Goal: Task Accomplishment & Management: Use online tool/utility

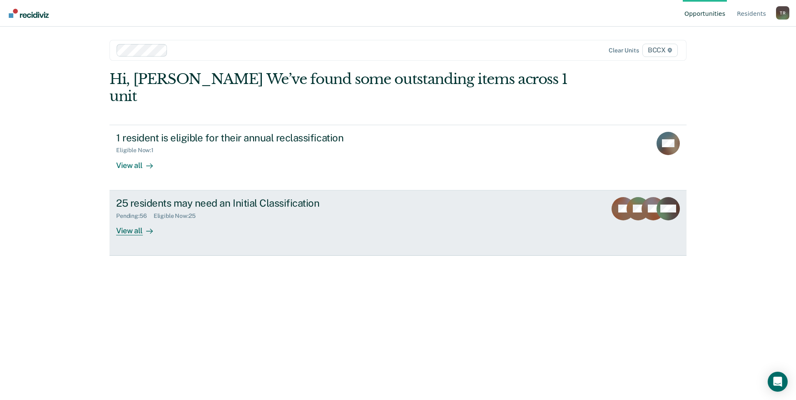
click at [124, 219] on div "View all" at bounding box center [139, 227] width 47 height 16
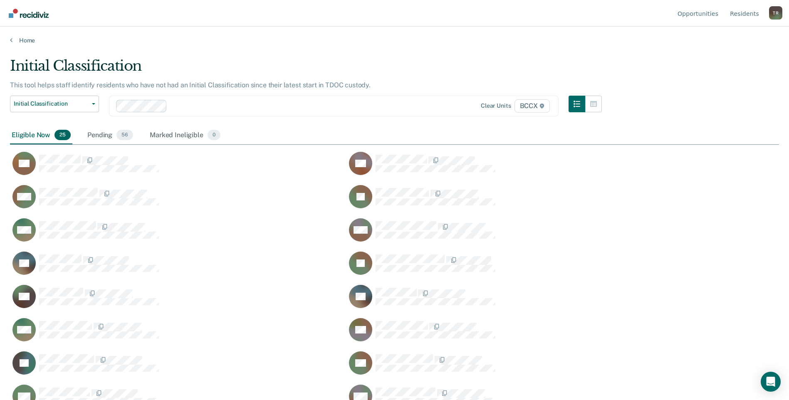
scroll to position [274, 763]
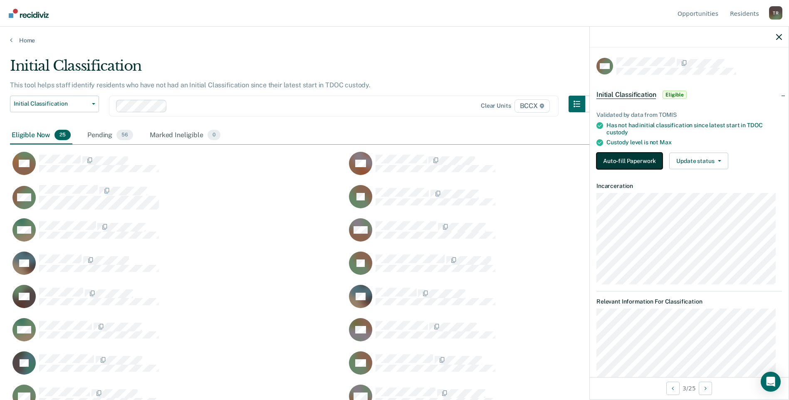
click at [634, 159] on button "Auto-fill Paperwork" at bounding box center [630, 161] width 66 height 17
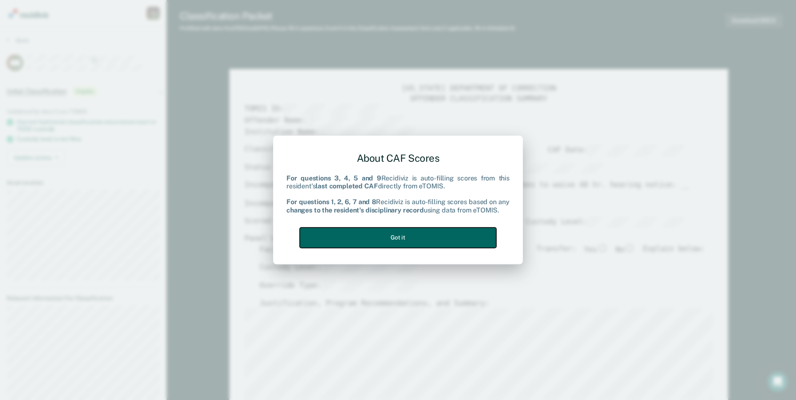
click at [429, 238] on button "Got it" at bounding box center [398, 238] width 196 height 20
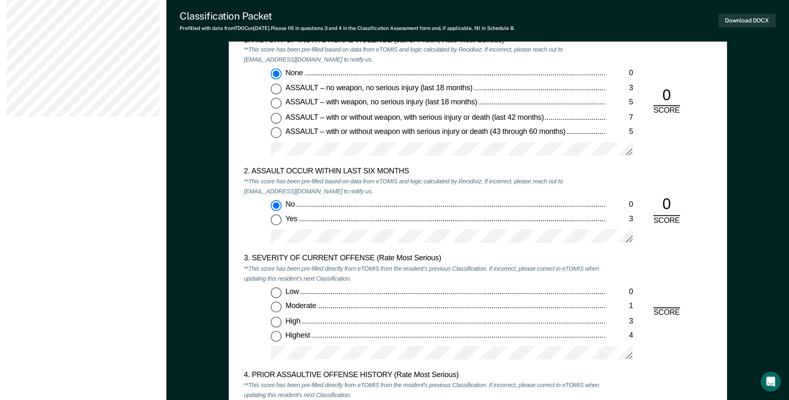
scroll to position [832, 0]
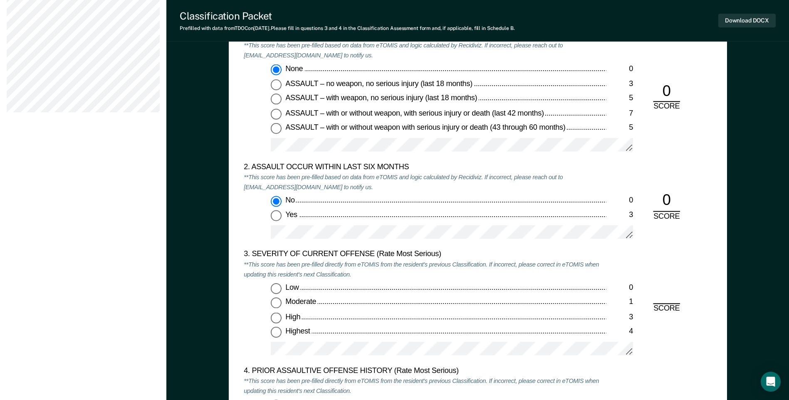
click at [278, 303] on input "Moderate 1" at bounding box center [276, 303] width 11 height 11
type textarea "x"
radio input "true"
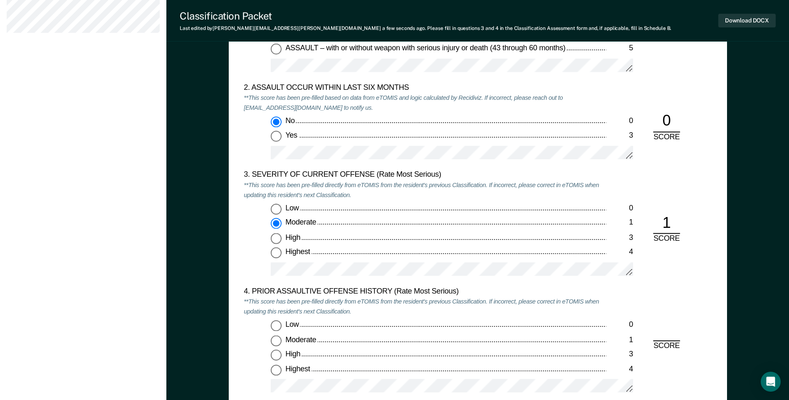
scroll to position [957, 0]
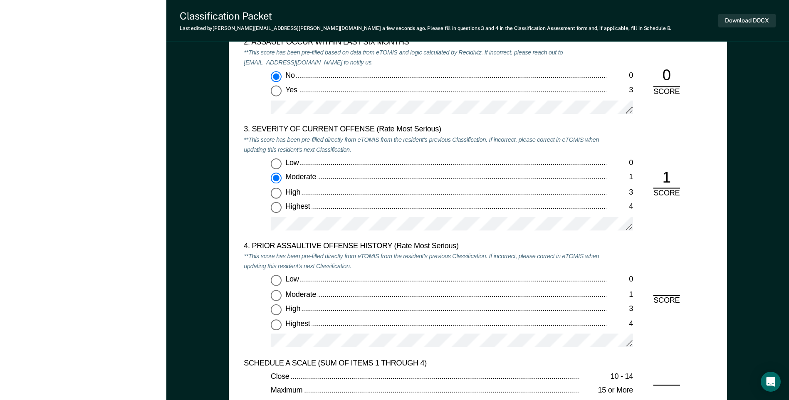
click at [275, 277] on input "Low 0" at bounding box center [276, 280] width 11 height 11
type textarea "x"
radio input "true"
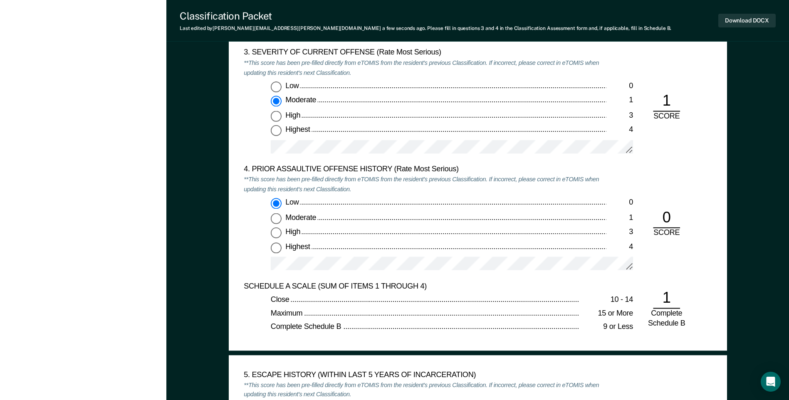
scroll to position [1207, 0]
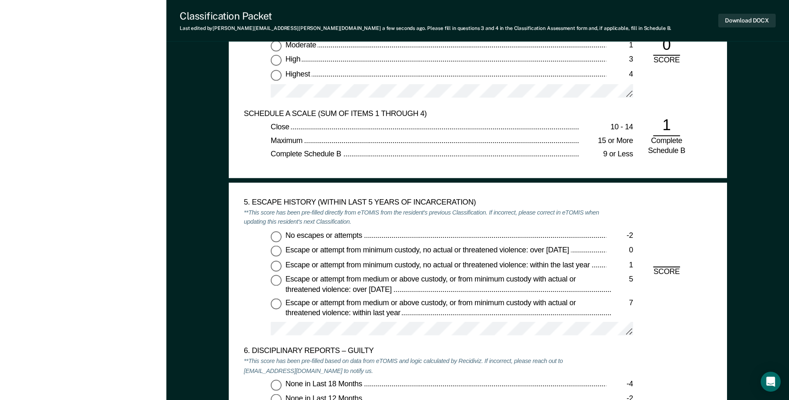
click at [278, 239] on input "No escapes or attempts -2" at bounding box center [276, 236] width 11 height 11
type textarea "x"
radio input "true"
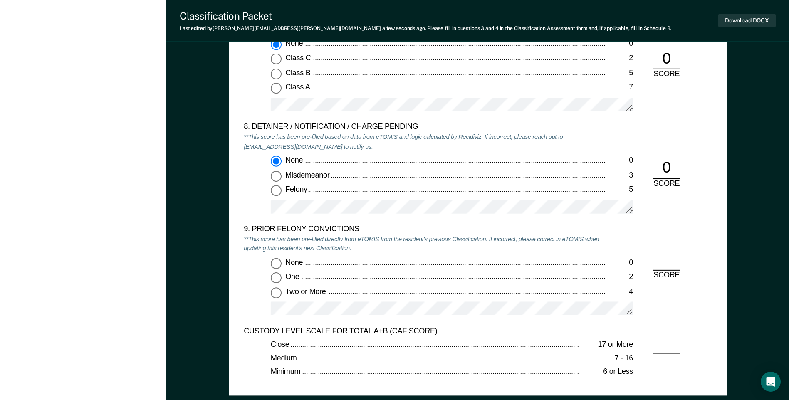
scroll to position [1706, 0]
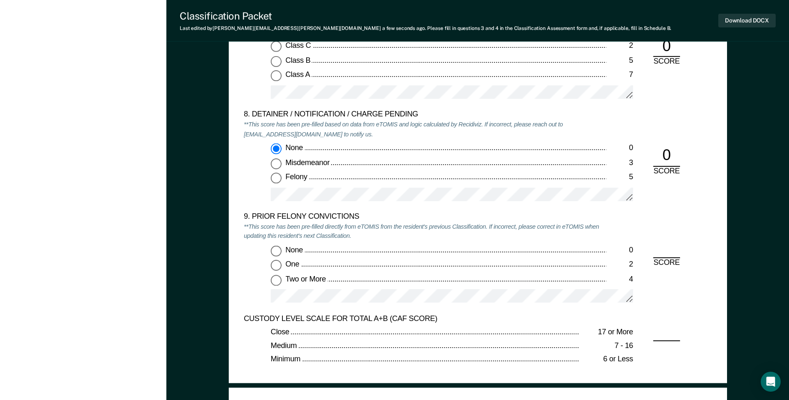
click at [275, 278] on input "Two or More 4" at bounding box center [276, 280] width 11 height 11
type textarea "x"
radio input "true"
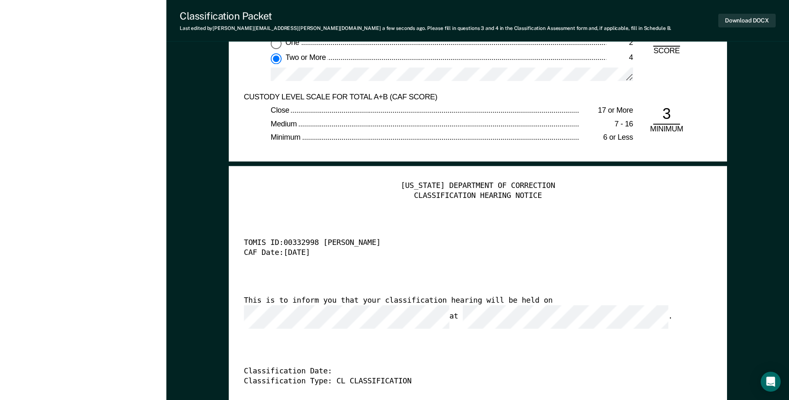
scroll to position [1914, 0]
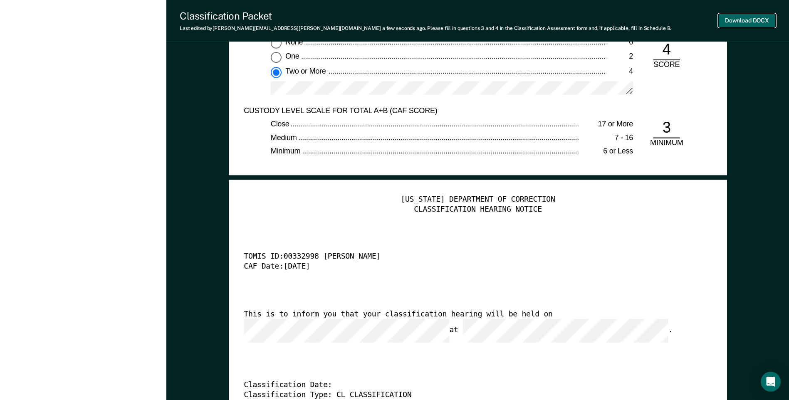
click at [740, 22] on button "Download DOCX" at bounding box center [747, 21] width 57 height 14
click at [719, 23] on button "Re-download DOCX" at bounding box center [743, 21] width 66 height 14
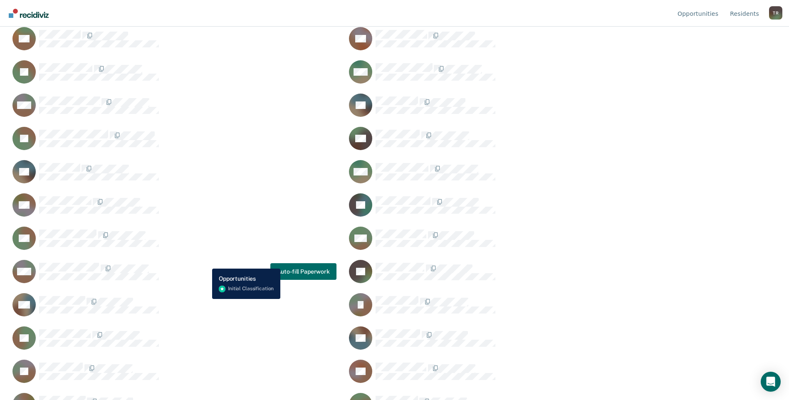
scroll to position [151, 0]
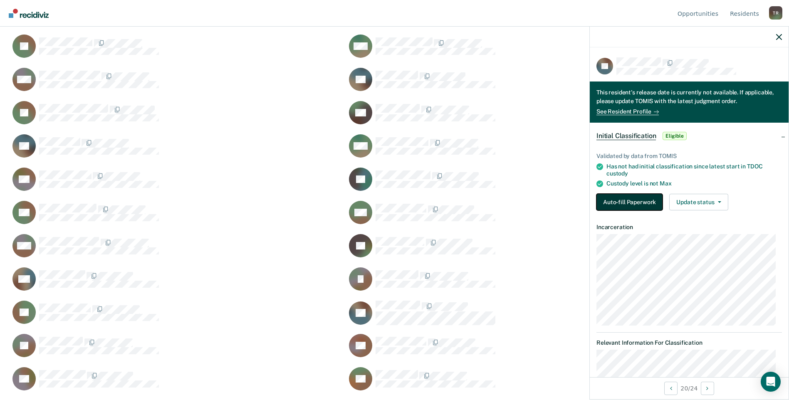
click at [647, 198] on button "Auto-fill Paperwork" at bounding box center [630, 202] width 66 height 17
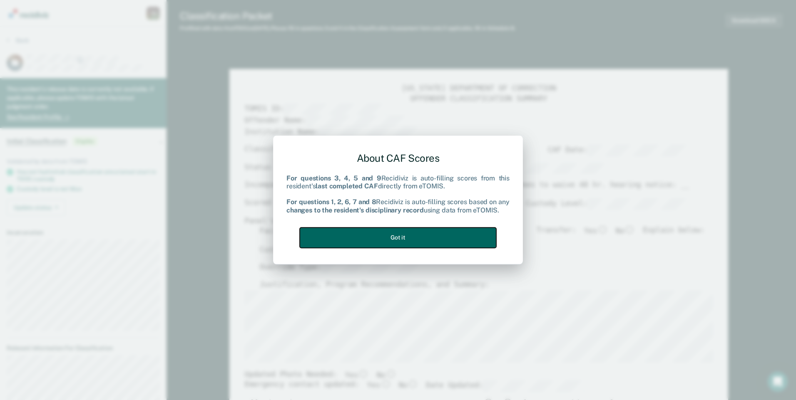
click at [439, 236] on button "Got it" at bounding box center [398, 238] width 196 height 20
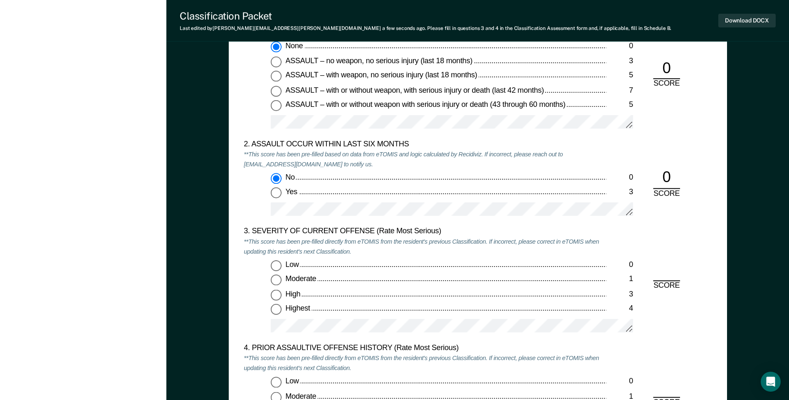
scroll to position [874, 0]
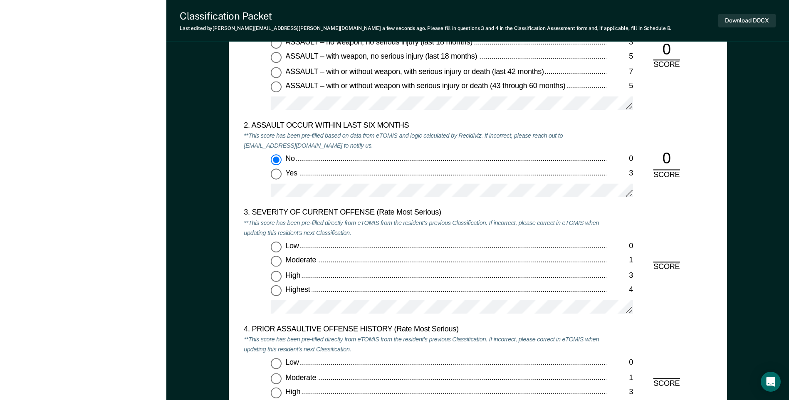
click at [273, 263] on input "Moderate 1" at bounding box center [276, 261] width 11 height 11
type textarea "x"
radio input "true"
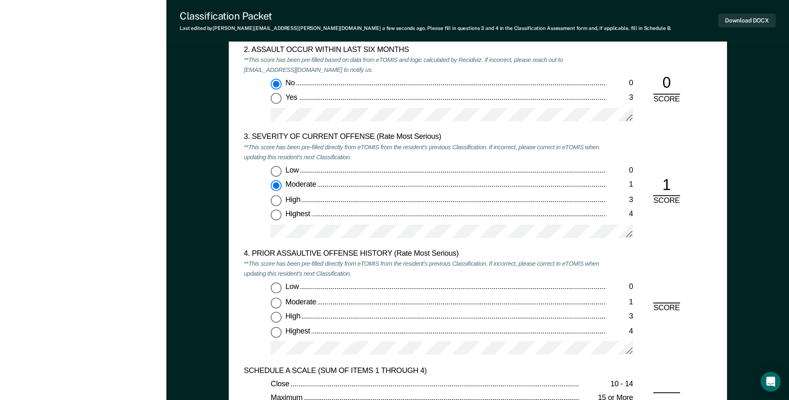
scroll to position [957, 0]
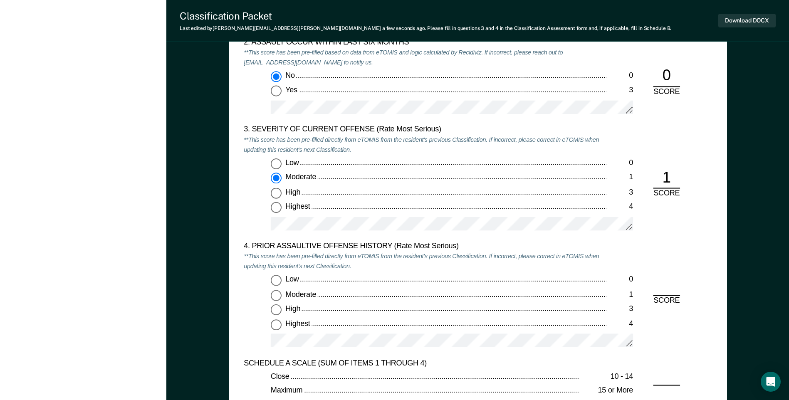
click at [276, 324] on input "Highest 4" at bounding box center [276, 324] width 11 height 11
type textarea "x"
radio input "true"
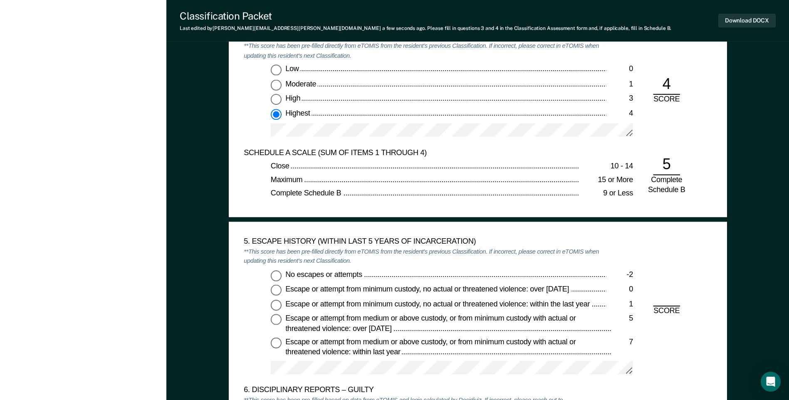
scroll to position [1207, 0]
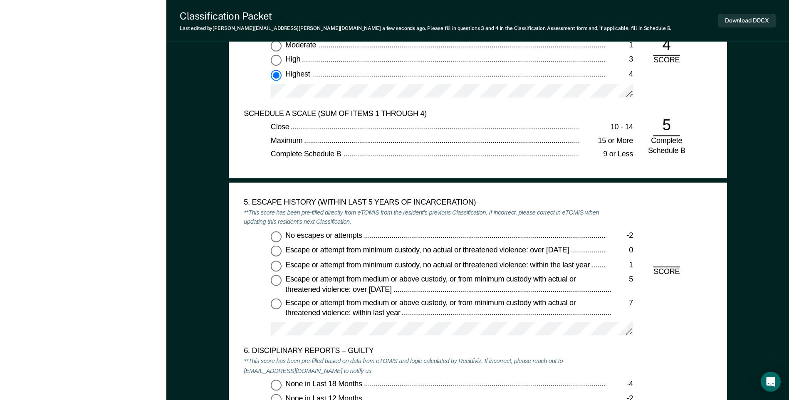
click at [276, 237] on input "No escapes or attempts -2" at bounding box center [276, 236] width 11 height 11
type textarea "x"
radio input "true"
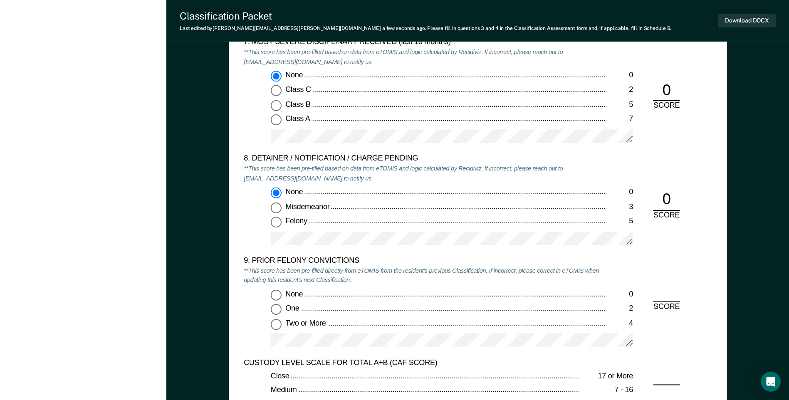
scroll to position [1664, 0]
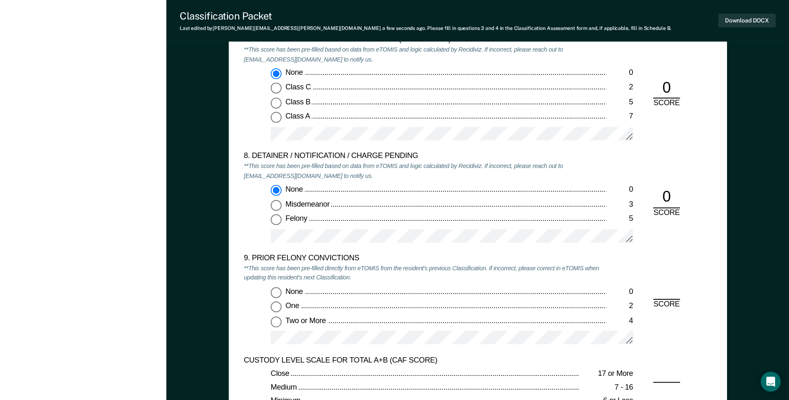
click at [279, 323] on input "Two or More 4" at bounding box center [276, 322] width 11 height 11
type textarea "x"
radio input "true"
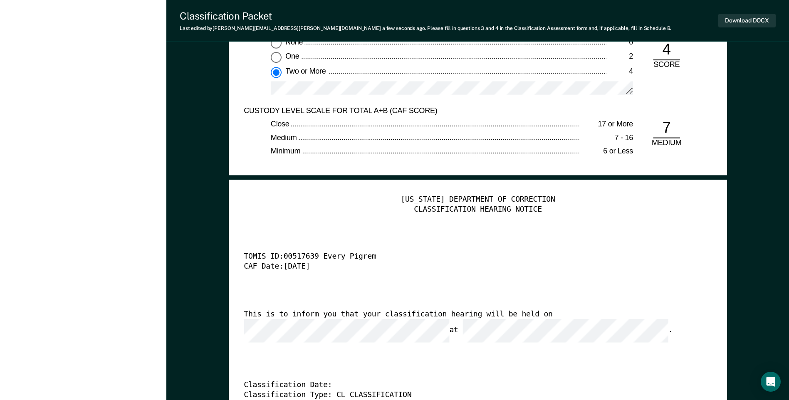
scroll to position [1831, 0]
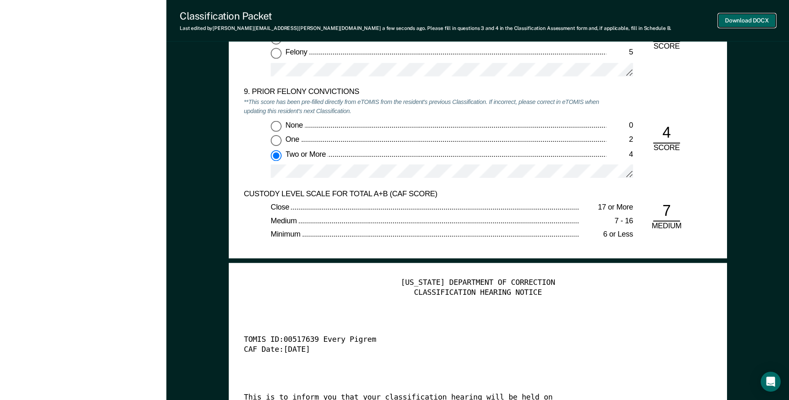
click at [732, 22] on button "Download DOCX" at bounding box center [747, 21] width 57 height 14
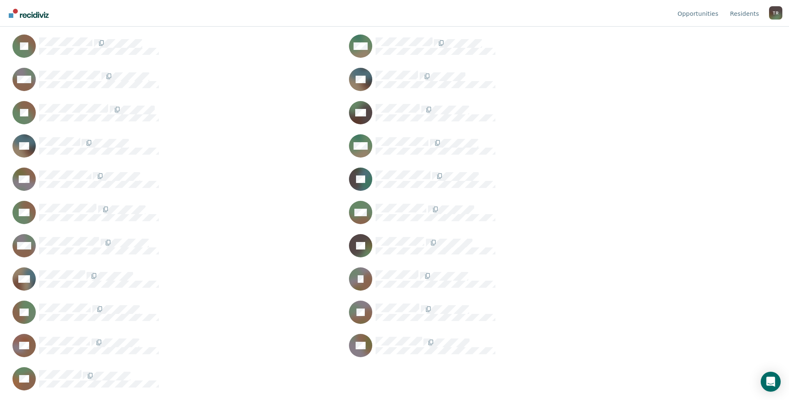
scroll to position [274, 763]
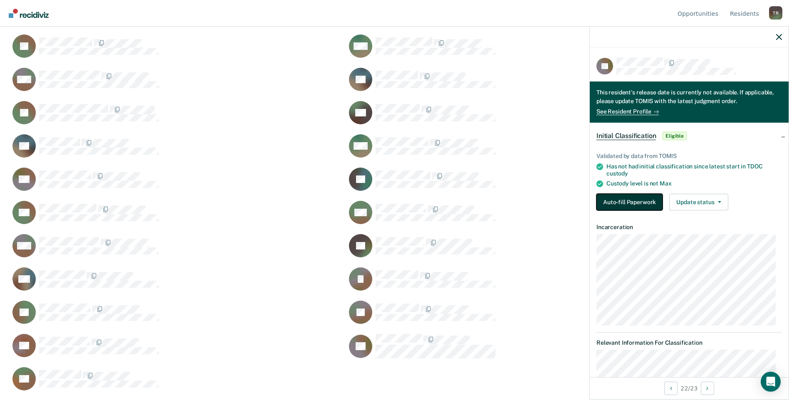
click at [630, 199] on button "Auto-fill Paperwork" at bounding box center [630, 202] width 66 height 17
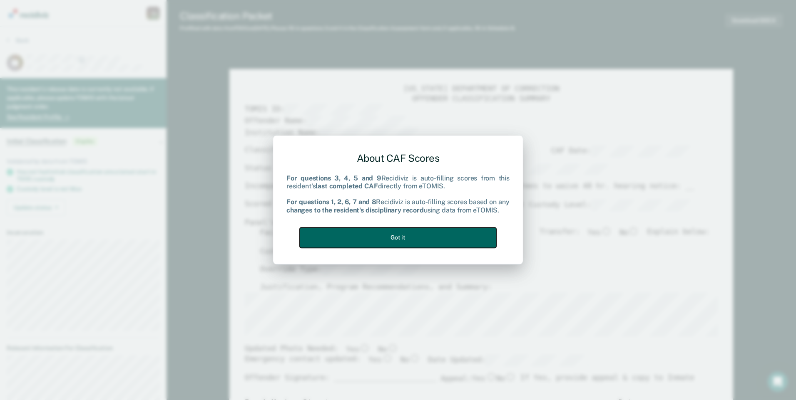
click at [453, 238] on button "Got it" at bounding box center [398, 238] width 196 height 20
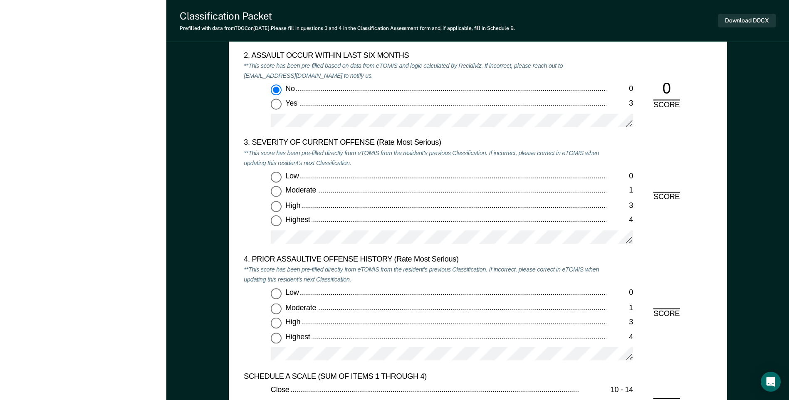
scroll to position [957, 0]
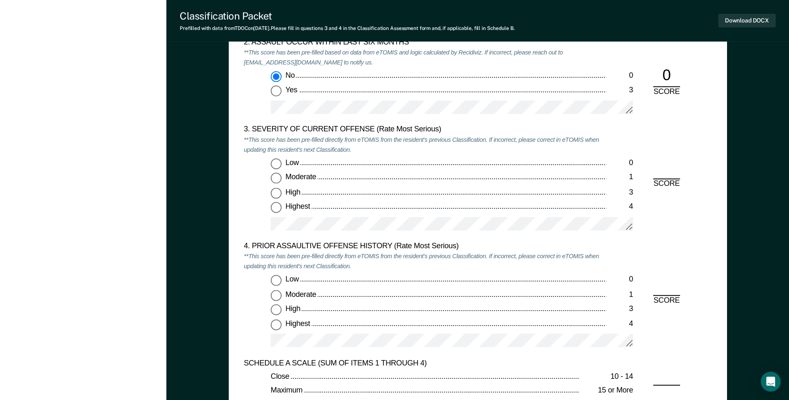
click at [275, 206] on input "Highest 4" at bounding box center [276, 208] width 11 height 11
type textarea "x"
radio input "true"
click at [275, 310] on input "High 3" at bounding box center [276, 310] width 11 height 11
type textarea "x"
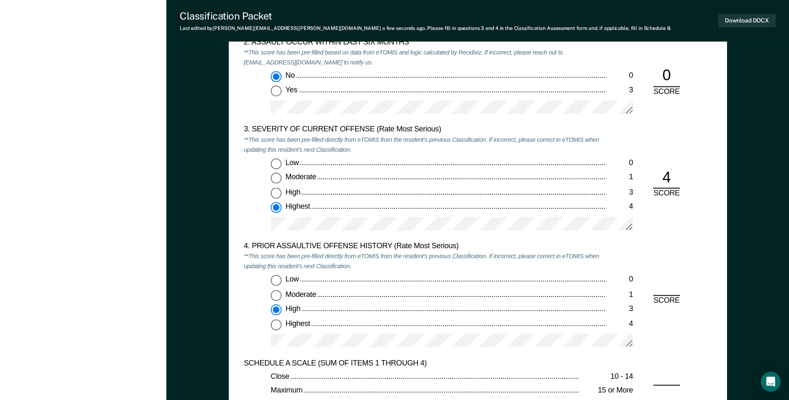
radio input "true"
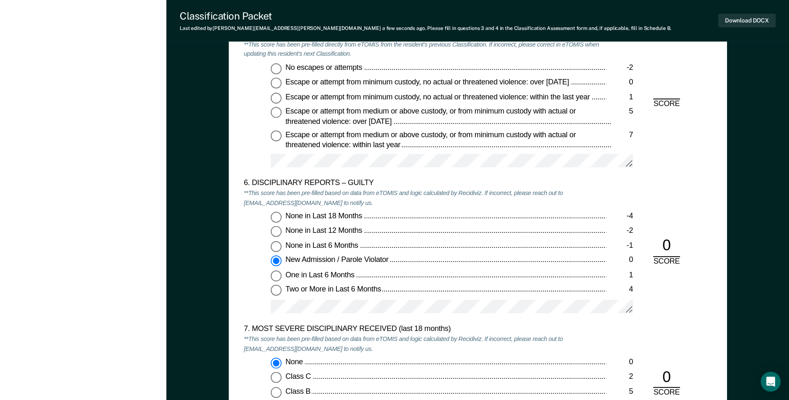
scroll to position [1290, 0]
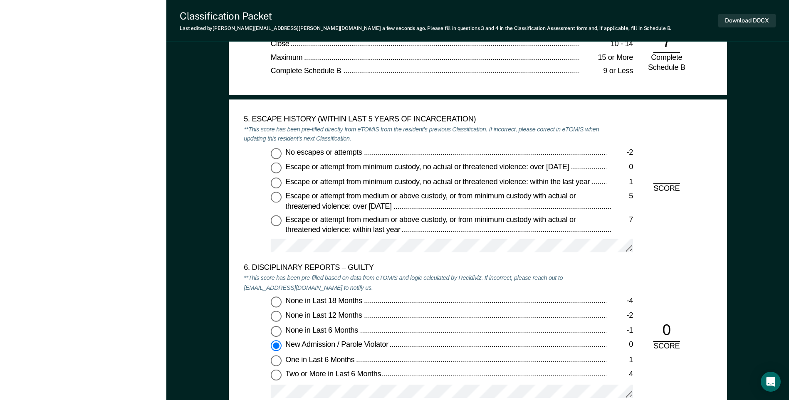
click at [277, 154] on input "No escapes or attempts -2" at bounding box center [276, 153] width 11 height 11
type textarea "x"
radio input "true"
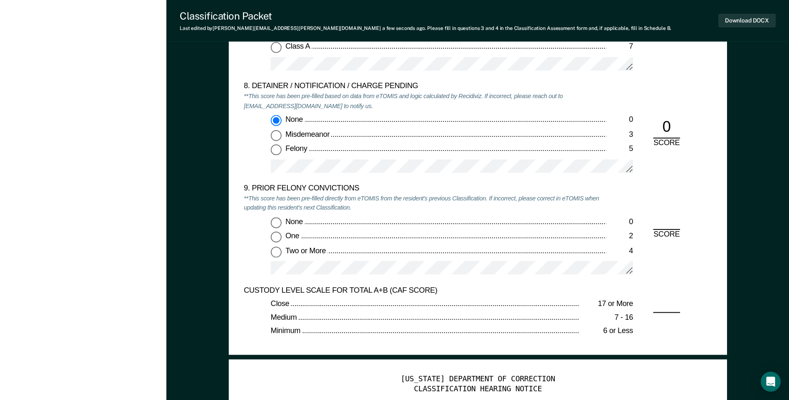
scroll to position [1747, 0]
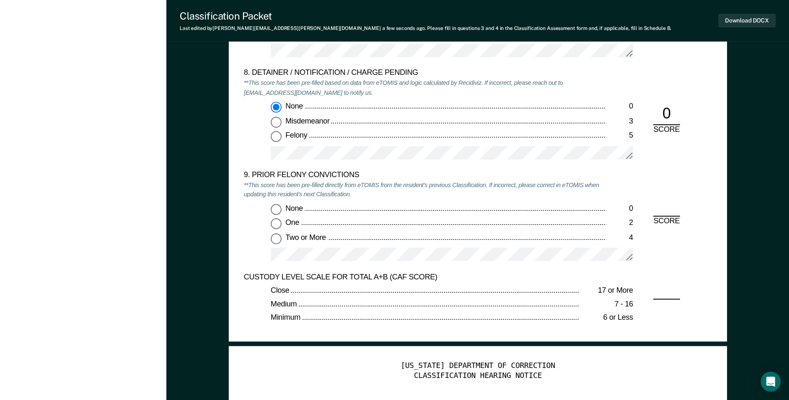
click at [275, 224] on input "One 2" at bounding box center [276, 223] width 11 height 11
type textarea "x"
radio input "true"
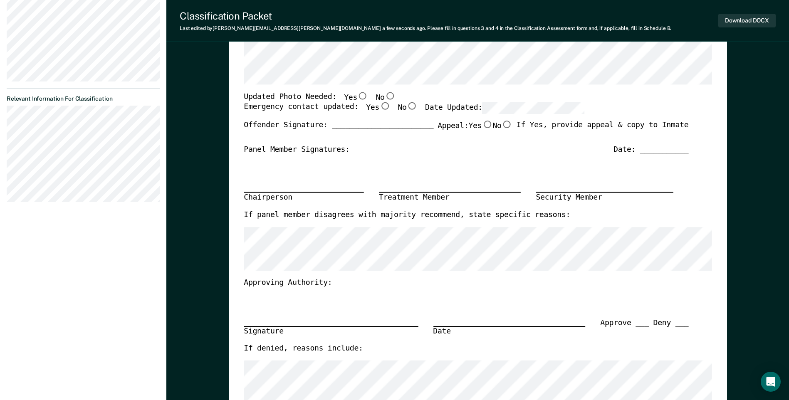
scroll to position [0, 0]
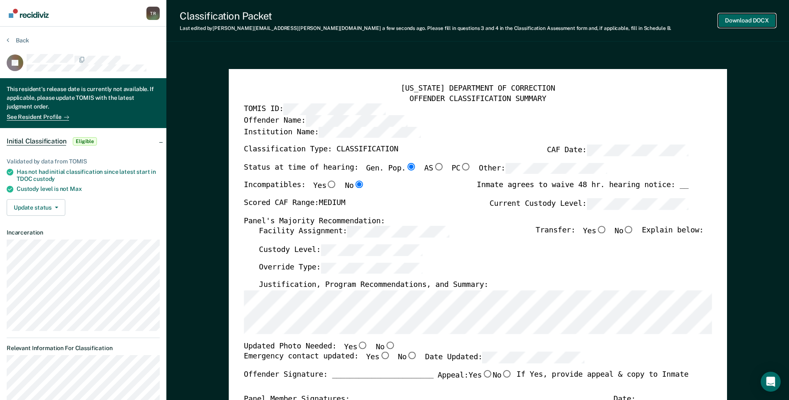
click at [741, 25] on button "Download DOCX" at bounding box center [747, 21] width 57 height 14
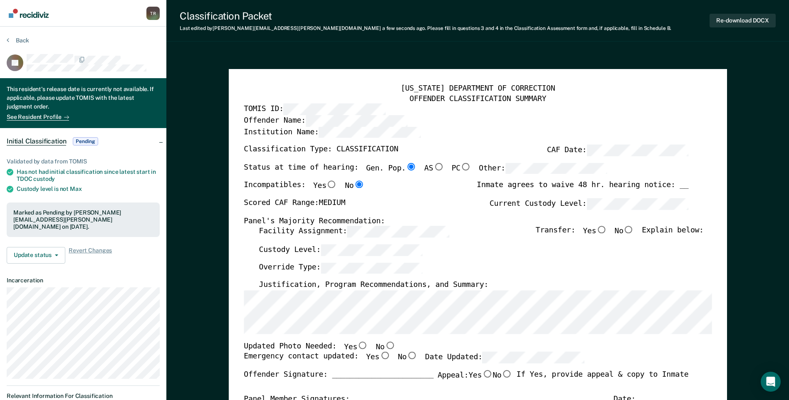
click at [269, 37] on div "Classification Packet Last edited by [PERSON_NAME][EMAIL_ADDRESS][PERSON_NAME][…" at bounding box center [477, 21] width 623 height 42
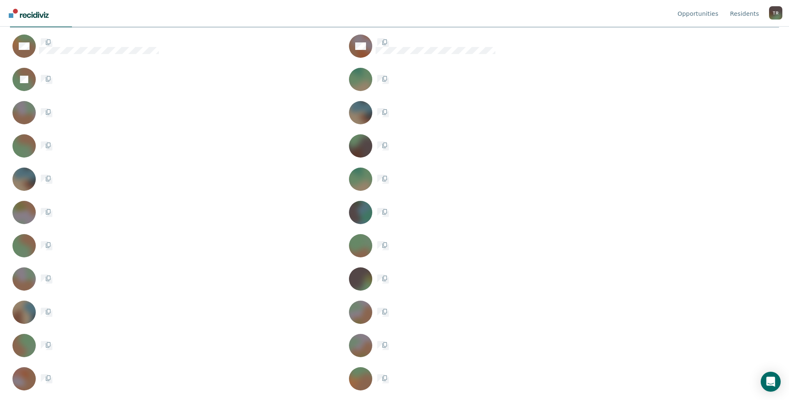
scroll to position [274, 763]
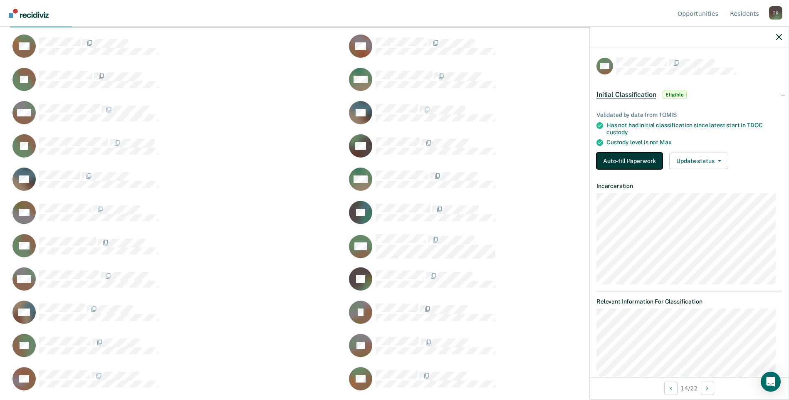
click at [617, 162] on button "Auto-fill Paperwork" at bounding box center [630, 161] width 66 height 17
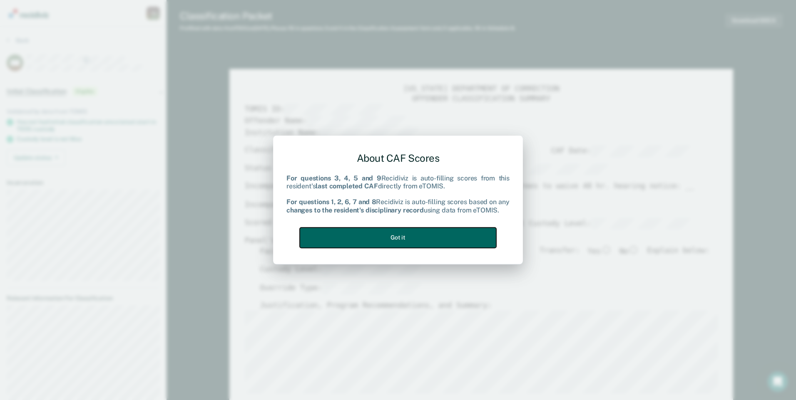
click at [459, 236] on button "Got it" at bounding box center [398, 238] width 196 height 20
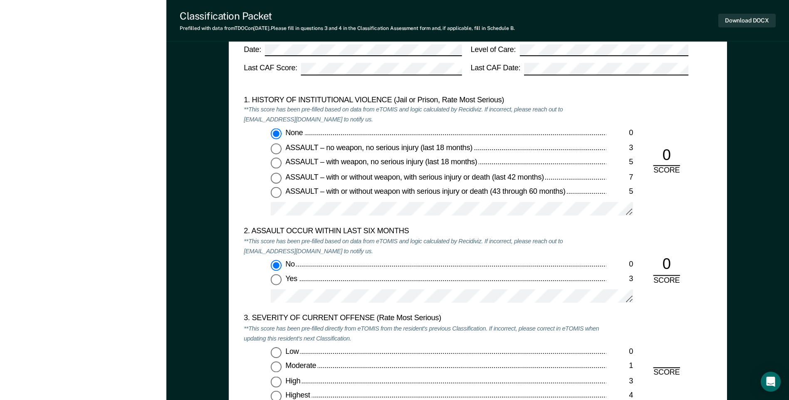
scroll to position [915, 0]
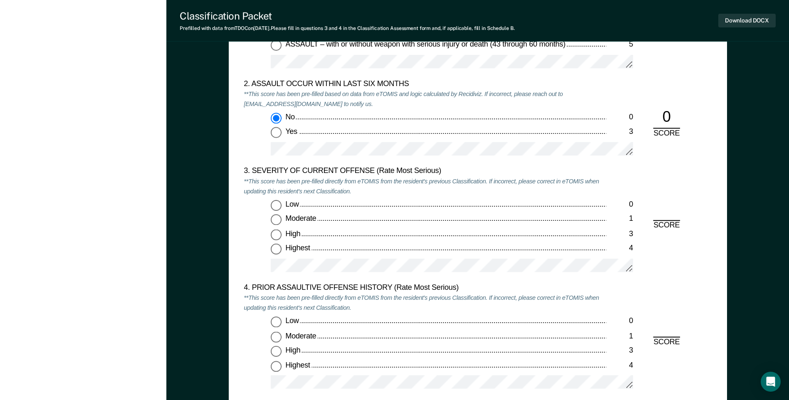
click at [276, 253] on input "Highest 4" at bounding box center [276, 249] width 11 height 11
type textarea "x"
radio input "true"
click at [274, 371] on input "Highest 4" at bounding box center [276, 366] width 11 height 11
type textarea "x"
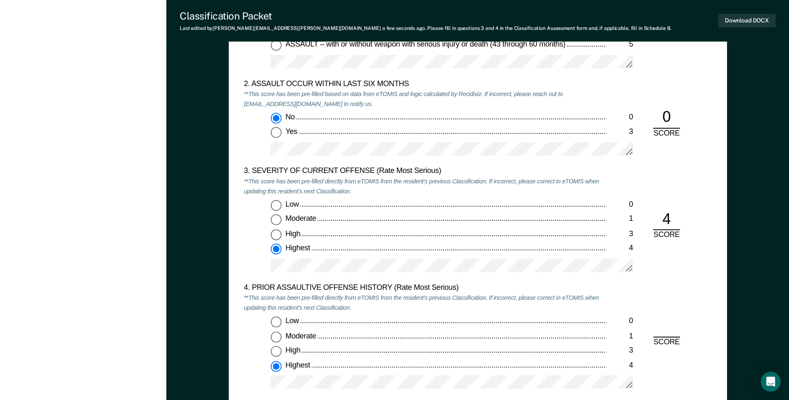
radio input "true"
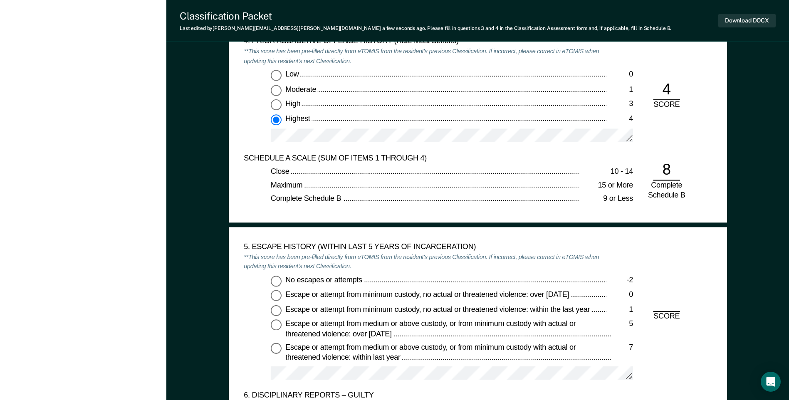
scroll to position [1165, 0]
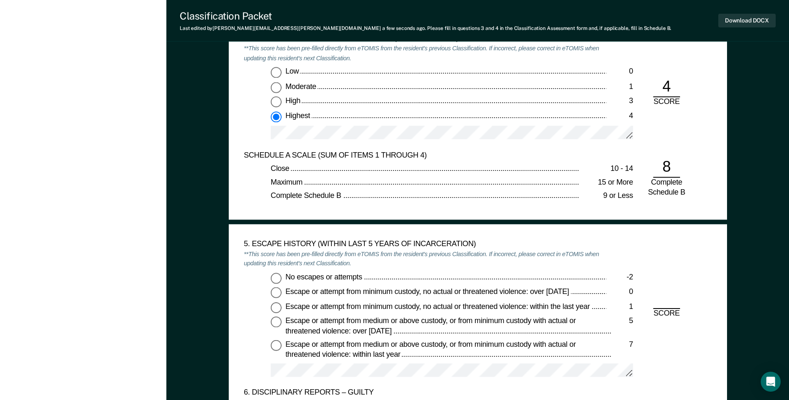
click at [278, 278] on input "No escapes or attempts -2" at bounding box center [276, 278] width 11 height 11
type textarea "x"
radio input "true"
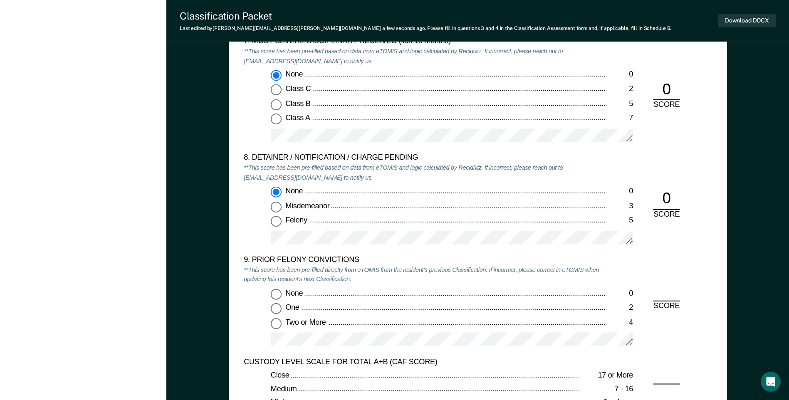
scroll to position [1664, 0]
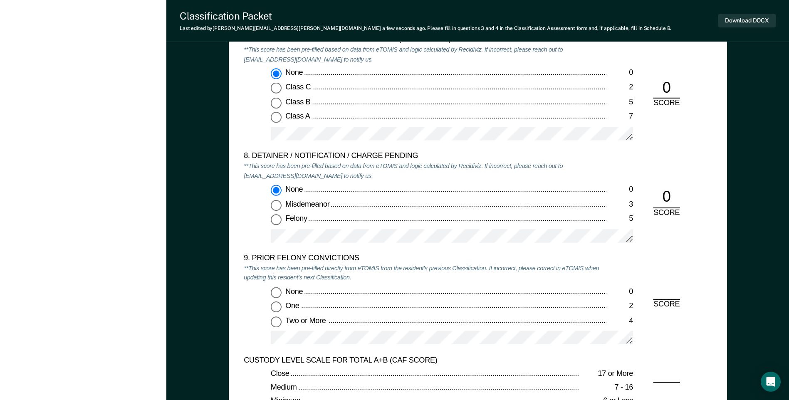
click at [276, 323] on input "Two or More 4" at bounding box center [276, 322] width 11 height 11
type textarea "x"
radio input "true"
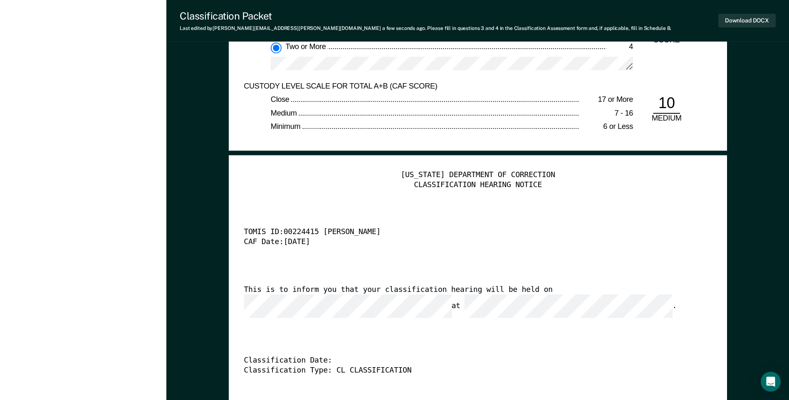
scroll to position [1956, 0]
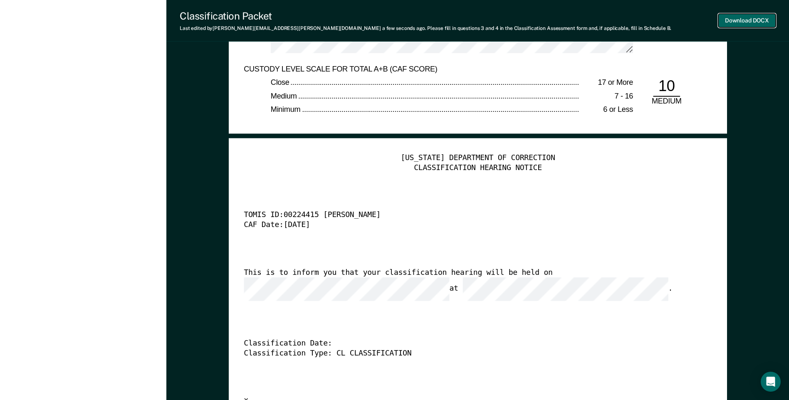
click at [734, 21] on button "Download DOCX" at bounding box center [747, 21] width 57 height 14
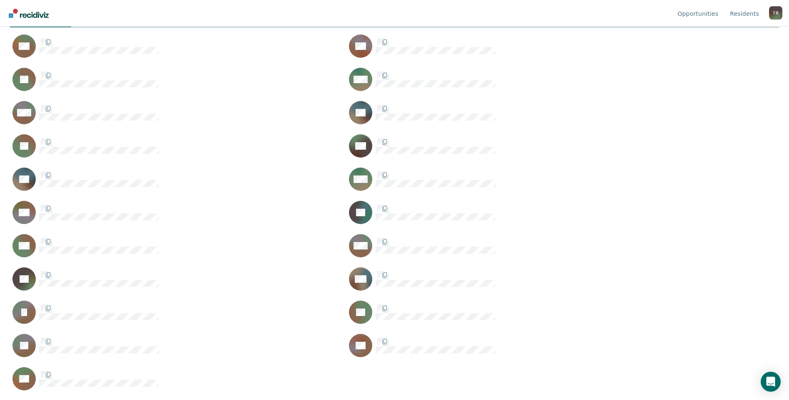
scroll to position [274, 763]
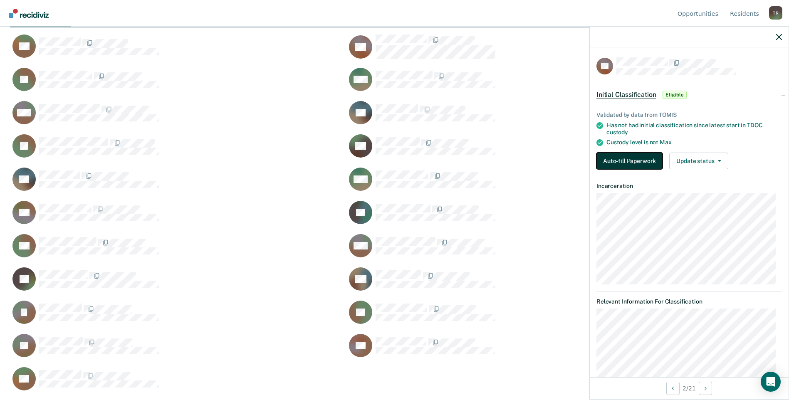
click at [627, 160] on button "Auto-fill Paperwork" at bounding box center [630, 161] width 66 height 17
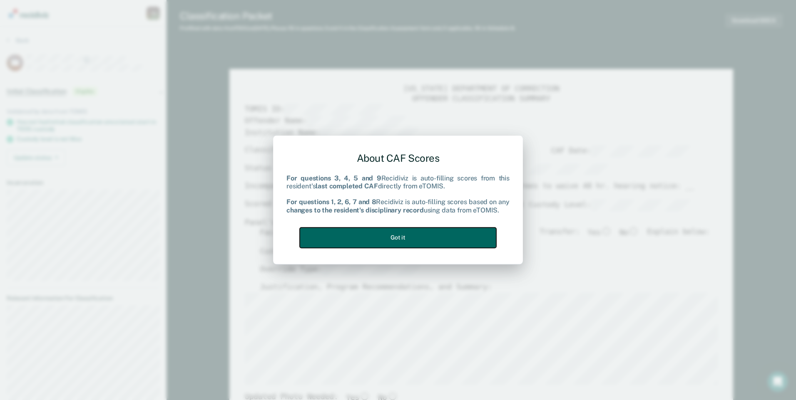
click at [467, 233] on button "Got it" at bounding box center [398, 238] width 196 height 20
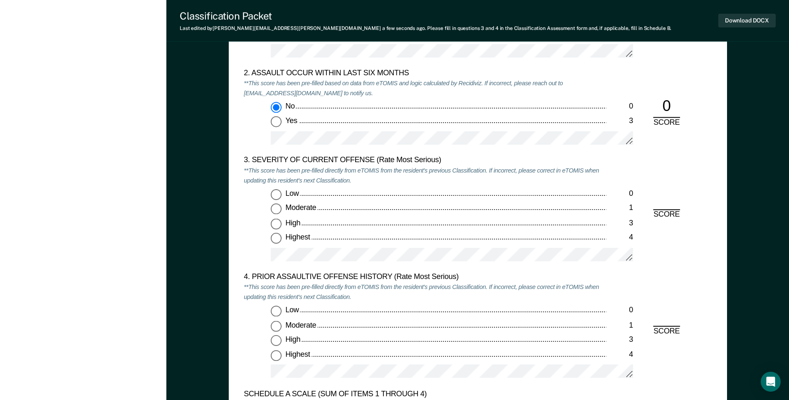
scroll to position [915, 0]
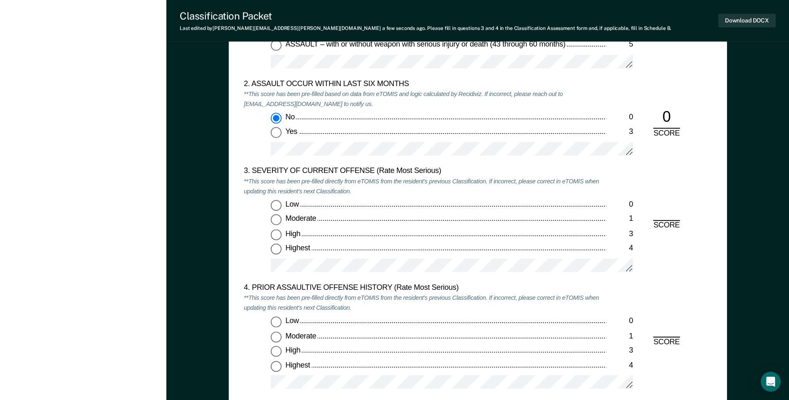
click at [277, 251] on input "Highest 4" at bounding box center [276, 249] width 11 height 11
type textarea "x"
radio input "true"
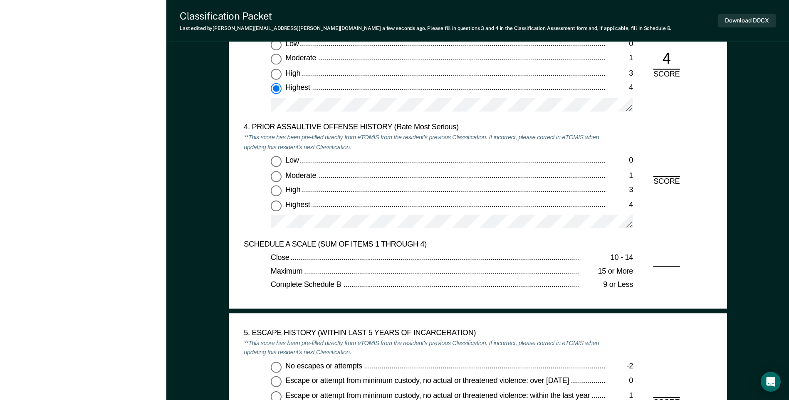
scroll to position [1082, 0]
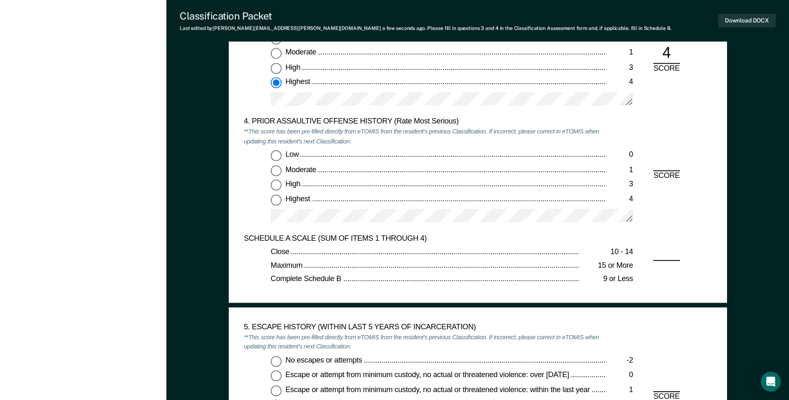
click at [277, 151] on input "Low 0" at bounding box center [276, 156] width 11 height 11
type textarea "x"
radio input "true"
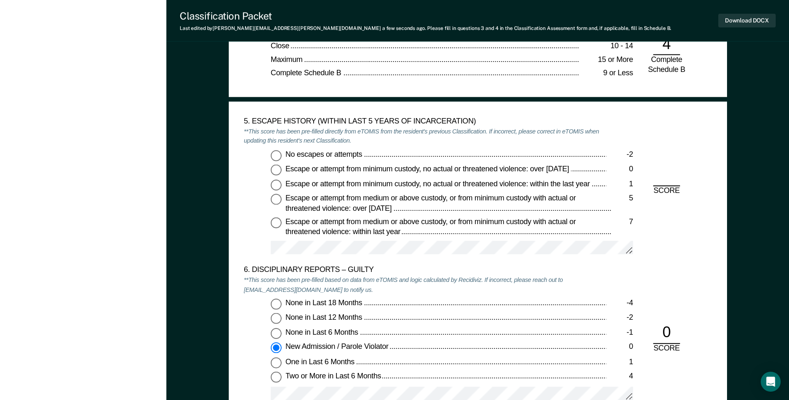
scroll to position [1290, 0]
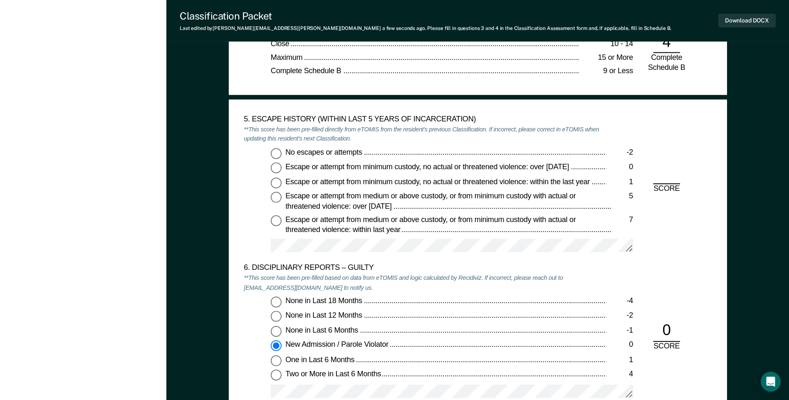
click at [273, 154] on input "No escapes or attempts -2" at bounding box center [276, 153] width 11 height 11
type textarea "x"
radio input "true"
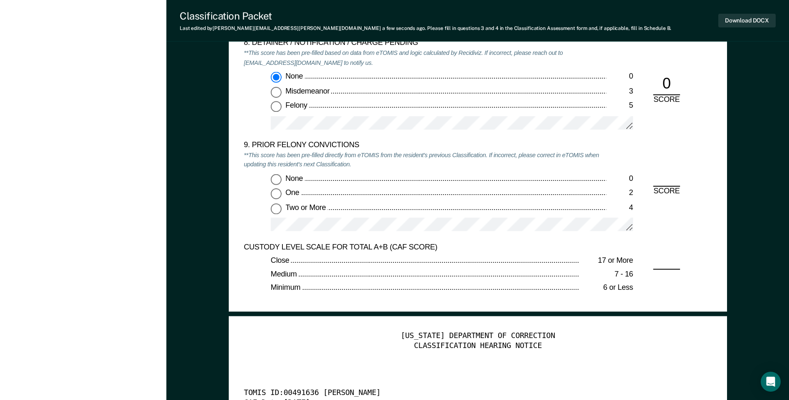
scroll to position [1789, 0]
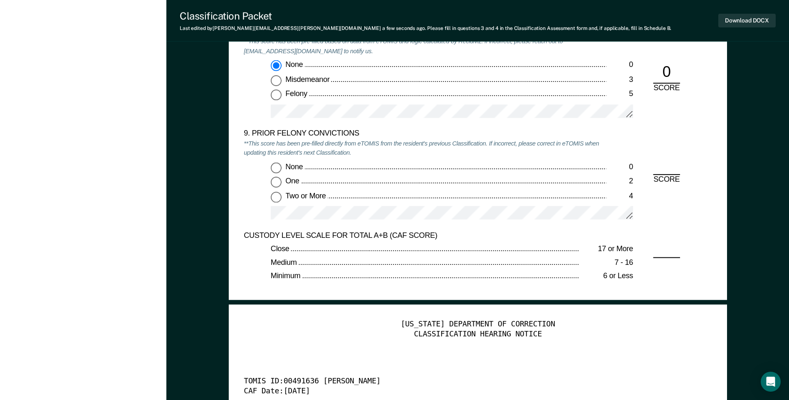
click at [281, 198] on input "Two or More 4" at bounding box center [276, 197] width 11 height 11
type textarea "x"
radio input "true"
click at [734, 22] on button "Download DOCX" at bounding box center [747, 21] width 57 height 14
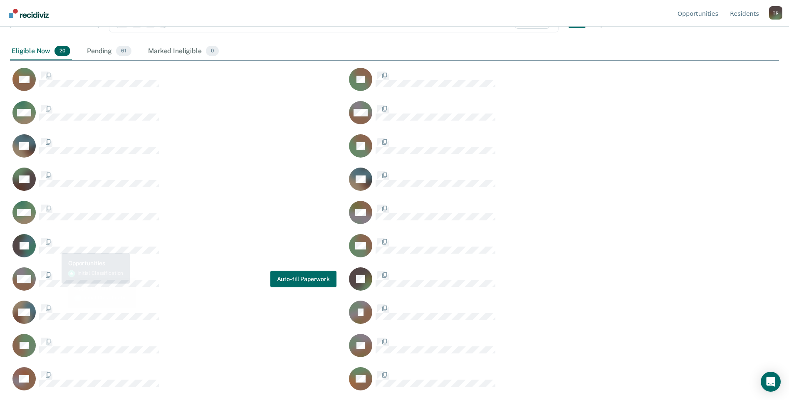
scroll to position [274, 763]
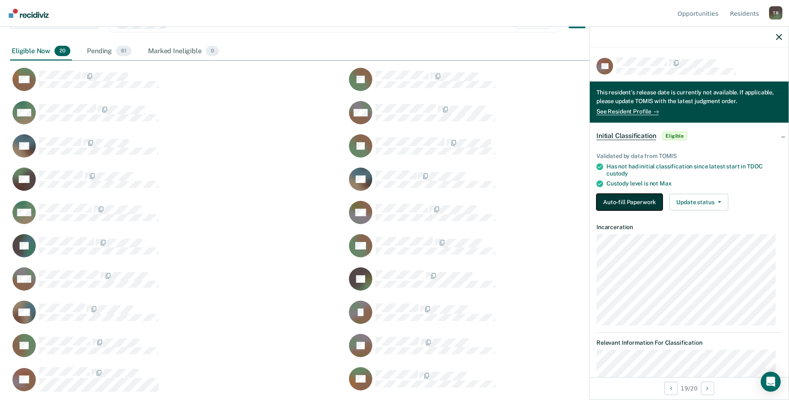
click at [655, 198] on button "Auto-fill Paperwork" at bounding box center [630, 202] width 66 height 17
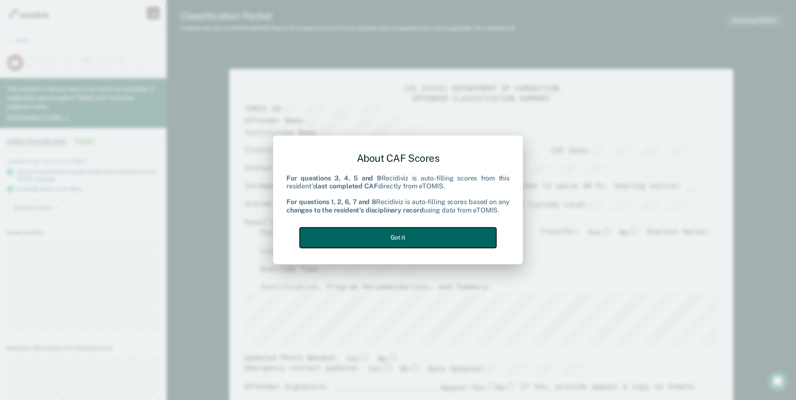
click at [439, 235] on button "Got it" at bounding box center [398, 238] width 196 height 20
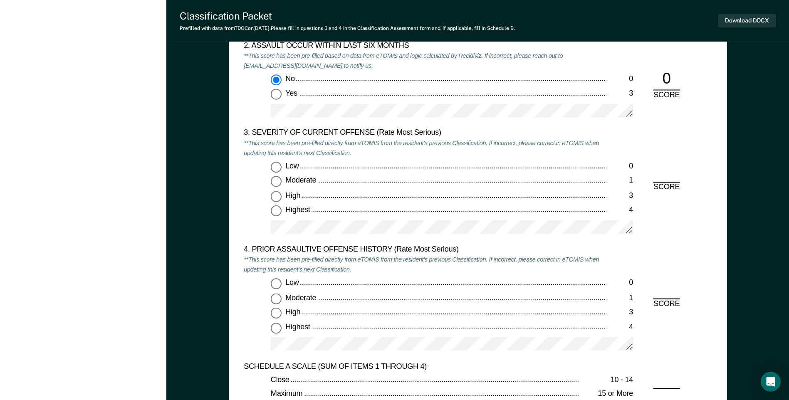
scroll to position [957, 0]
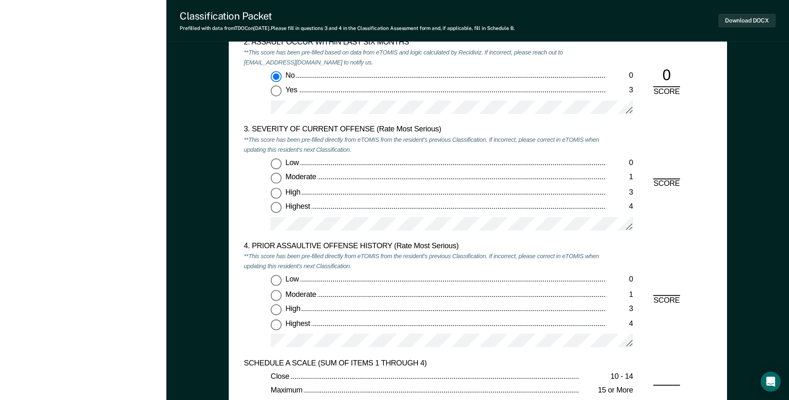
click at [277, 179] on input "Moderate 1" at bounding box center [276, 178] width 11 height 11
type textarea "x"
radio input "true"
click at [275, 280] on input "Low 0" at bounding box center [276, 280] width 11 height 11
type textarea "x"
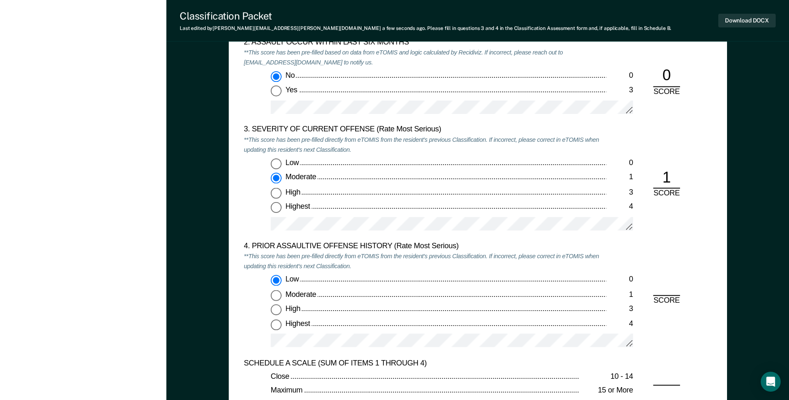
radio input "true"
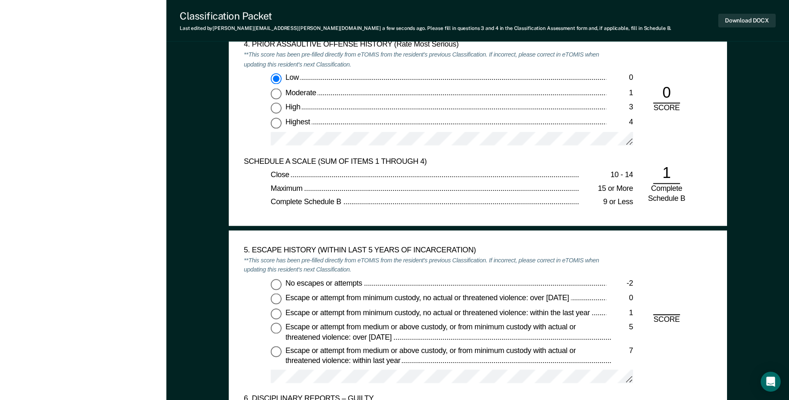
scroll to position [1165, 0]
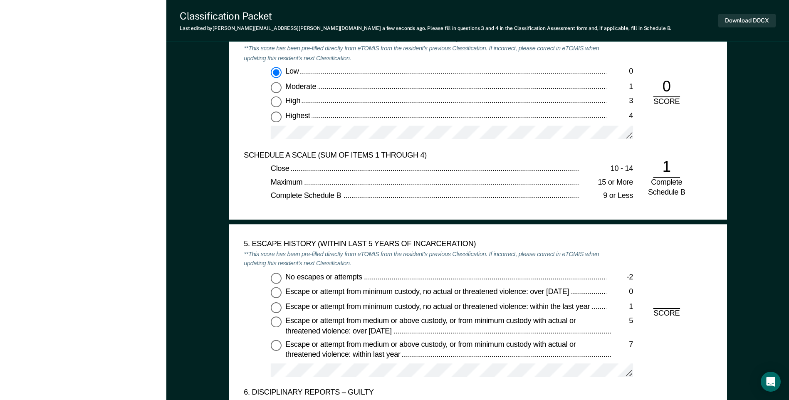
click at [277, 277] on input "No escapes or attempts -2" at bounding box center [276, 278] width 11 height 11
type textarea "x"
radio input "true"
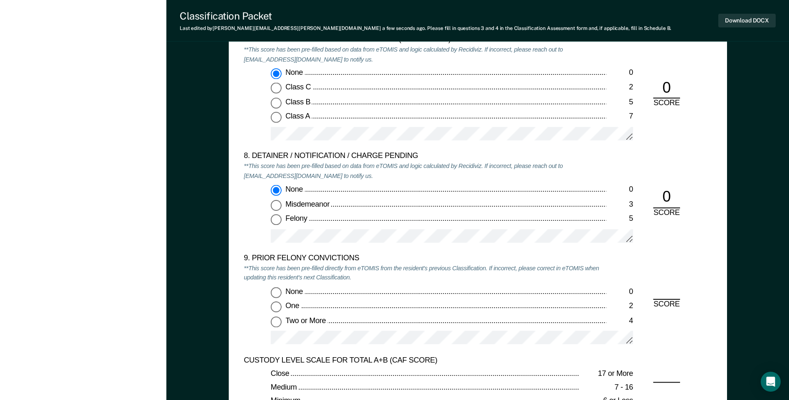
scroll to position [1789, 0]
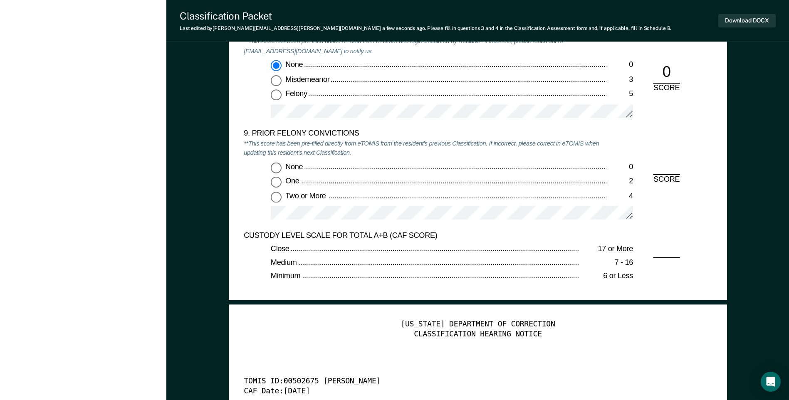
click at [280, 183] on input "One 2" at bounding box center [276, 182] width 11 height 11
type textarea "x"
radio input "true"
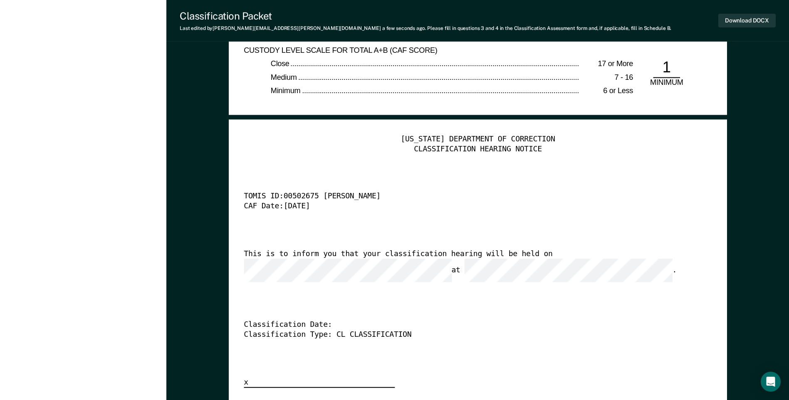
scroll to position [2039, 0]
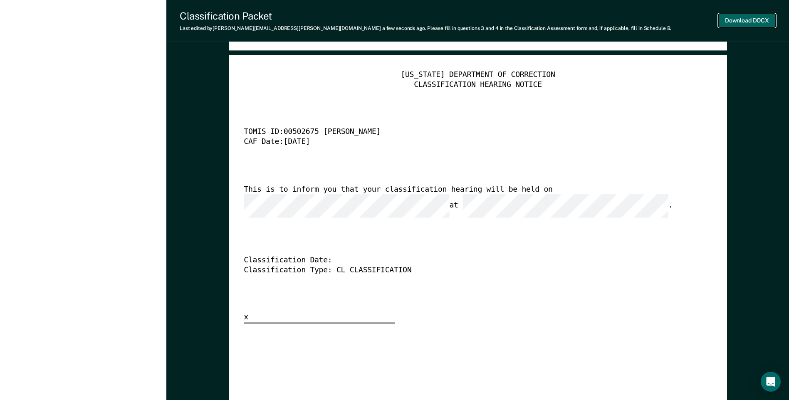
click at [741, 17] on button "Download DOCX" at bounding box center [747, 21] width 57 height 14
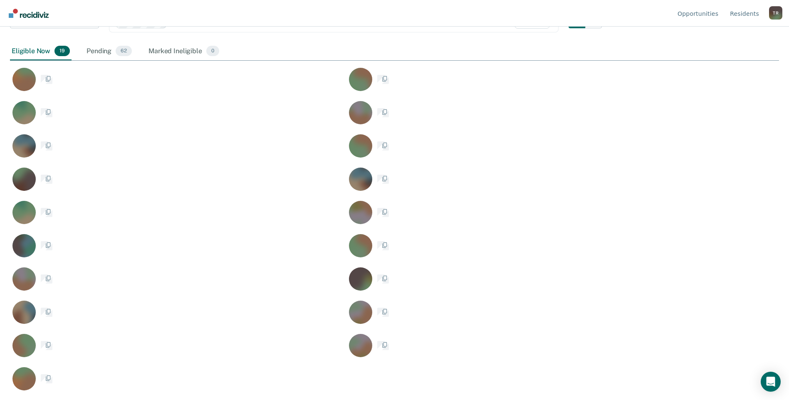
scroll to position [274, 763]
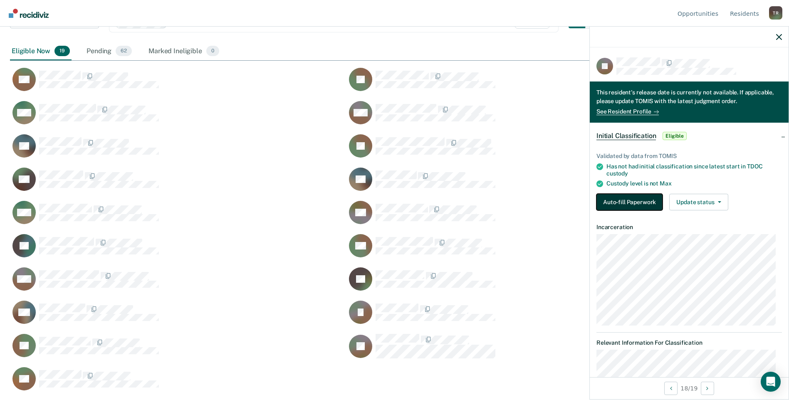
click at [620, 201] on button "Auto-fill Paperwork" at bounding box center [630, 202] width 66 height 17
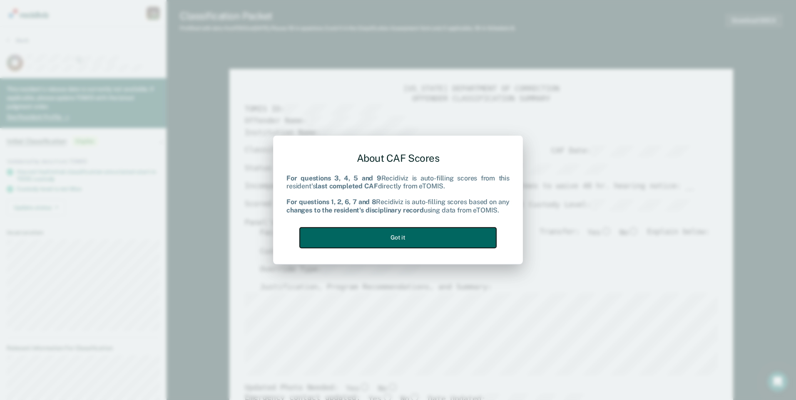
click at [451, 238] on button "Got it" at bounding box center [398, 238] width 196 height 20
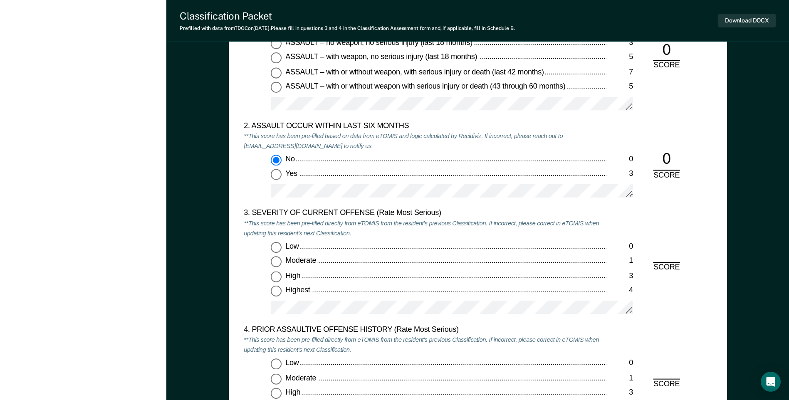
scroll to position [874, 0]
click at [276, 248] on input "Low 0" at bounding box center [276, 247] width 11 height 11
type textarea "x"
radio input "true"
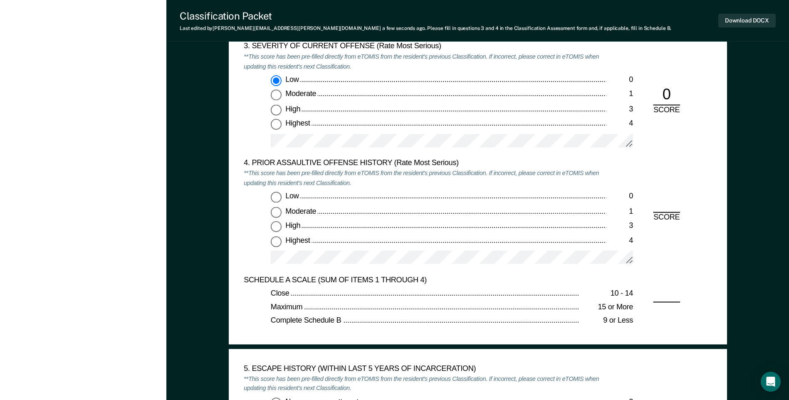
click at [276, 200] on input "Low 0" at bounding box center [276, 197] width 11 height 11
type textarea "x"
radio input "true"
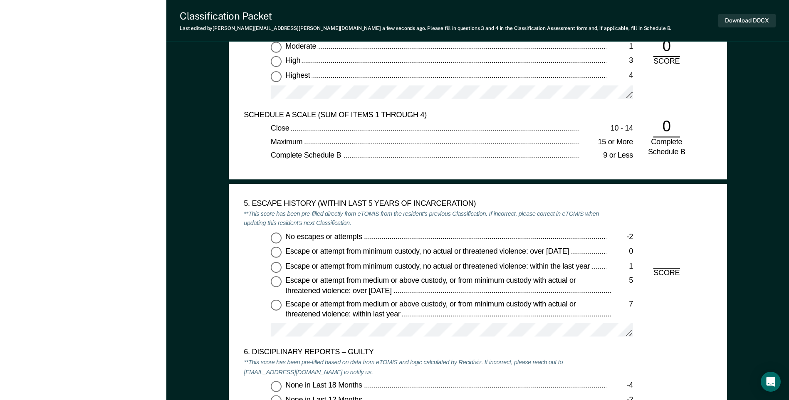
scroll to position [1207, 0]
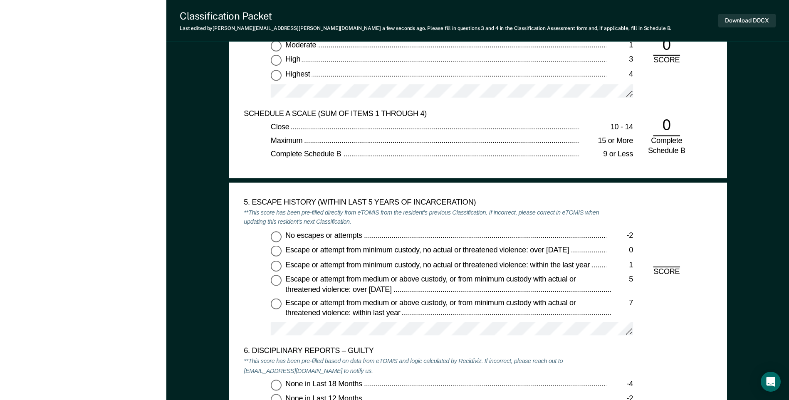
click at [272, 238] on input "No escapes or attempts -2" at bounding box center [276, 236] width 11 height 11
type textarea "x"
radio input "true"
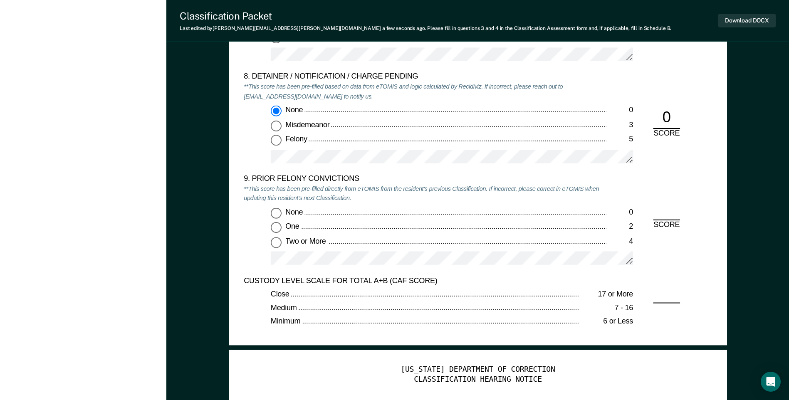
scroll to position [1747, 0]
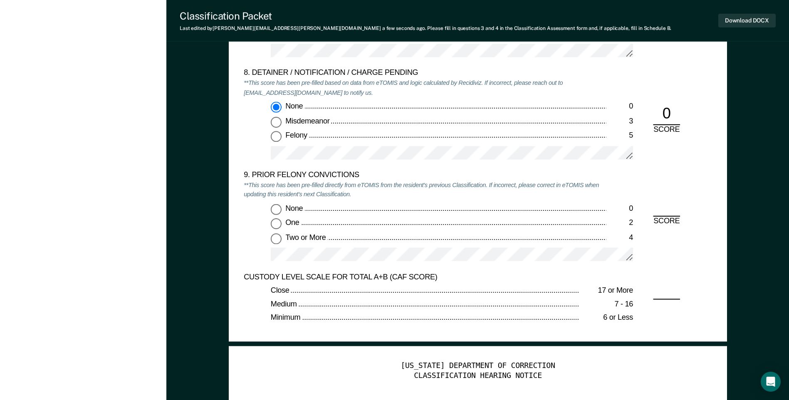
click at [275, 223] on input "One 2" at bounding box center [276, 223] width 11 height 11
type textarea "x"
radio input "true"
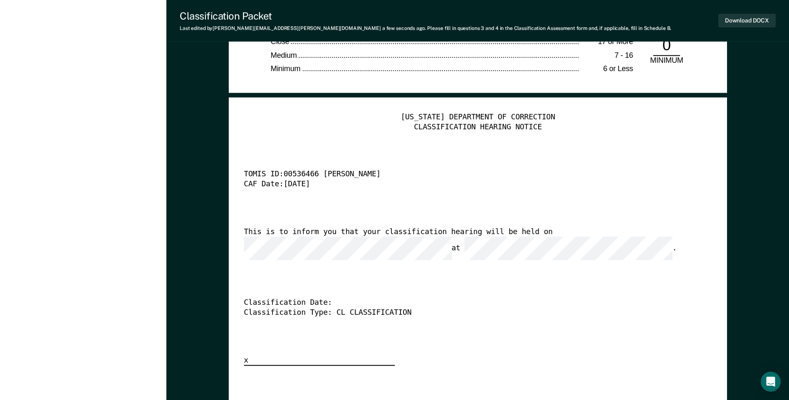
scroll to position [2080, 0]
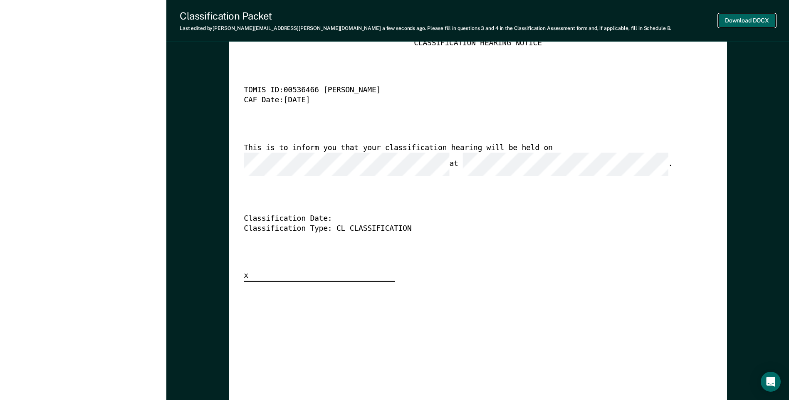
click at [730, 24] on button "Download DOCX" at bounding box center [747, 21] width 57 height 14
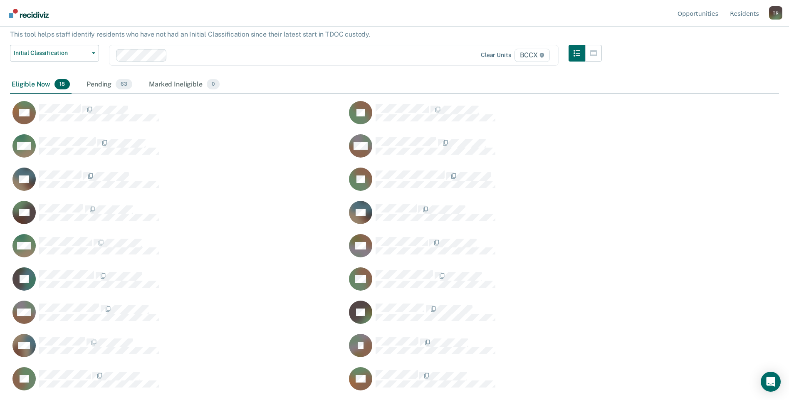
scroll to position [274, 763]
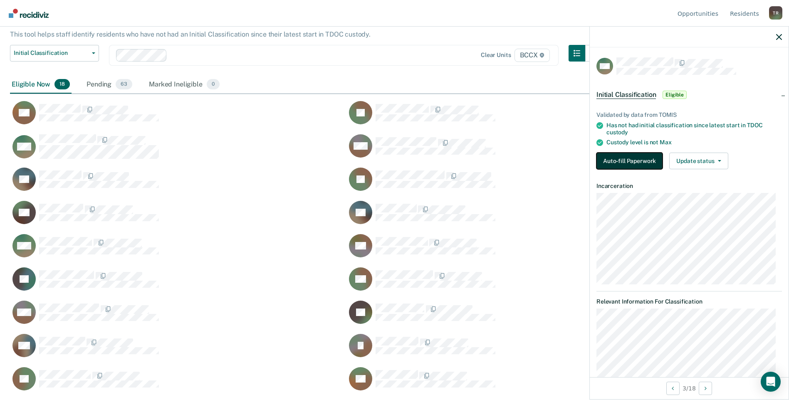
click at [609, 160] on button "Auto-fill Paperwork" at bounding box center [630, 161] width 66 height 17
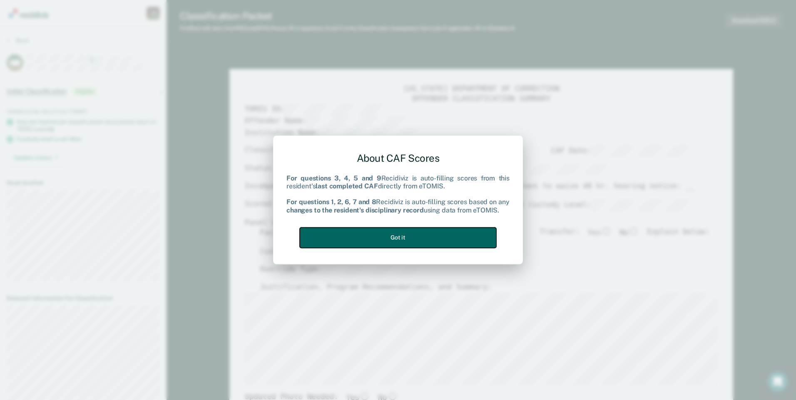
click at [478, 238] on button "Got it" at bounding box center [398, 238] width 196 height 20
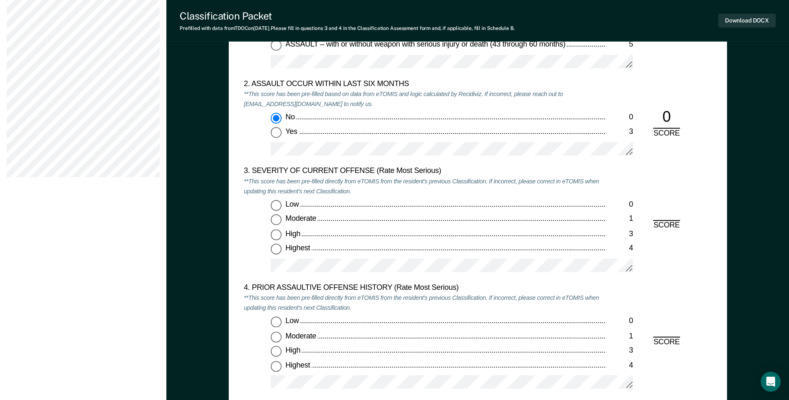
scroll to position [957, 0]
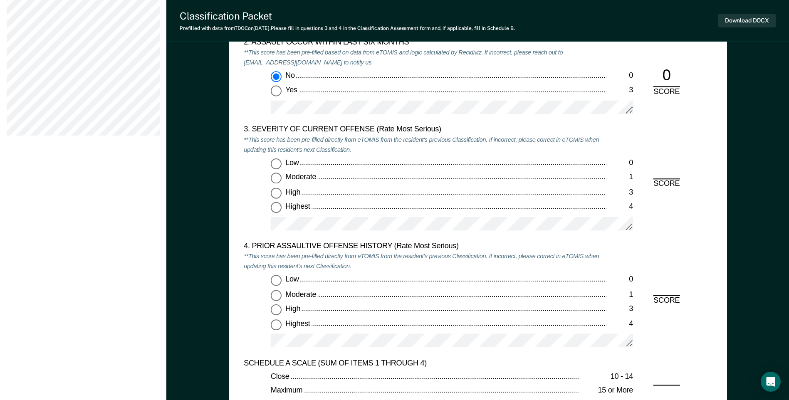
click at [279, 164] on input "Low 0" at bounding box center [276, 164] width 11 height 11
type textarea "x"
radio input "true"
click at [278, 326] on input "Highest 4" at bounding box center [276, 324] width 11 height 11
type textarea "x"
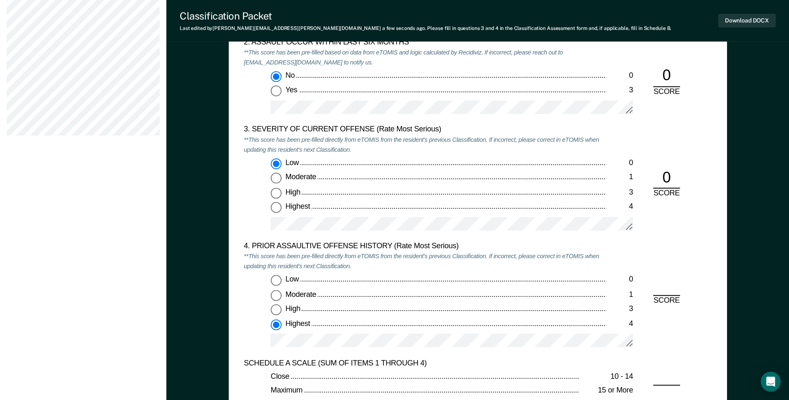
radio input "true"
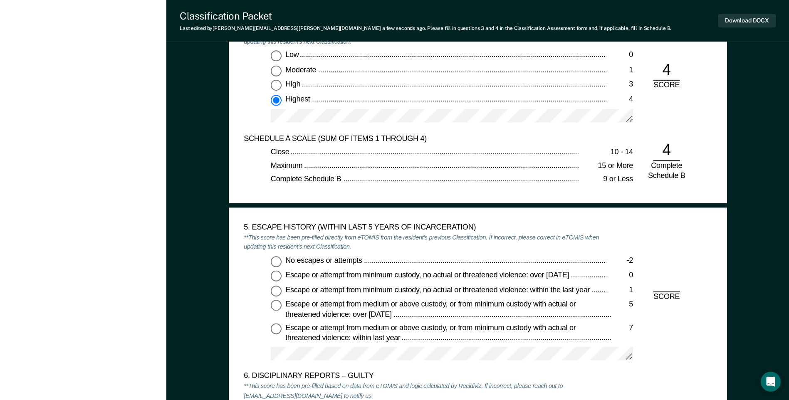
scroll to position [1248, 0]
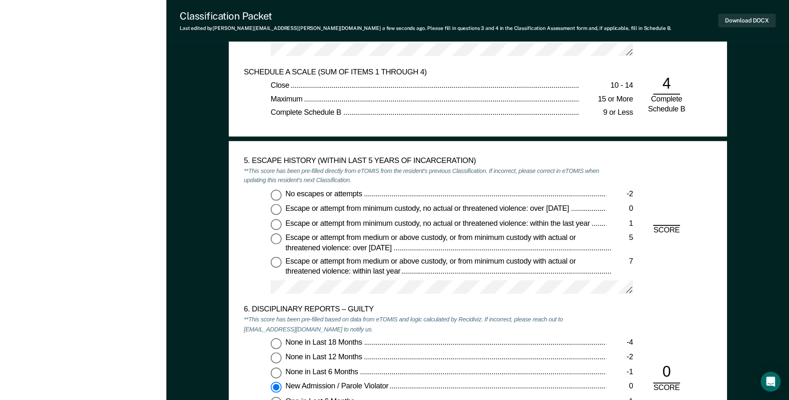
click at [276, 193] on input "No escapes or attempts -2" at bounding box center [276, 195] width 11 height 11
type textarea "x"
radio input "true"
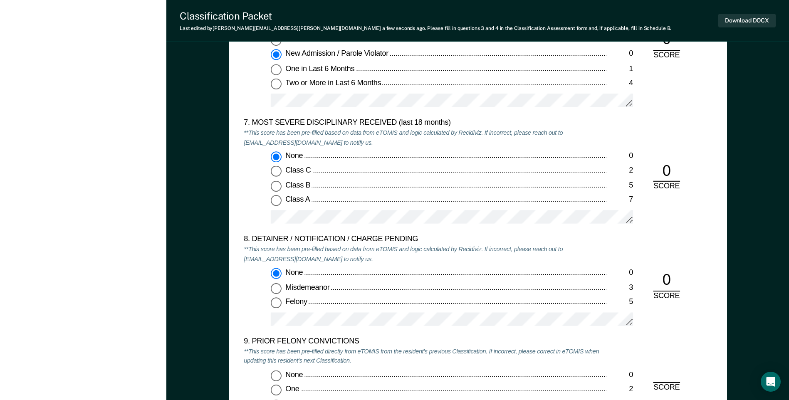
scroll to position [1706, 0]
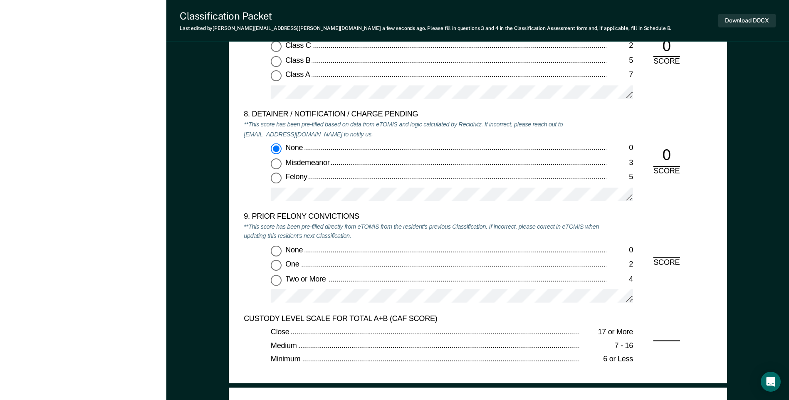
click at [274, 285] on input "Two or More 4" at bounding box center [276, 280] width 11 height 11
type textarea "x"
radio input "true"
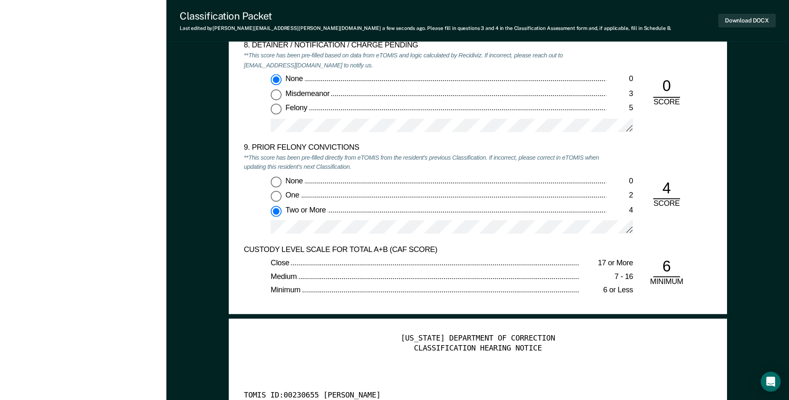
scroll to position [1997, 0]
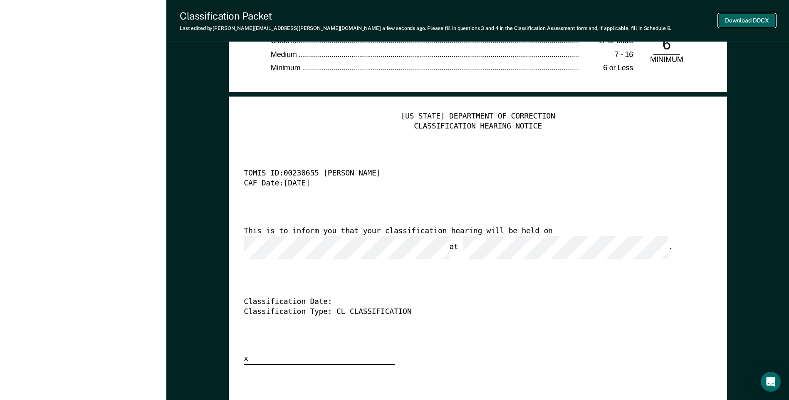
click at [744, 22] on button "Download DOCX" at bounding box center [747, 21] width 57 height 14
click at [648, 313] on div "[US_STATE] DEPARTMENT OF CORRECTION CLASSIFICATION HEARING NOTICE TOMIS ID: 002…" at bounding box center [478, 238] width 468 height 253
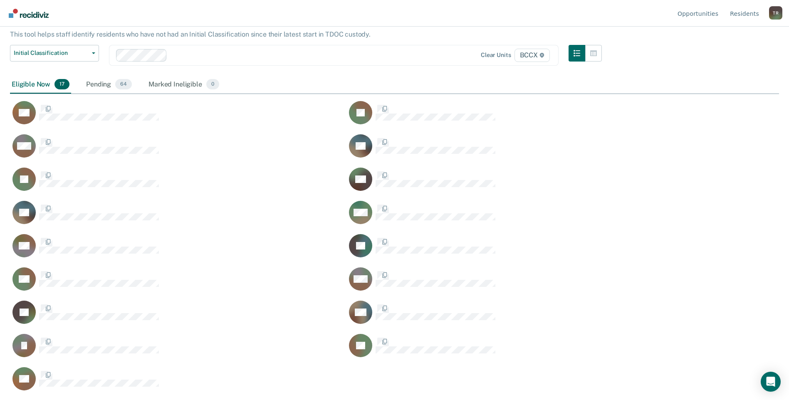
scroll to position [274, 763]
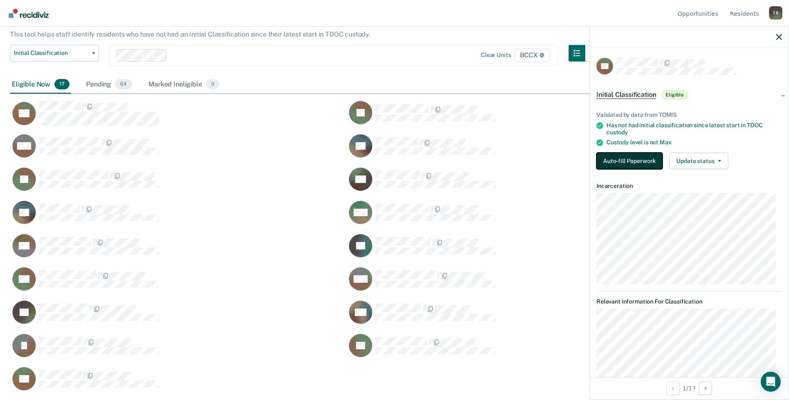
click at [600, 157] on button "Auto-fill Paperwork" at bounding box center [630, 161] width 66 height 17
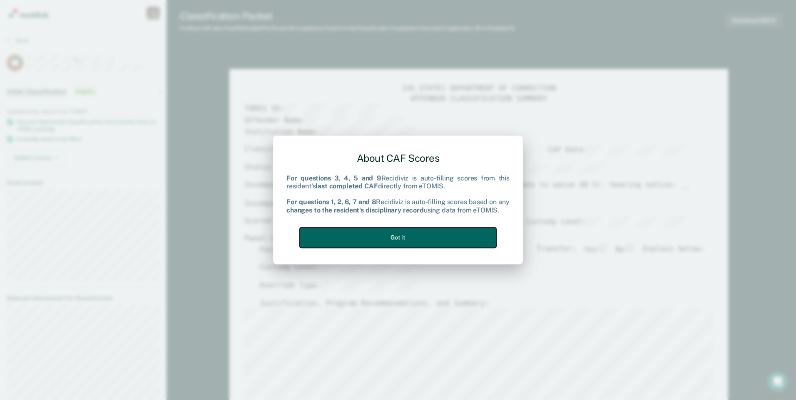
click at [443, 238] on button "Got it" at bounding box center [398, 238] width 196 height 20
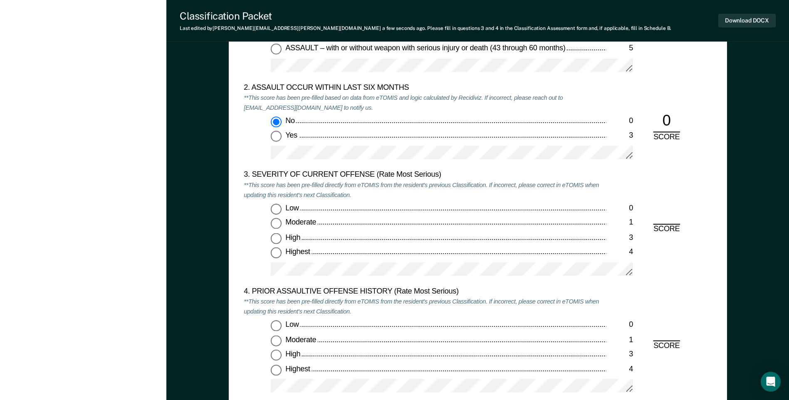
scroll to position [915, 0]
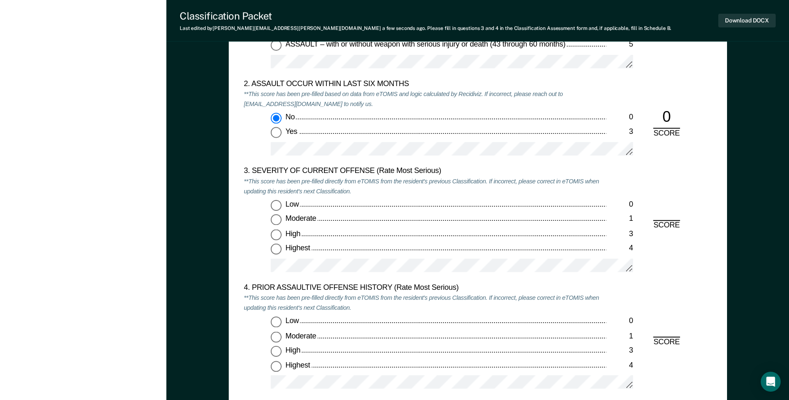
click at [277, 219] on input "Moderate 1" at bounding box center [276, 220] width 11 height 11
type textarea "x"
radio input "true"
click at [274, 321] on input "Low 0" at bounding box center [276, 322] width 11 height 11
type textarea "x"
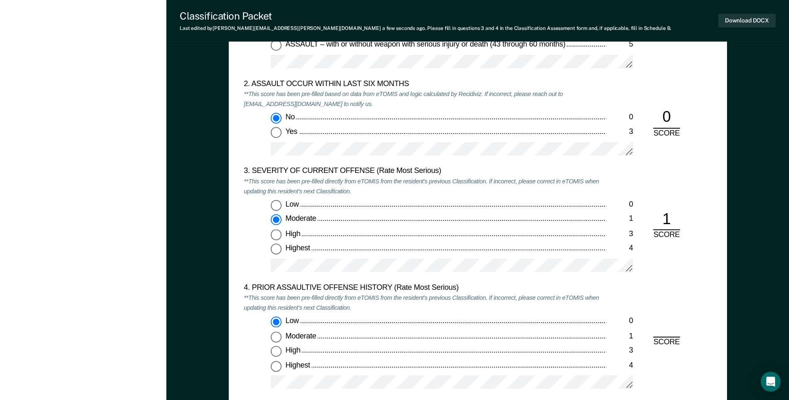
radio input "true"
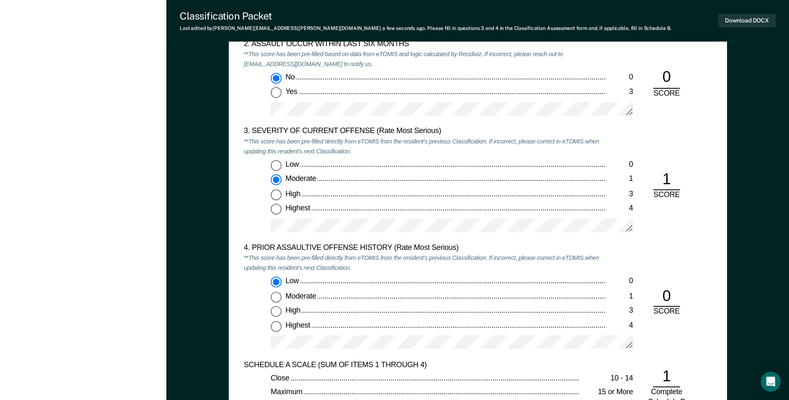
scroll to position [1207, 0]
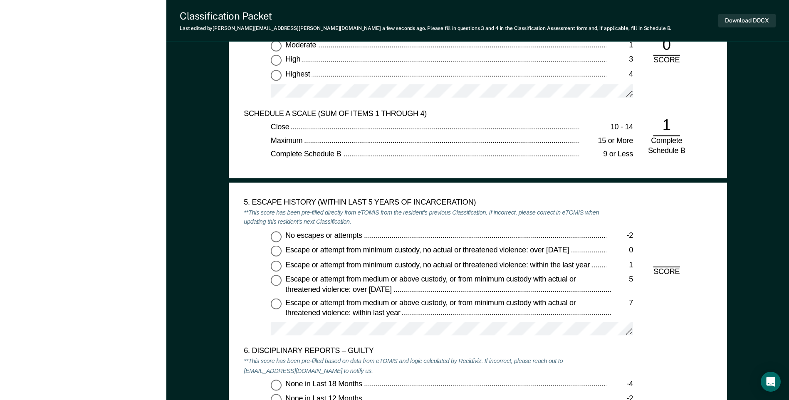
click at [275, 238] on input "No escapes or attempts -2" at bounding box center [276, 236] width 11 height 11
type textarea "x"
radio input "true"
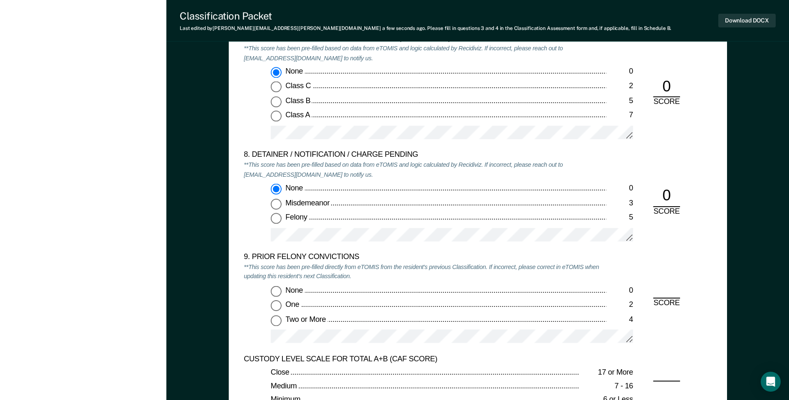
scroll to position [1706, 0]
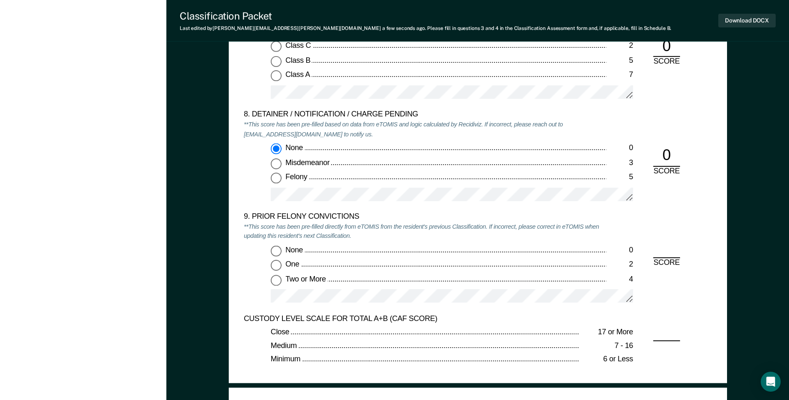
click at [281, 284] on input "Two or More 4" at bounding box center [276, 280] width 11 height 11
type textarea "x"
radio input "true"
click at [729, 21] on button "Download DOCX" at bounding box center [747, 21] width 57 height 14
drag, startPoint x: 54, startPoint y: 373, endPoint x: 54, endPoint y: 368, distance: 5.4
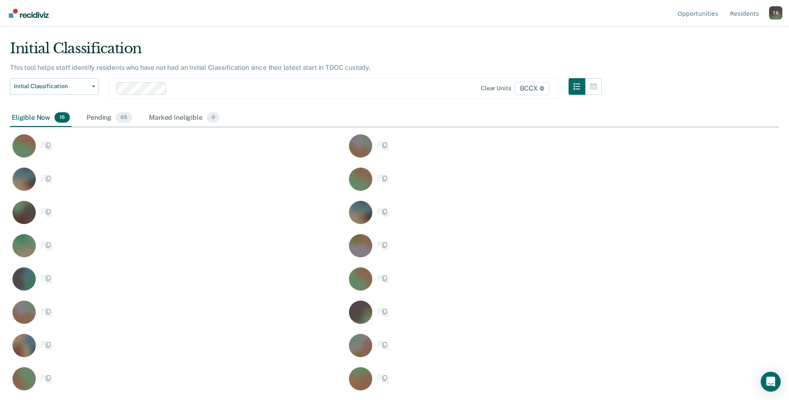
scroll to position [274, 763]
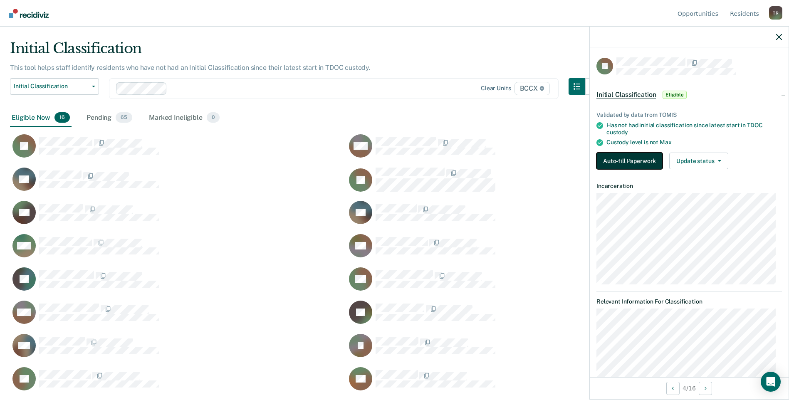
click at [630, 159] on button "Auto-fill Paperwork" at bounding box center [630, 161] width 66 height 17
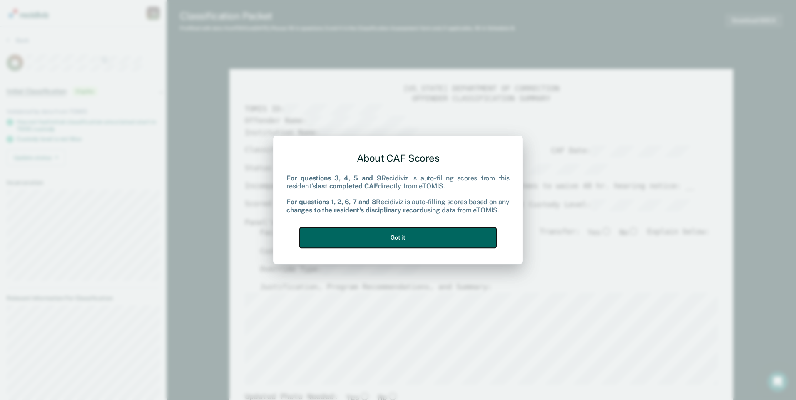
click at [394, 236] on button "Got it" at bounding box center [398, 238] width 196 height 20
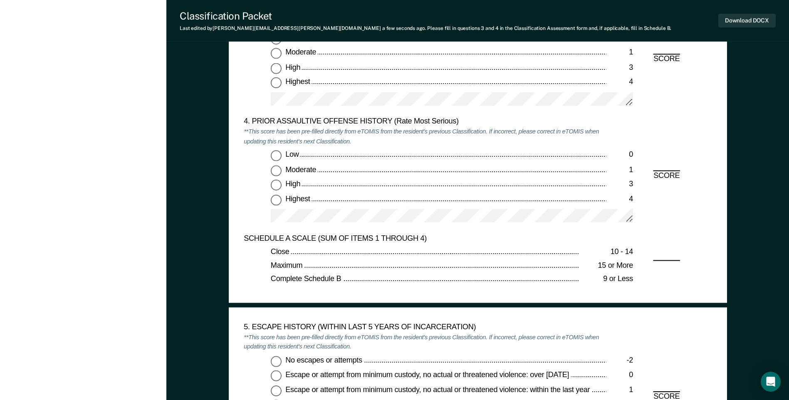
scroll to position [915, 0]
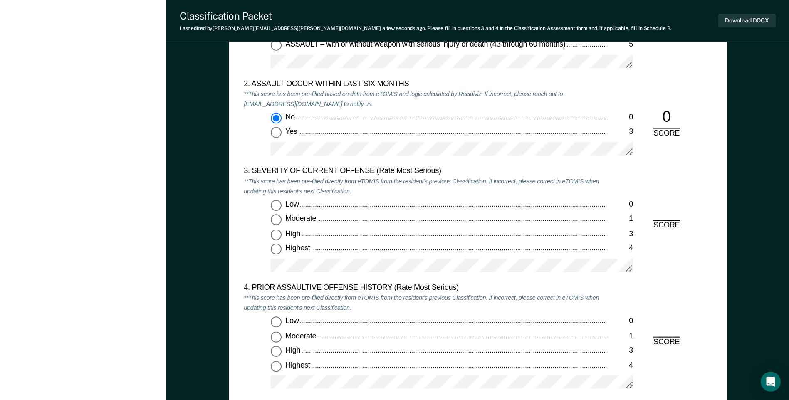
click at [282, 221] on input "Moderate 1" at bounding box center [276, 220] width 11 height 11
type textarea "x"
radio input "true"
click at [279, 321] on input "Low 0" at bounding box center [276, 322] width 11 height 11
type textarea "x"
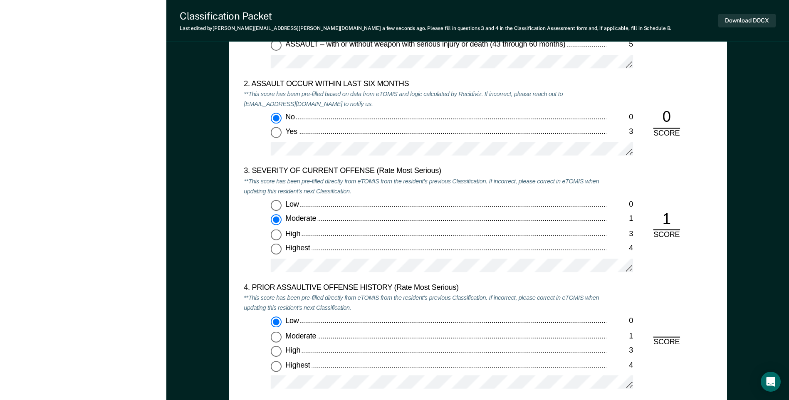
radio input "true"
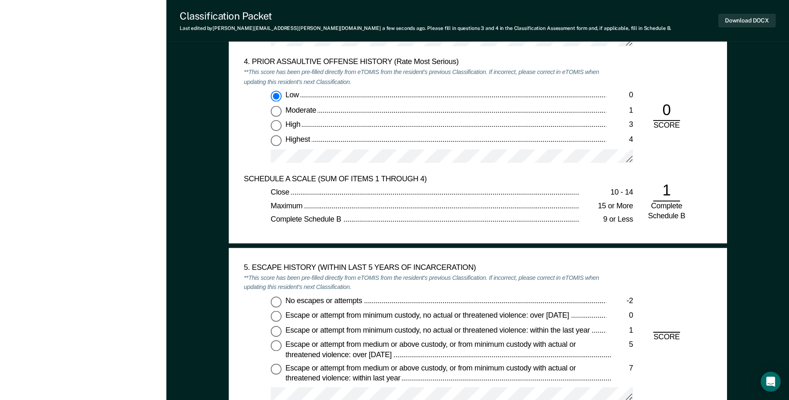
scroll to position [1248, 0]
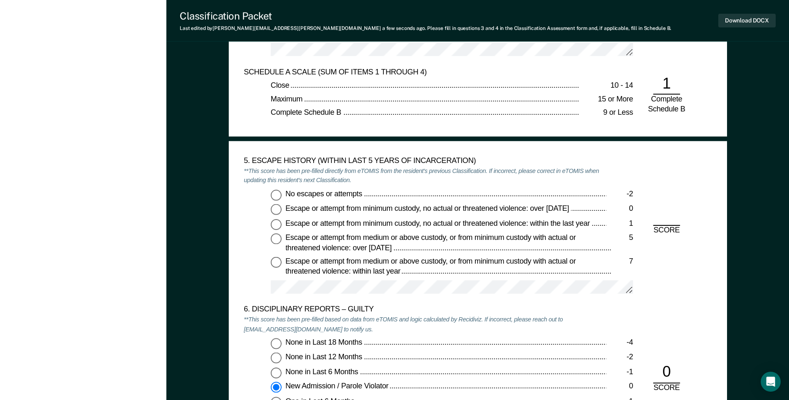
click at [279, 196] on input "No escapes or attempts -2" at bounding box center [276, 195] width 11 height 11
type textarea "x"
radio input "true"
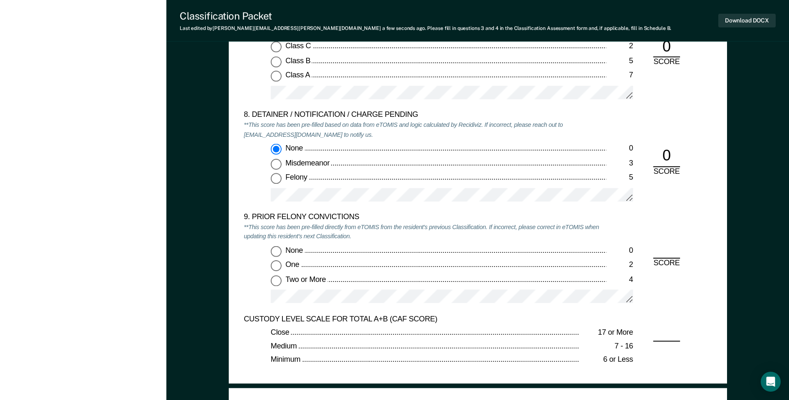
scroll to position [1706, 0]
click at [277, 279] on input "Two or More 4" at bounding box center [276, 280] width 11 height 11
type textarea "x"
radio input "true"
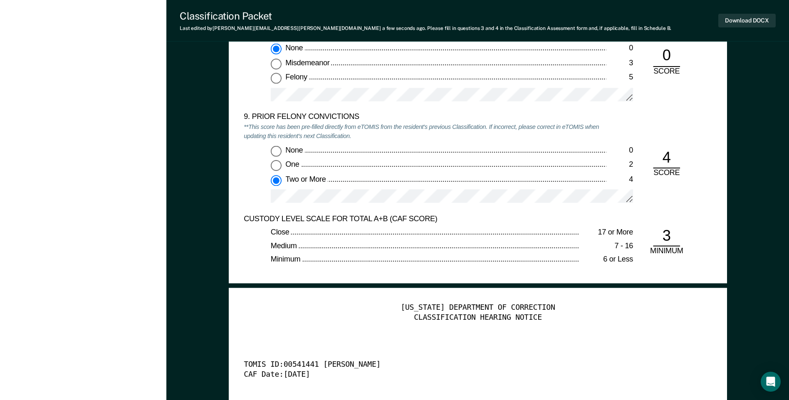
scroll to position [1789, 0]
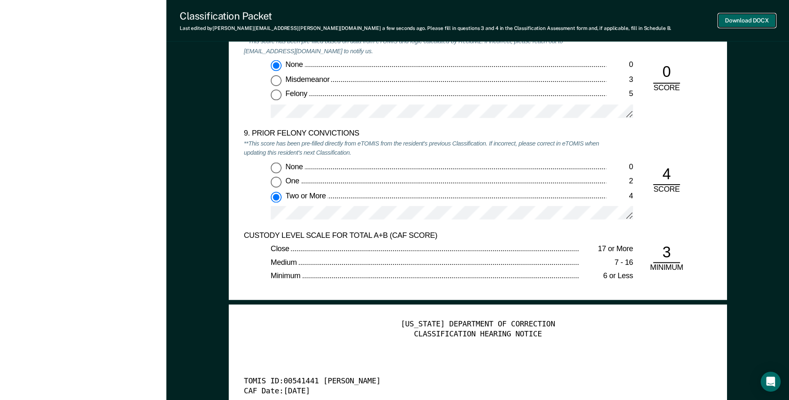
click at [739, 20] on button "Download DOCX" at bounding box center [747, 21] width 57 height 14
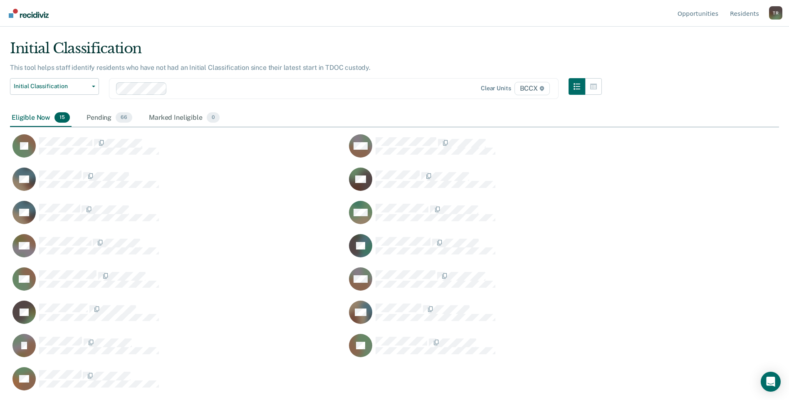
scroll to position [274, 763]
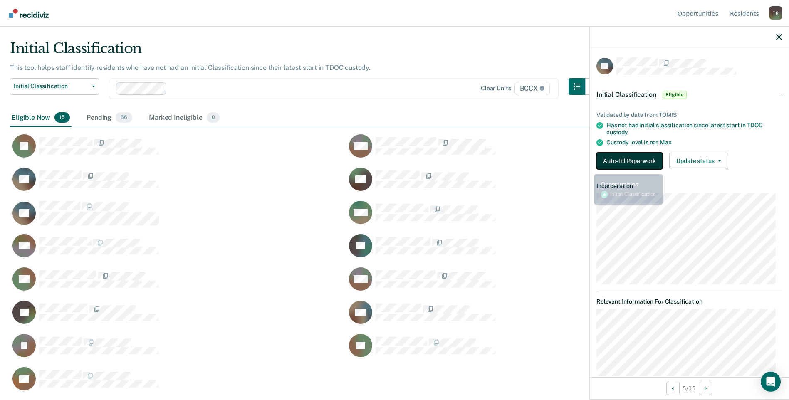
click at [604, 158] on button "Auto-fill Paperwork" at bounding box center [630, 161] width 66 height 17
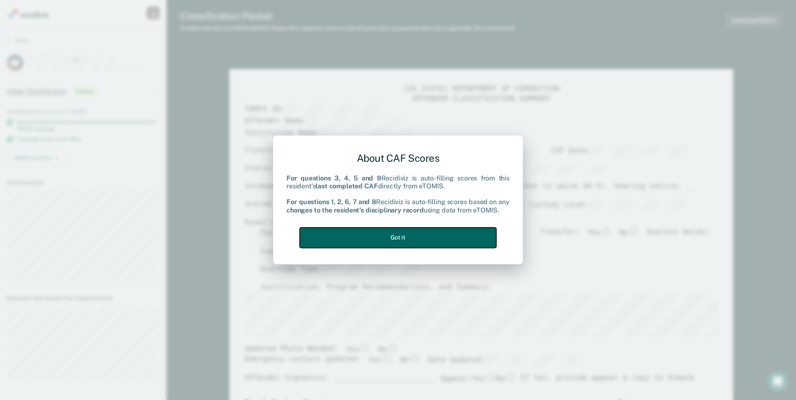
click at [454, 236] on button "Got it" at bounding box center [398, 238] width 196 height 20
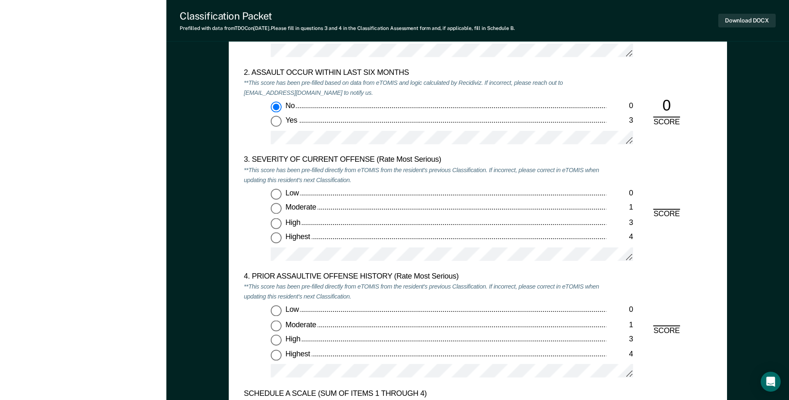
scroll to position [999, 0]
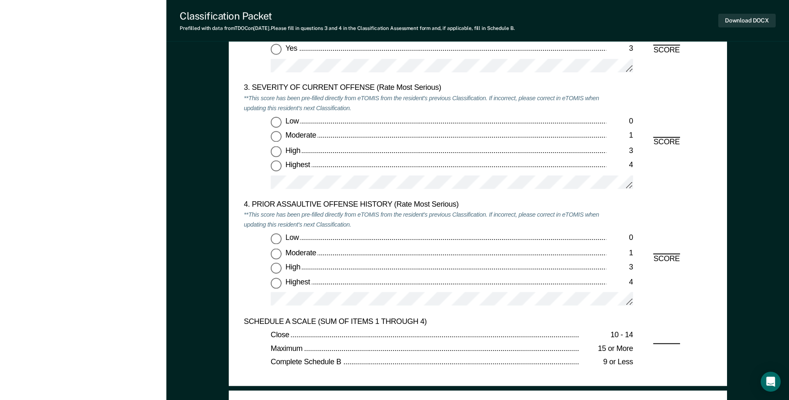
click at [282, 138] on input "Moderate 1" at bounding box center [276, 136] width 11 height 11
type textarea "x"
radio input "true"
click at [277, 240] on input "Low 0" at bounding box center [276, 239] width 11 height 11
type textarea "x"
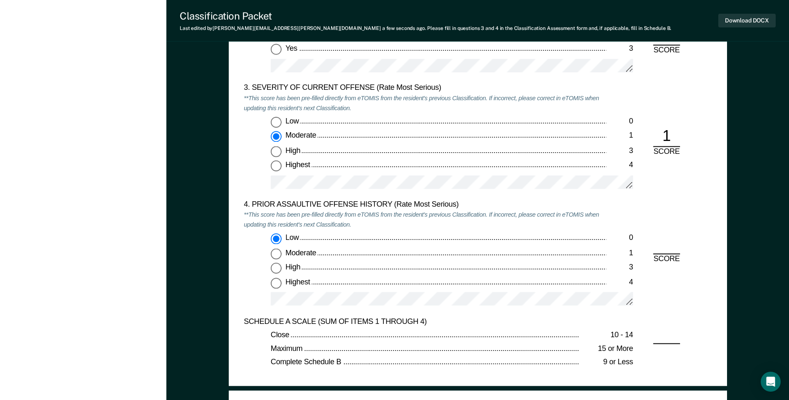
radio input "true"
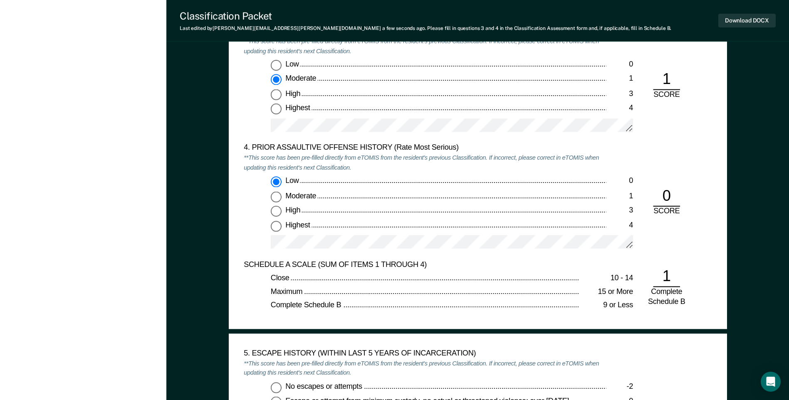
scroll to position [1248, 0]
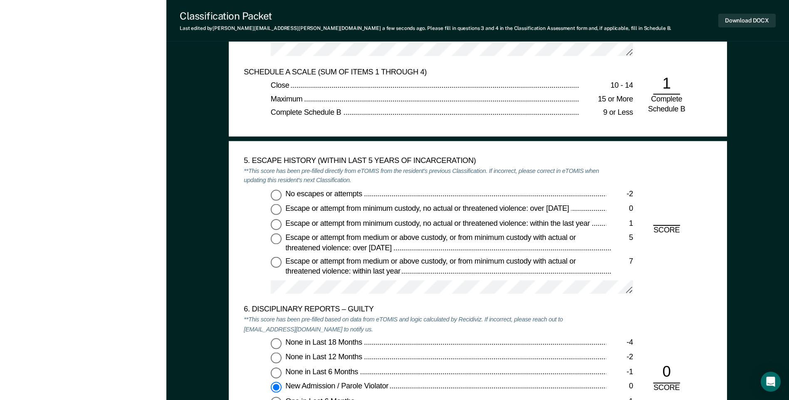
click at [276, 195] on input "No escapes or attempts -2" at bounding box center [276, 195] width 11 height 11
type textarea "x"
radio input "true"
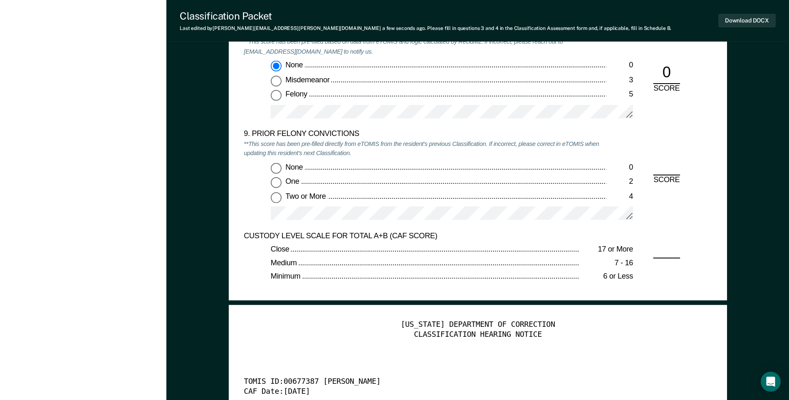
scroll to position [1789, 0]
click at [274, 170] on input "None 0" at bounding box center [276, 167] width 11 height 11
type textarea "x"
radio input "true"
click at [725, 22] on button "Download DOCX" at bounding box center [747, 21] width 57 height 14
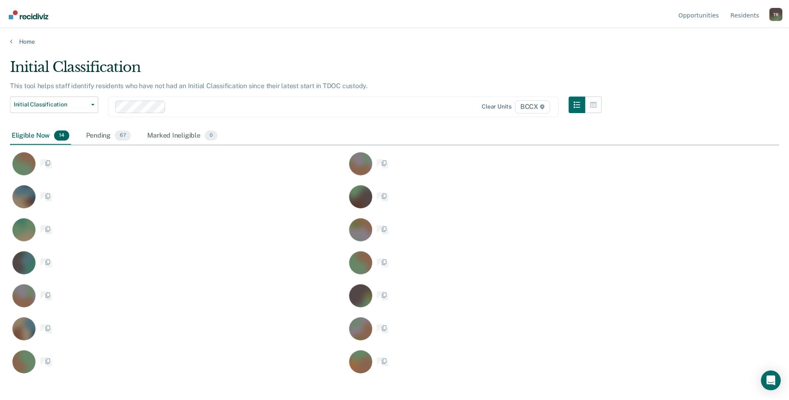
scroll to position [274, 769]
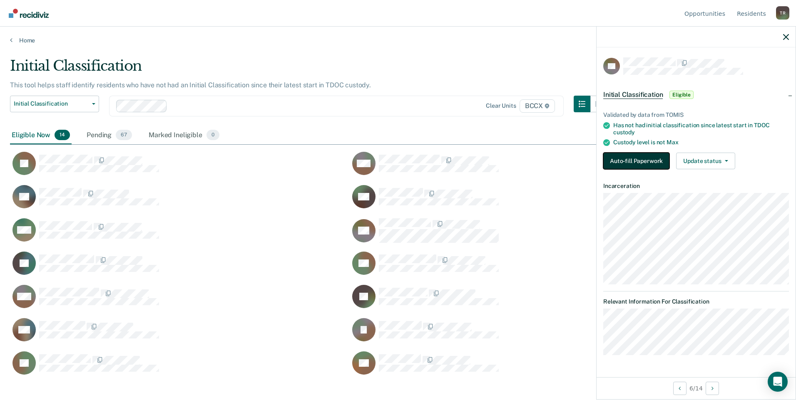
click at [648, 160] on button "Auto-fill Paperwork" at bounding box center [636, 161] width 66 height 17
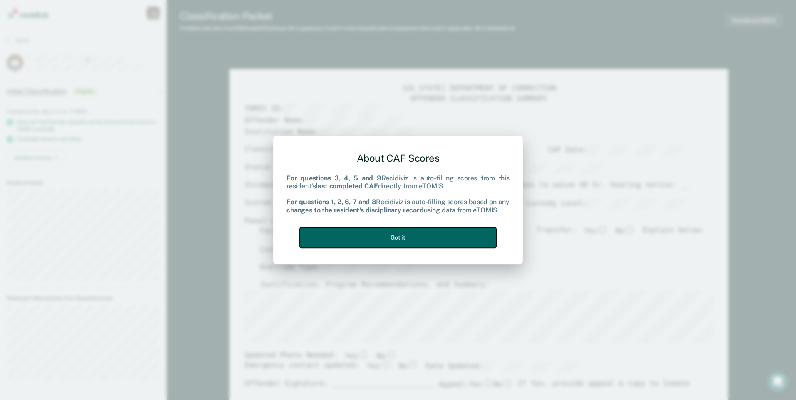
click at [466, 236] on button "Got it" at bounding box center [398, 238] width 196 height 20
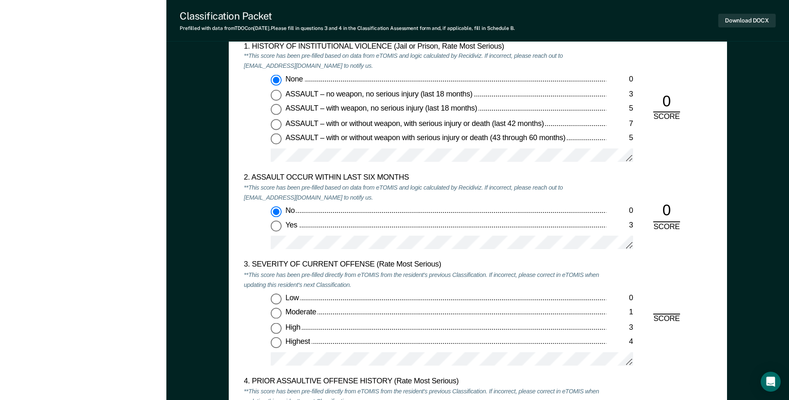
scroll to position [874, 0]
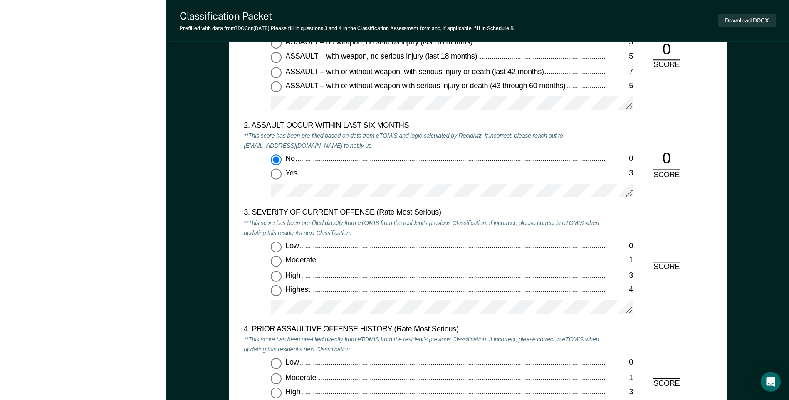
click at [280, 248] on input "Low 0" at bounding box center [276, 247] width 11 height 11
type textarea "x"
radio input "true"
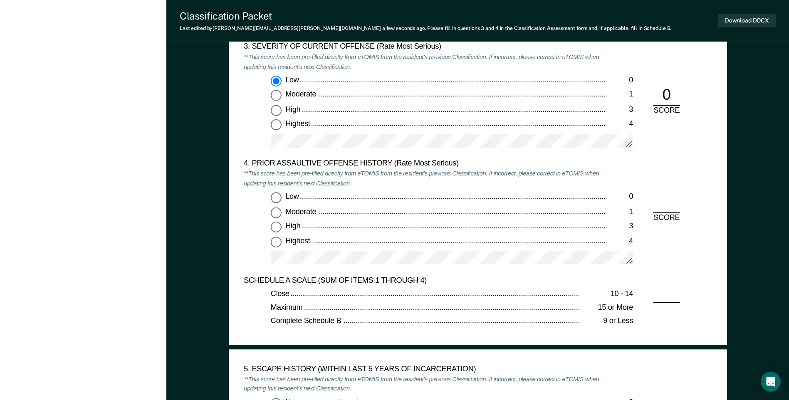
scroll to position [1040, 0]
click at [277, 198] on input "Low 0" at bounding box center [276, 197] width 11 height 11
type textarea "x"
radio input "true"
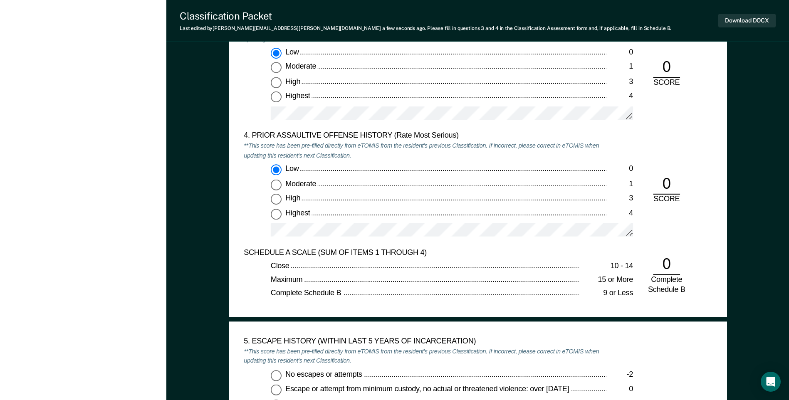
scroll to position [1165, 0]
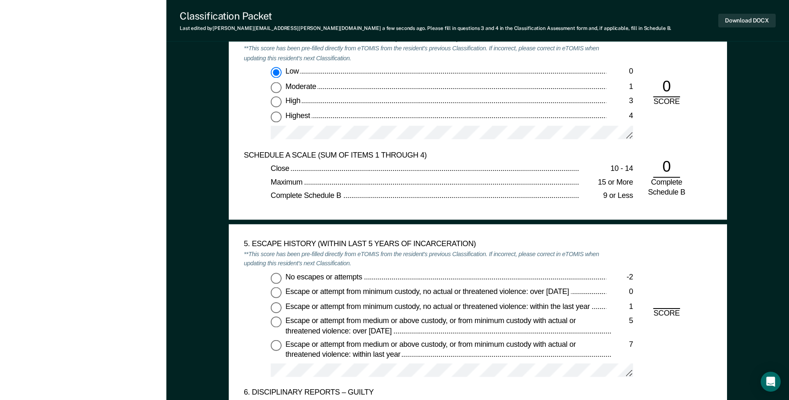
click at [278, 275] on input "No escapes or attempts -2" at bounding box center [276, 278] width 11 height 11
type textarea "x"
radio input "true"
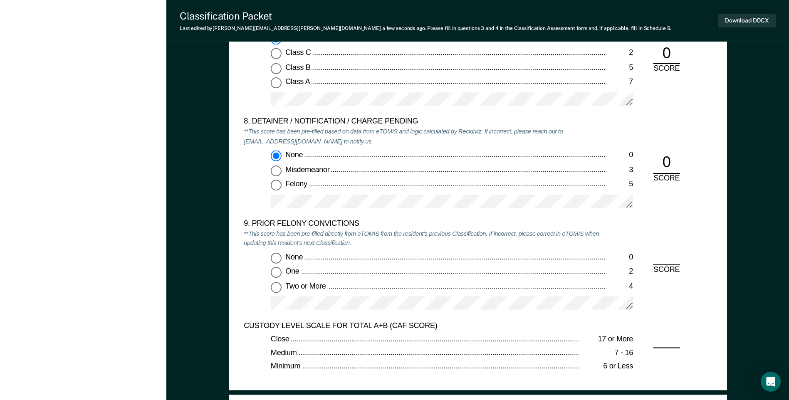
scroll to position [1706, 0]
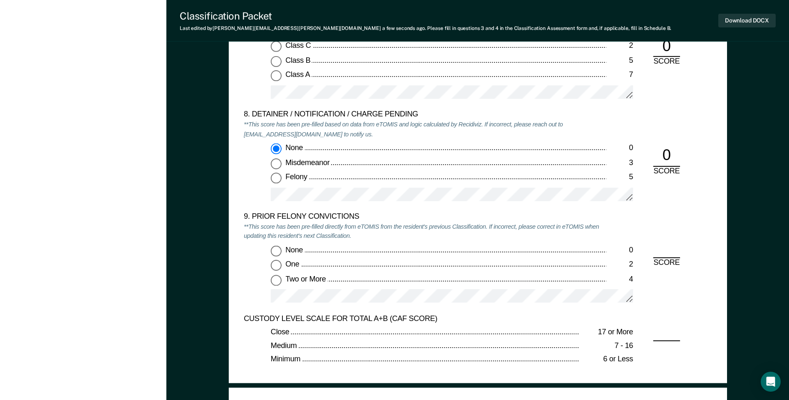
click at [279, 283] on input "Two or More 4" at bounding box center [276, 280] width 11 height 11
type textarea "x"
radio input "true"
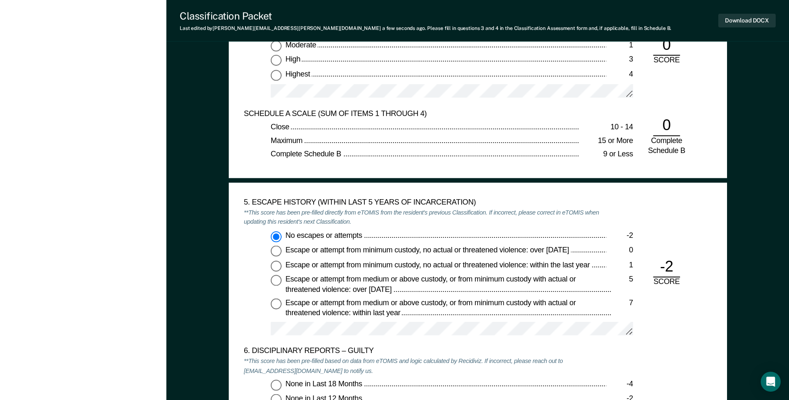
scroll to position [1844, 0]
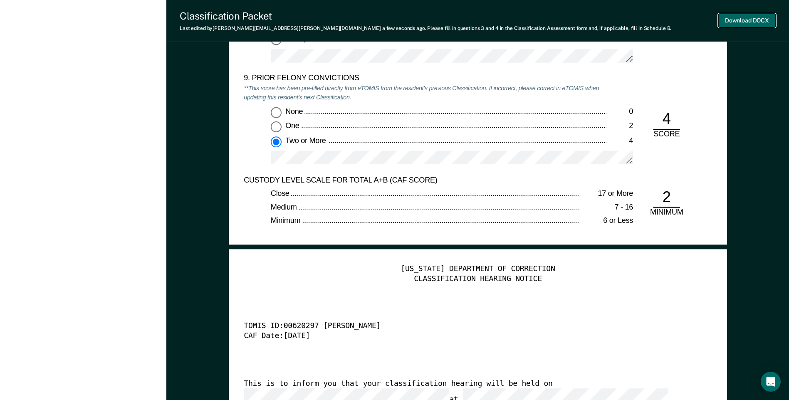
click at [748, 22] on button "Download DOCX" at bounding box center [747, 21] width 57 height 14
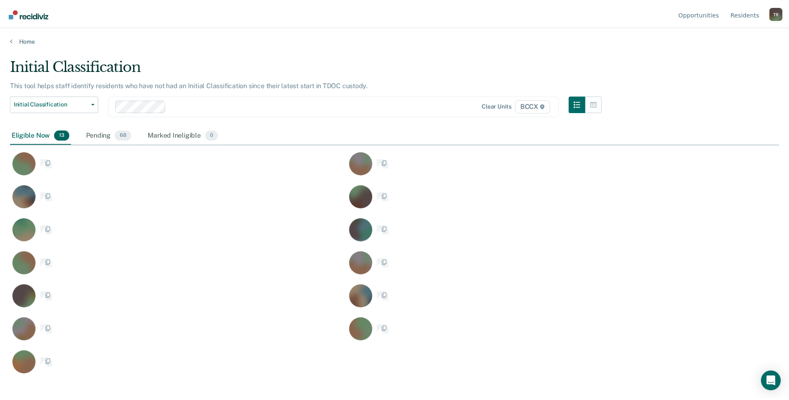
scroll to position [274, 769]
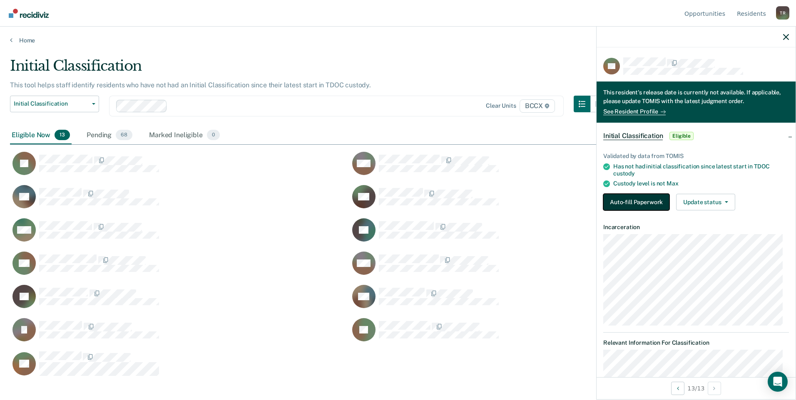
click at [631, 196] on button "Auto-fill Paperwork" at bounding box center [636, 202] width 66 height 17
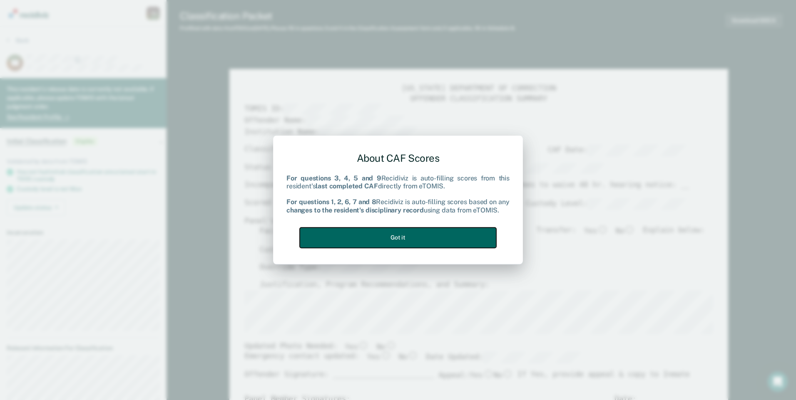
click at [473, 240] on button "Got it" at bounding box center [398, 238] width 196 height 20
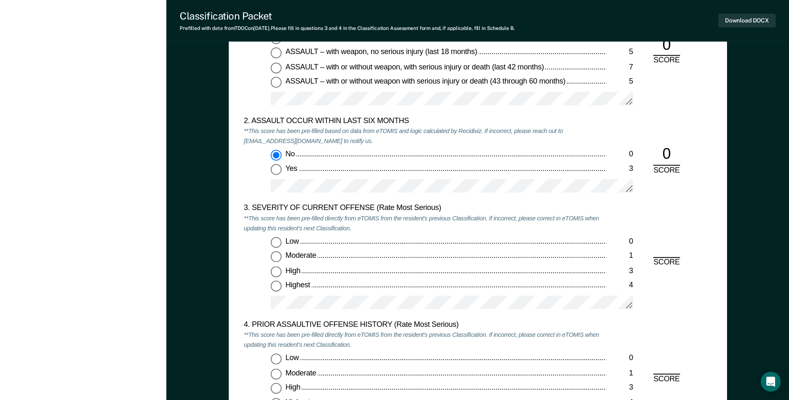
scroll to position [957, 0]
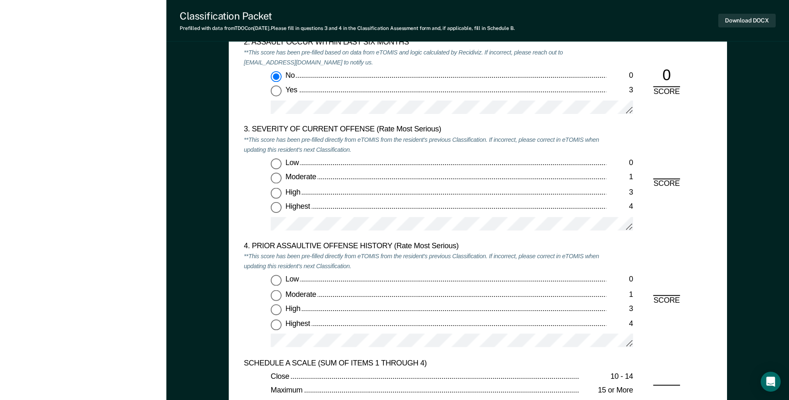
click at [275, 283] on input "Low 0" at bounding box center [276, 280] width 11 height 11
type textarea "x"
radio input "true"
click at [278, 162] on input "Low 0" at bounding box center [276, 164] width 11 height 11
type textarea "x"
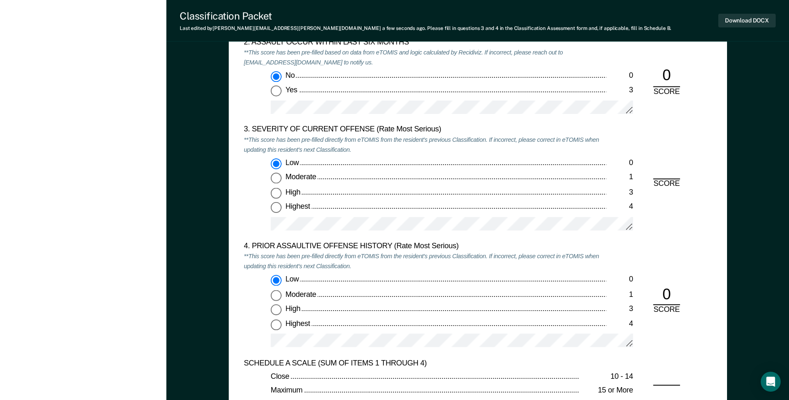
radio input "true"
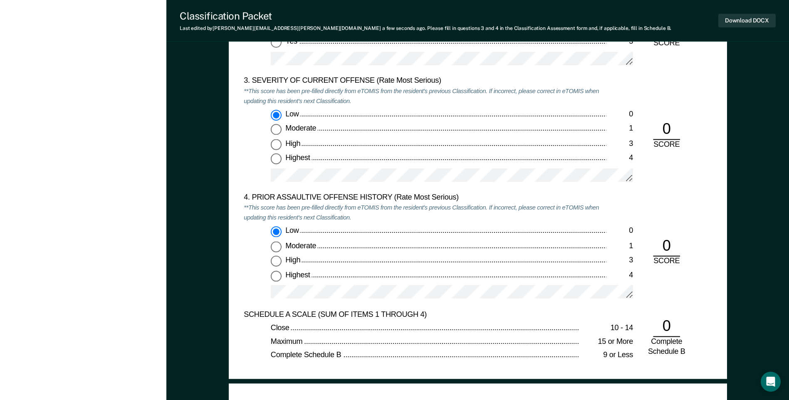
scroll to position [1207, 0]
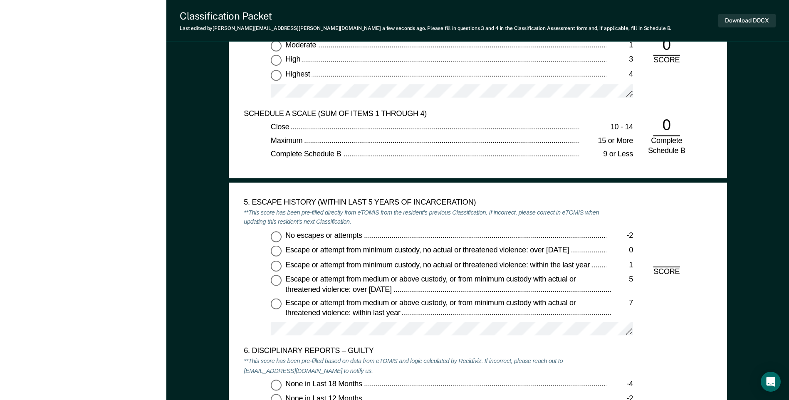
click at [280, 236] on input "No escapes or attempts -2" at bounding box center [276, 236] width 11 height 11
type textarea "x"
radio input "true"
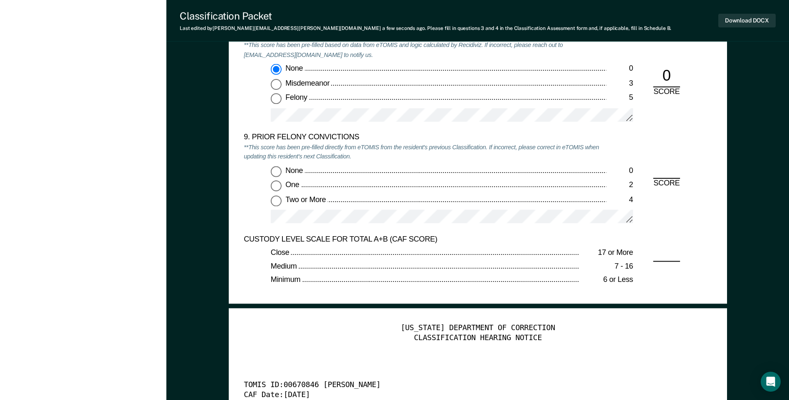
scroll to position [1789, 0]
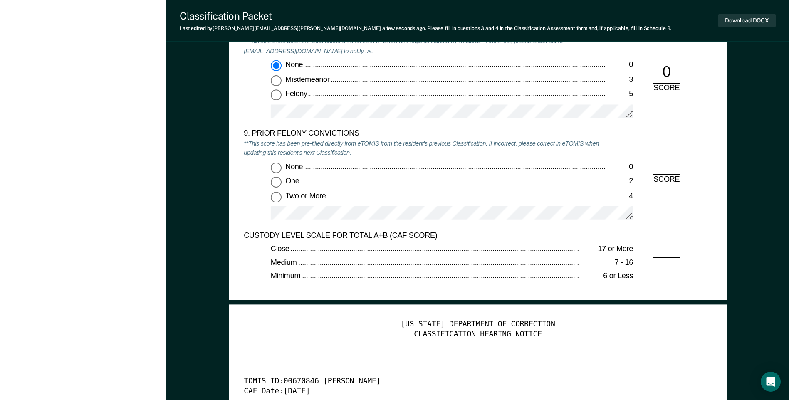
click at [276, 169] on input "None 0" at bounding box center [276, 167] width 11 height 11
type textarea "x"
radio input "true"
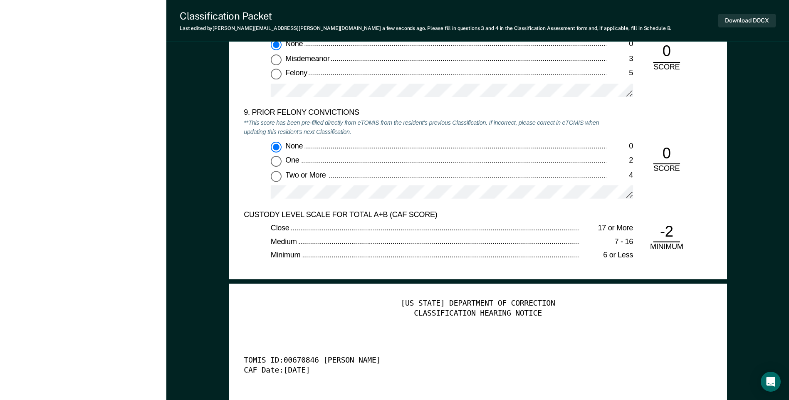
scroll to position [1747, 0]
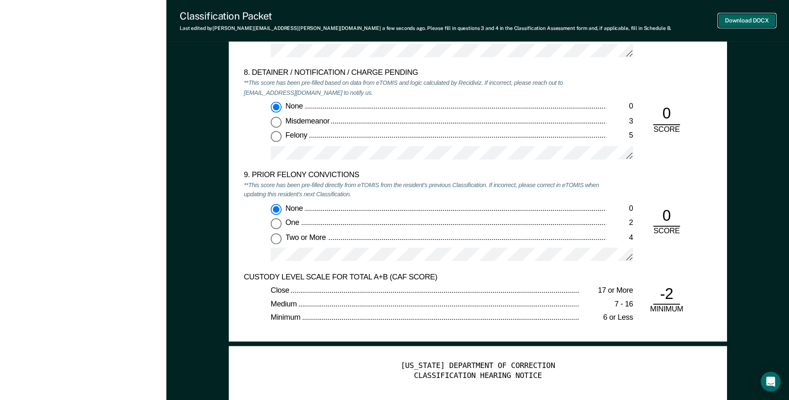
click at [734, 21] on button "Download DOCX" at bounding box center [747, 21] width 57 height 14
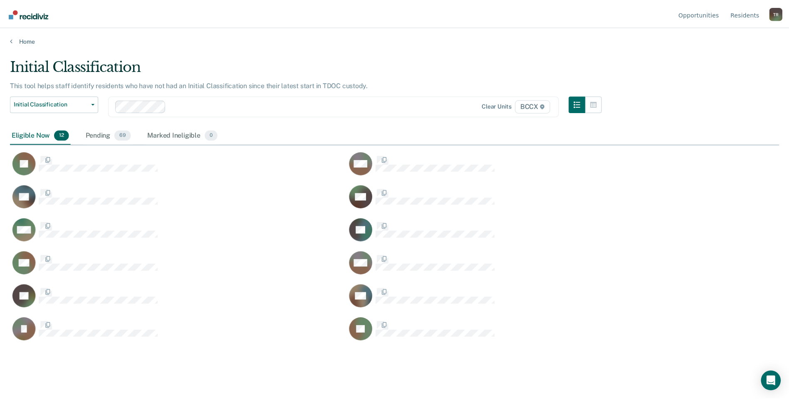
scroll to position [274, 769]
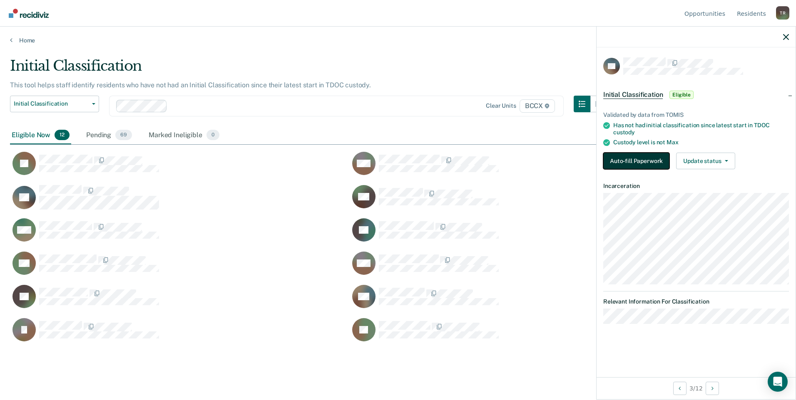
click at [637, 158] on button "Auto-fill Paperwork" at bounding box center [636, 161] width 66 height 17
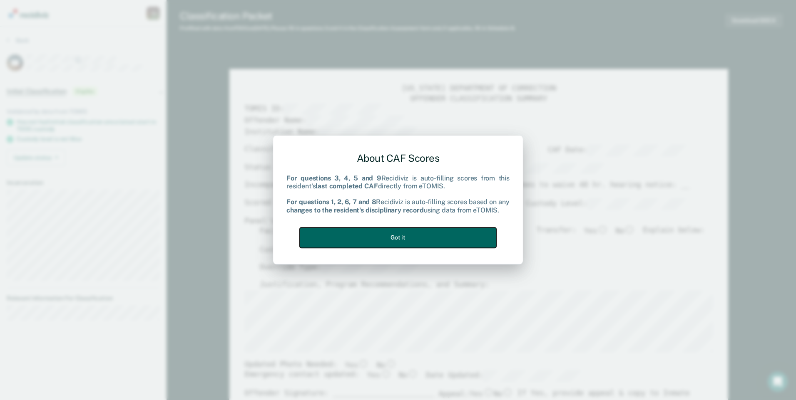
click at [430, 235] on button "Got it" at bounding box center [398, 238] width 196 height 20
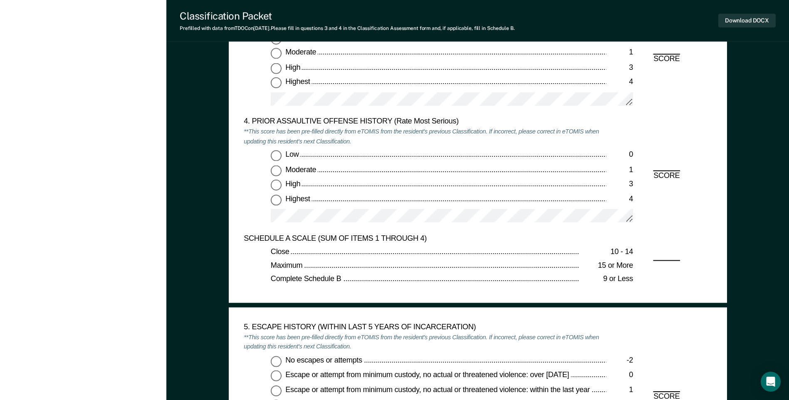
scroll to position [915, 0]
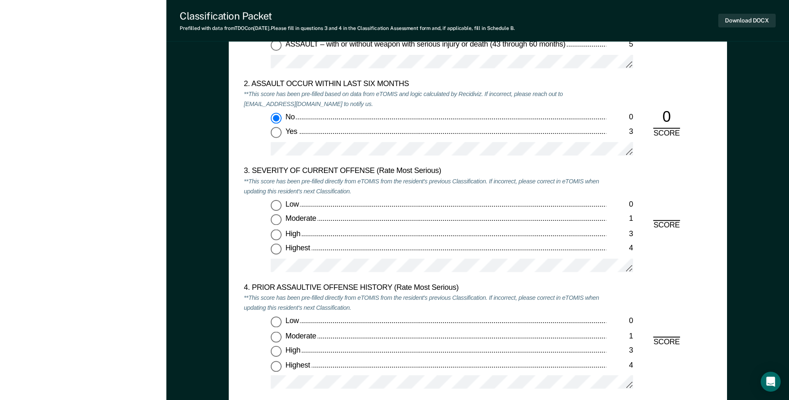
click at [272, 248] on input "Highest 4" at bounding box center [276, 249] width 11 height 11
type textarea "x"
radio input "true"
click at [277, 322] on input "Low 0" at bounding box center [276, 322] width 11 height 11
type textarea "x"
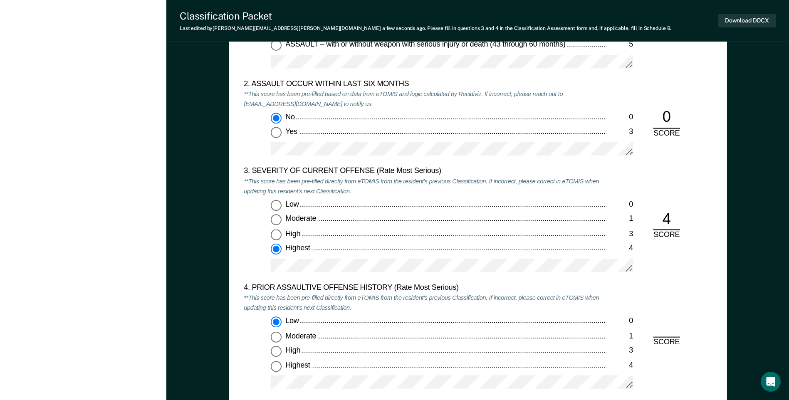
radio input "true"
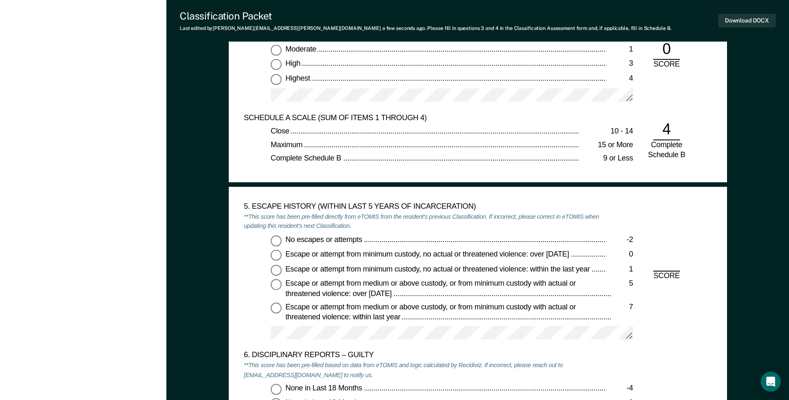
scroll to position [1207, 0]
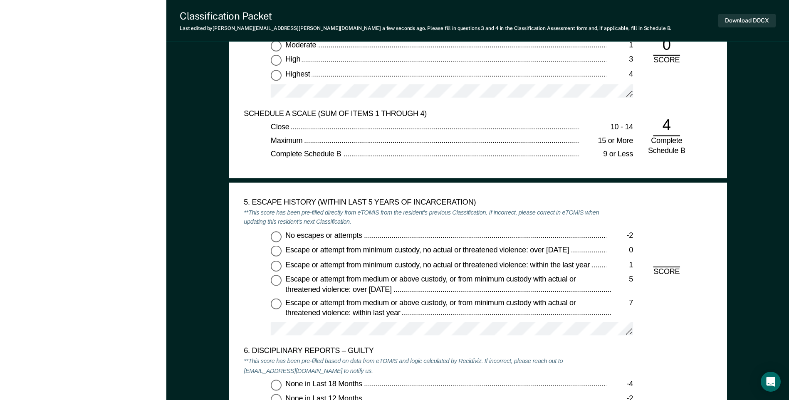
click at [279, 239] on input "No escapes or attempts -2" at bounding box center [276, 236] width 11 height 11
type textarea "x"
radio input "true"
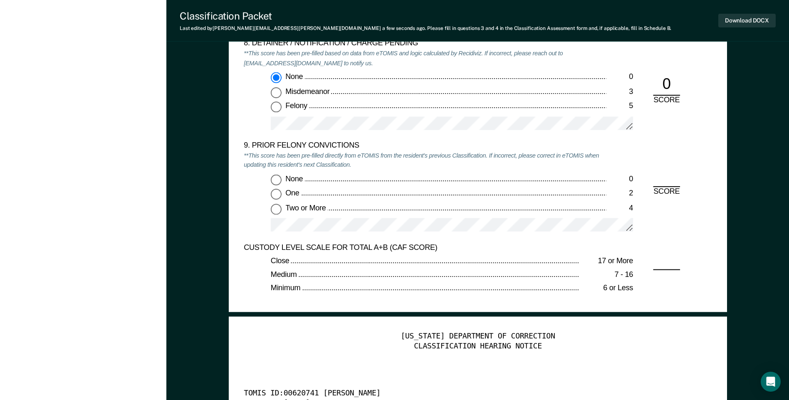
scroll to position [1789, 0]
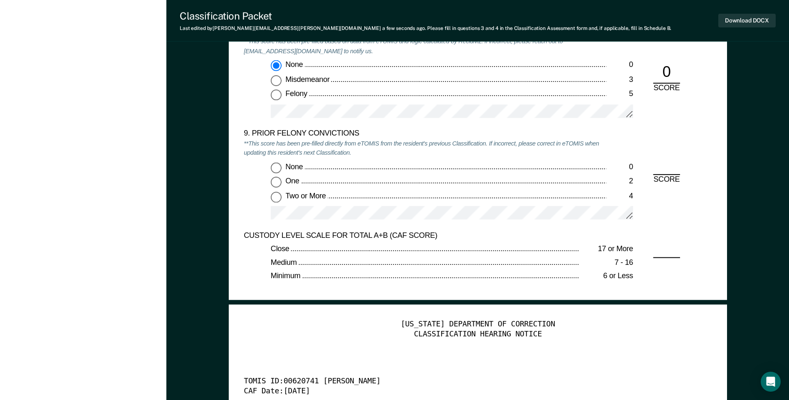
click at [276, 169] on input "None 0" at bounding box center [276, 167] width 11 height 11
type textarea "x"
radio input "true"
click at [277, 97] on input "Felony 5" at bounding box center [276, 95] width 11 height 11
type textarea "x"
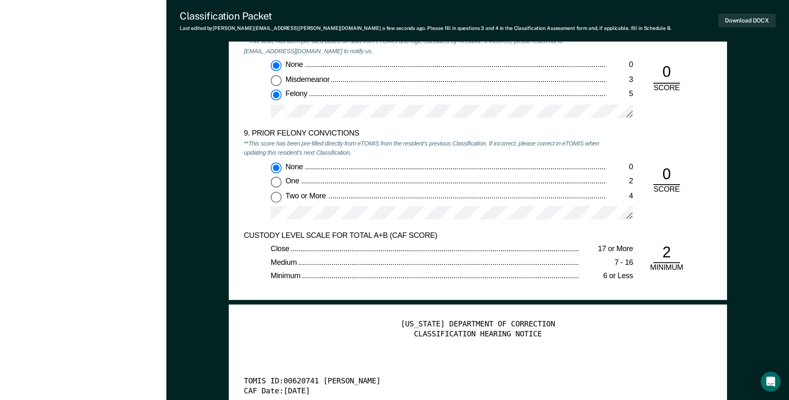
radio input "false"
radio input "true"
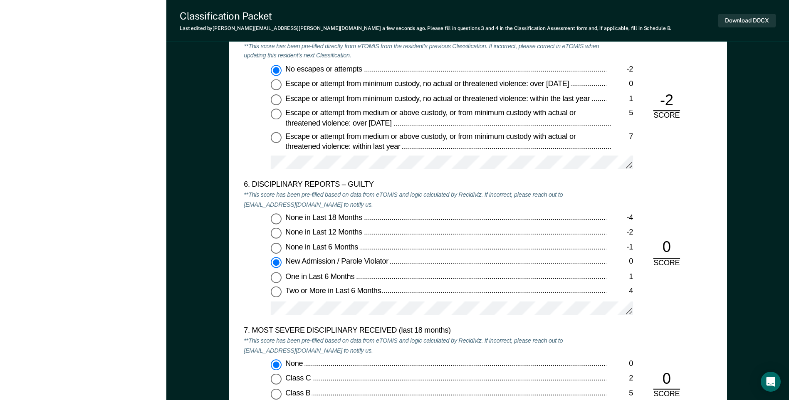
scroll to position [1248, 0]
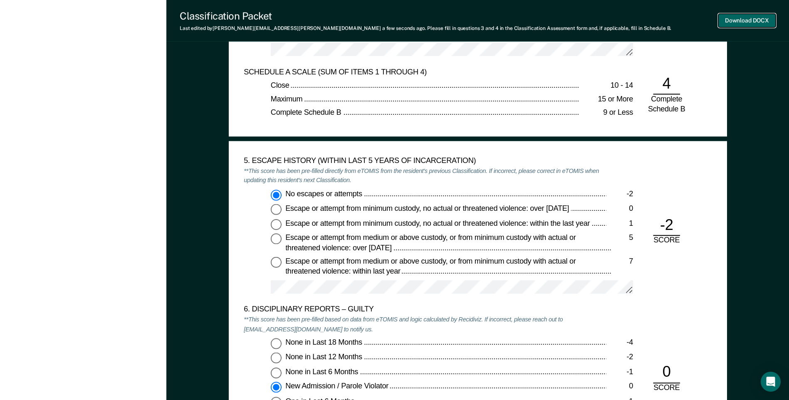
click at [726, 20] on button "Download DOCX" at bounding box center [747, 21] width 57 height 14
click at [13, 111] on div "[PERSON_NAME] T R Profile How it works Log Out Back JM Initial Classification P…" at bounding box center [83, 137] width 166 height 2770
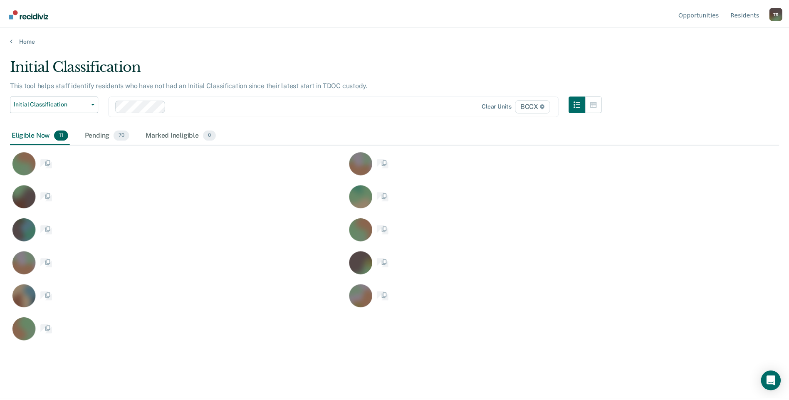
scroll to position [274, 769]
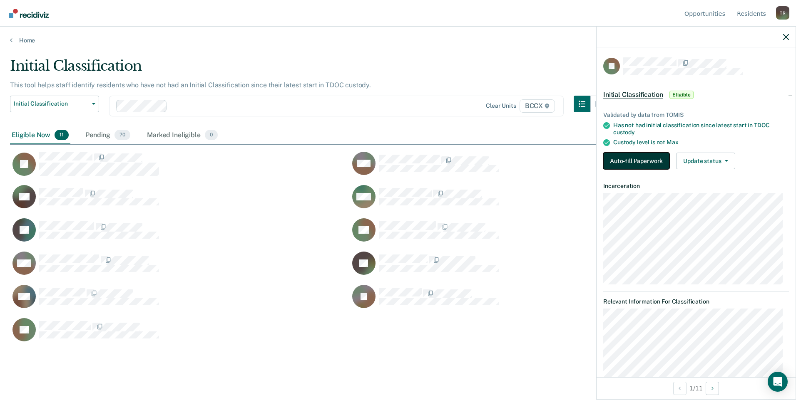
click at [616, 156] on button "Auto-fill Paperwork" at bounding box center [636, 161] width 66 height 17
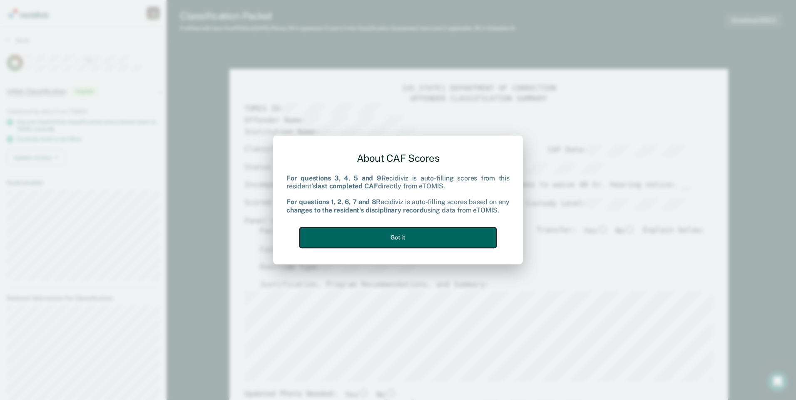
click at [448, 233] on button "Got it" at bounding box center [398, 238] width 196 height 20
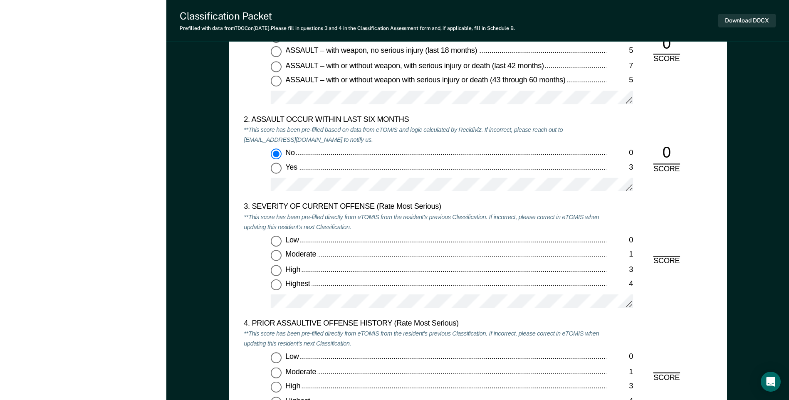
scroll to position [957, 0]
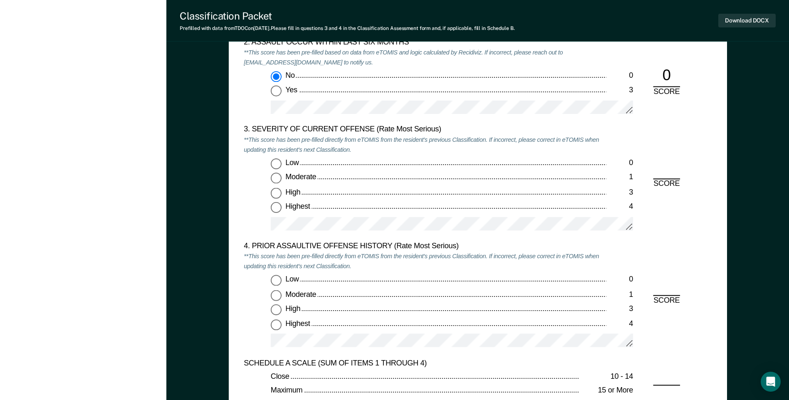
click at [278, 178] on input "Moderate 1" at bounding box center [276, 178] width 11 height 11
type textarea "x"
radio input "true"
click at [280, 281] on input "Low 0" at bounding box center [276, 280] width 11 height 11
type textarea "x"
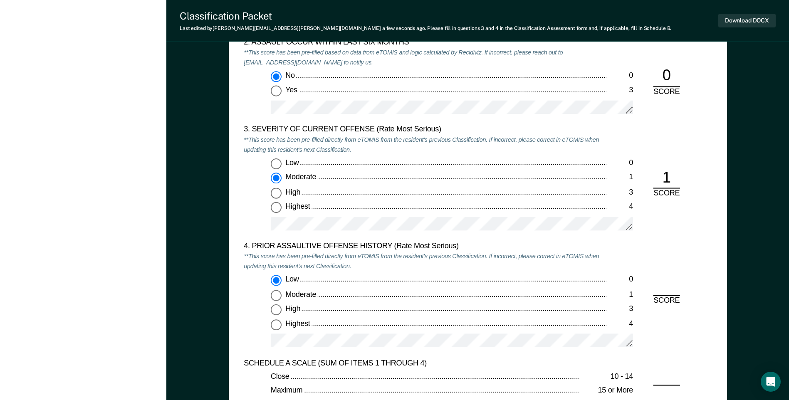
radio input "true"
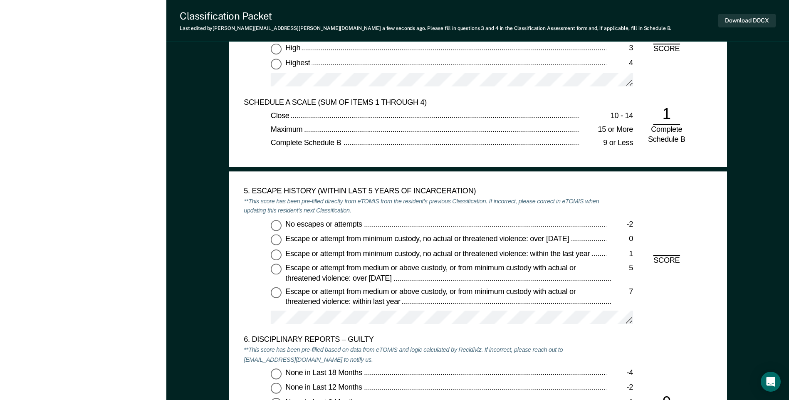
scroll to position [1331, 0]
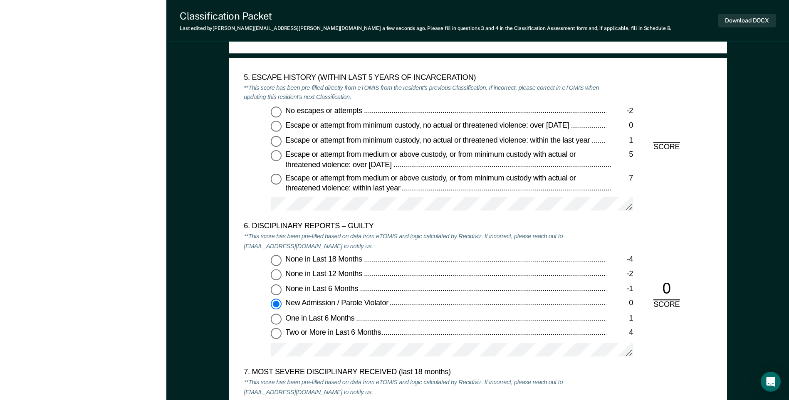
click at [275, 112] on input "No escapes or attempts -2" at bounding box center [276, 112] width 11 height 11
type textarea "x"
radio input "true"
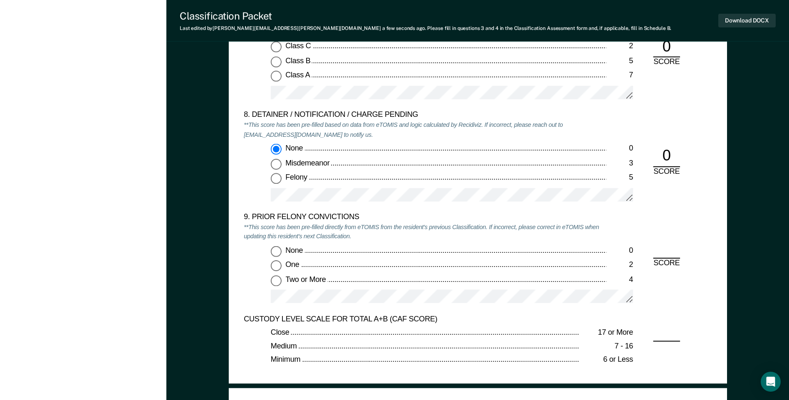
scroll to position [1706, 0]
click at [275, 279] on input "Two or More 4" at bounding box center [276, 280] width 11 height 11
type textarea "x"
radio input "true"
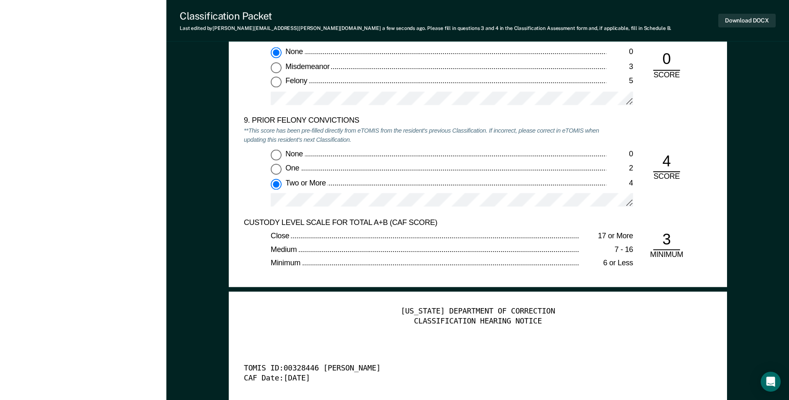
scroll to position [1747, 0]
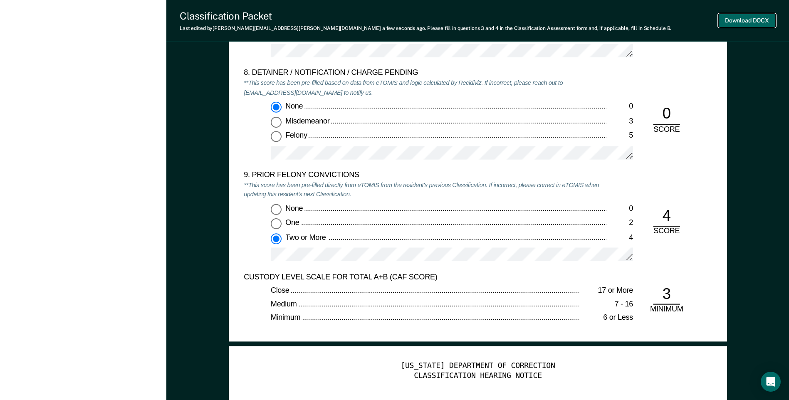
click at [732, 22] on button "Download DOCX" at bounding box center [747, 21] width 57 height 14
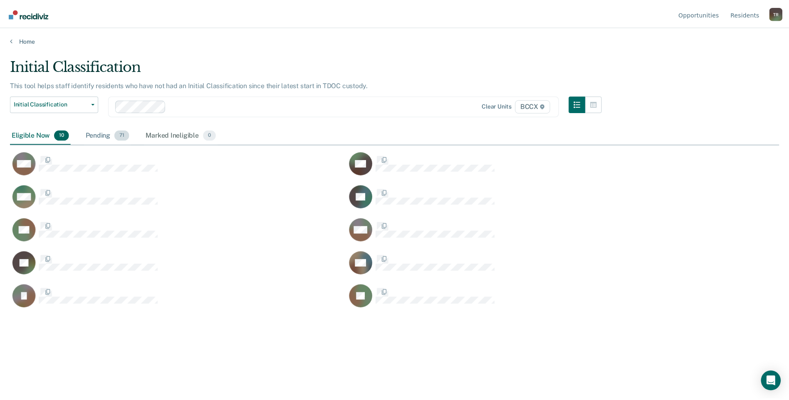
scroll to position [274, 769]
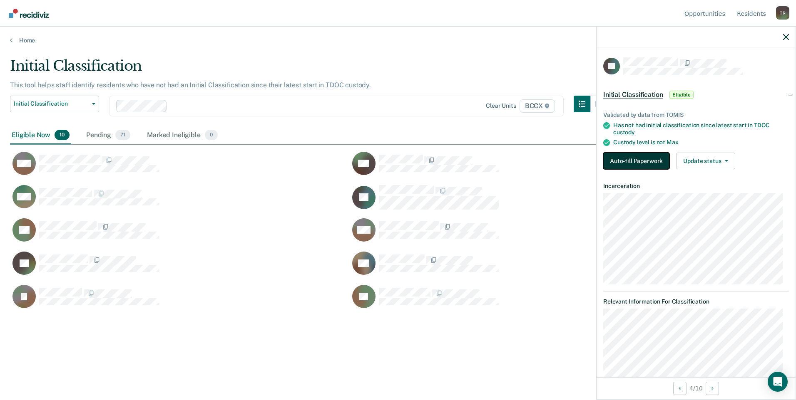
click at [624, 164] on button "Auto-fill Paperwork" at bounding box center [636, 161] width 66 height 17
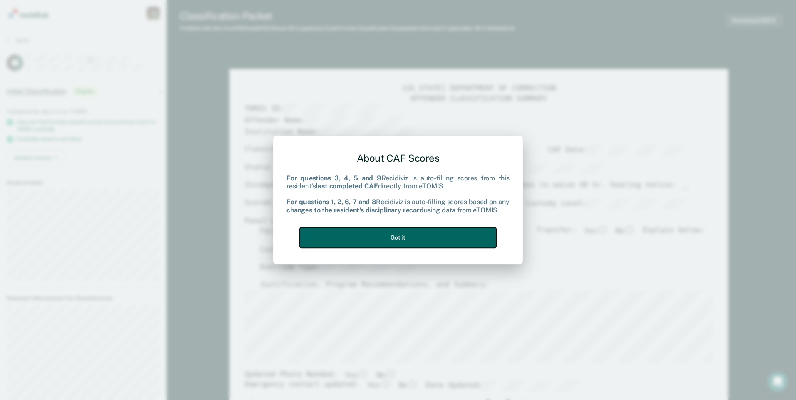
click at [459, 237] on button "Got it" at bounding box center [398, 238] width 196 height 20
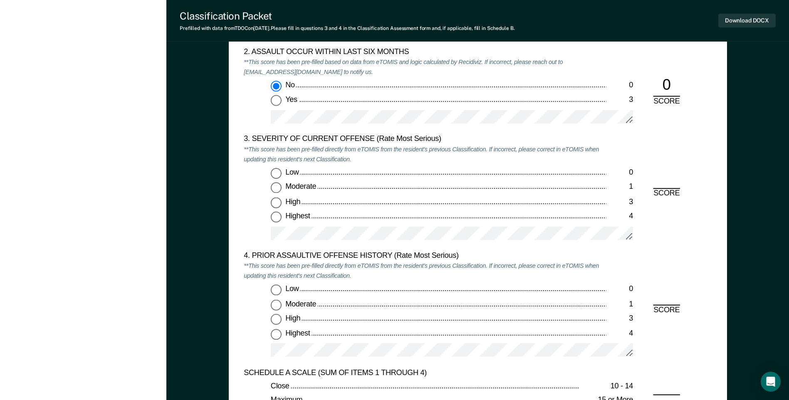
scroll to position [957, 0]
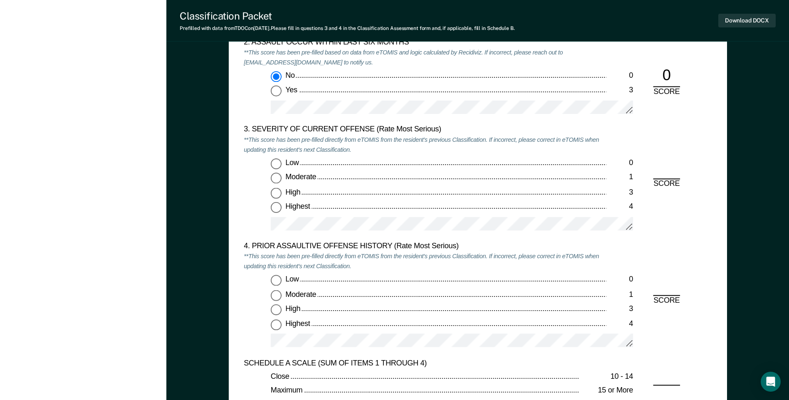
click at [280, 181] on input "Moderate 1" at bounding box center [276, 178] width 11 height 11
type textarea "x"
radio input "true"
drag, startPoint x: 278, startPoint y: 278, endPoint x: 282, endPoint y: 279, distance: 4.7
click at [278, 278] on input "Low 0" at bounding box center [276, 280] width 11 height 11
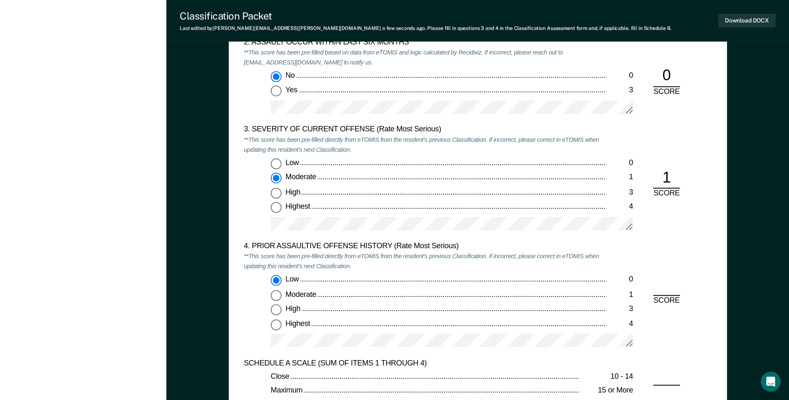
type textarea "x"
radio input "true"
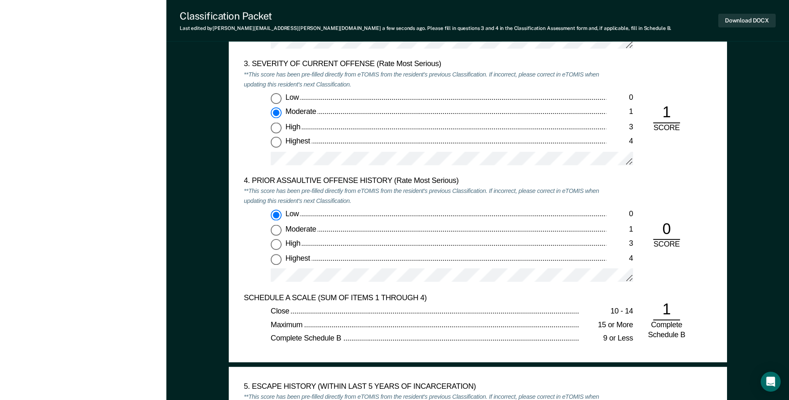
scroll to position [1207, 0]
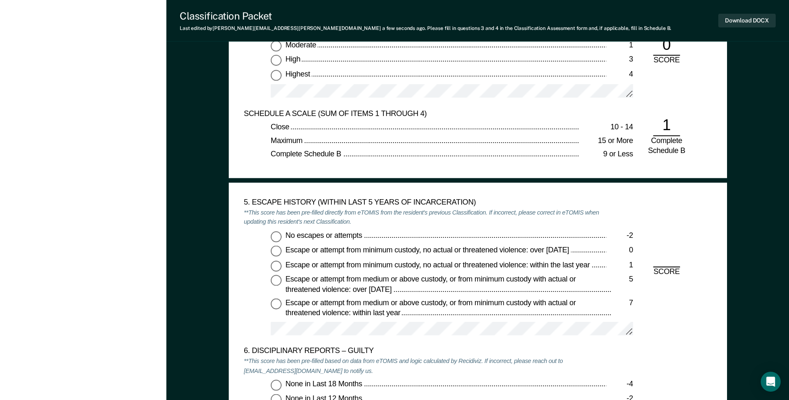
click at [276, 237] on input "No escapes or attempts -2" at bounding box center [276, 236] width 11 height 11
type textarea "x"
radio input "true"
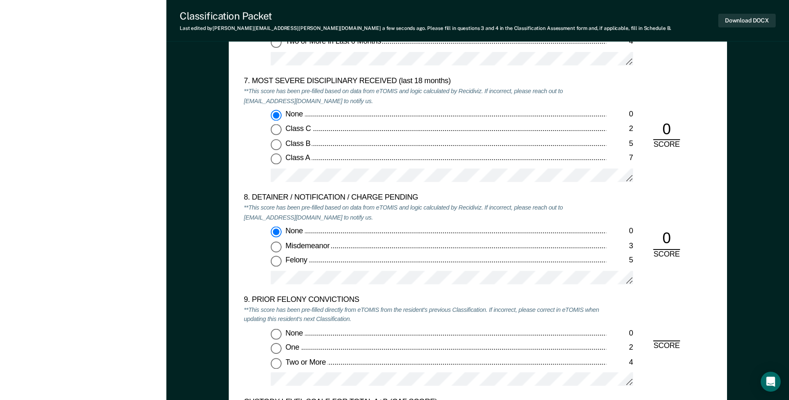
scroll to position [1747, 0]
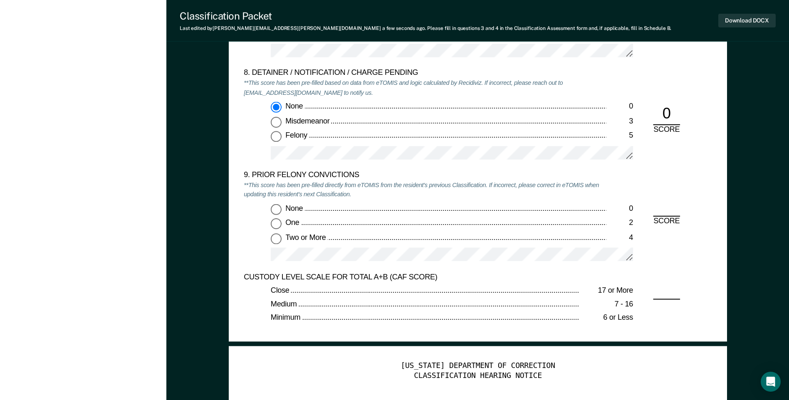
click at [274, 242] on input "Two or More 4" at bounding box center [276, 238] width 11 height 11
type textarea "x"
radio input "true"
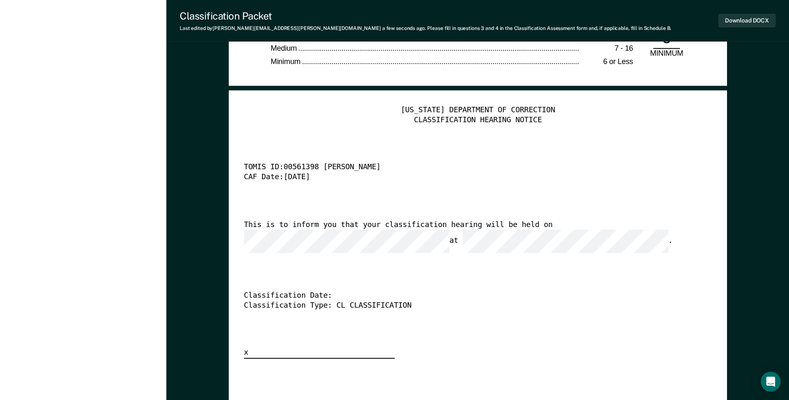
scroll to position [1914, 0]
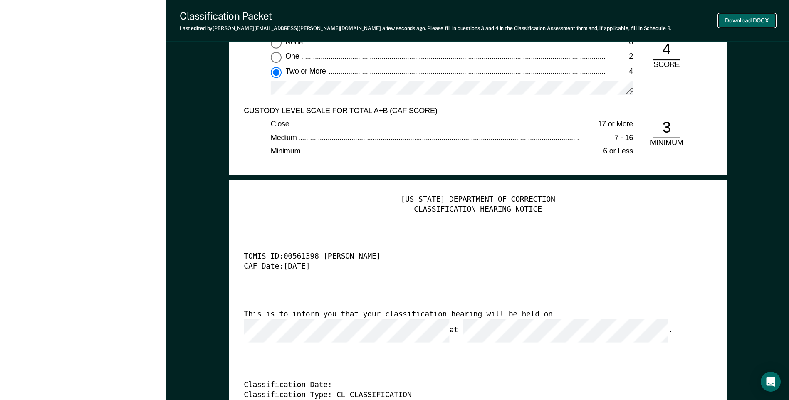
click at [737, 24] on button "Download DOCX" at bounding box center [747, 21] width 57 height 14
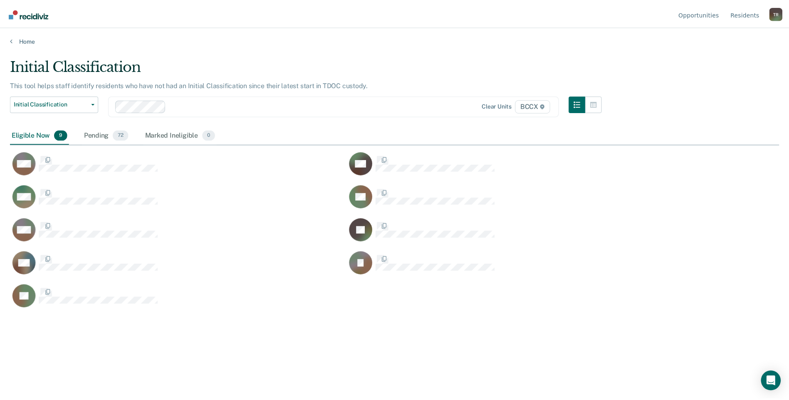
scroll to position [274, 769]
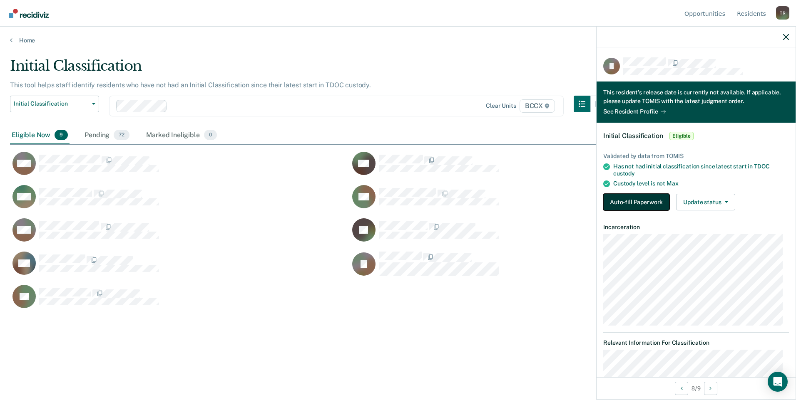
click at [652, 200] on button "Auto-fill Paperwork" at bounding box center [636, 202] width 66 height 17
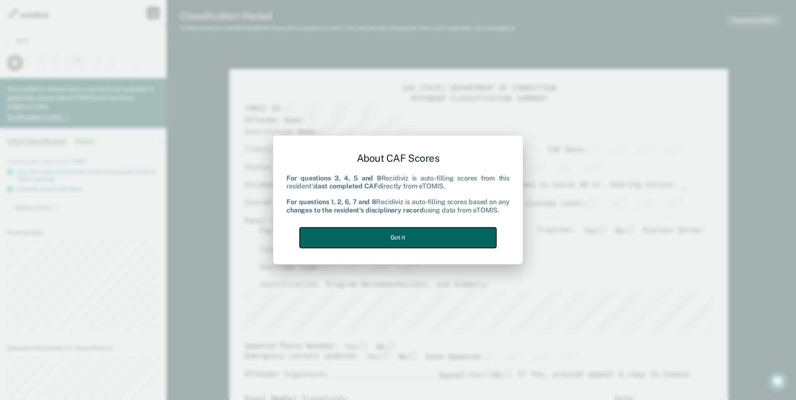
click at [445, 238] on button "Got it" at bounding box center [398, 238] width 196 height 20
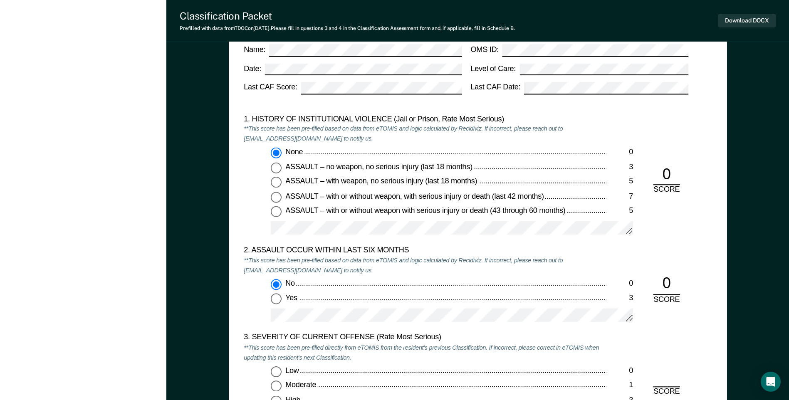
scroll to position [957, 0]
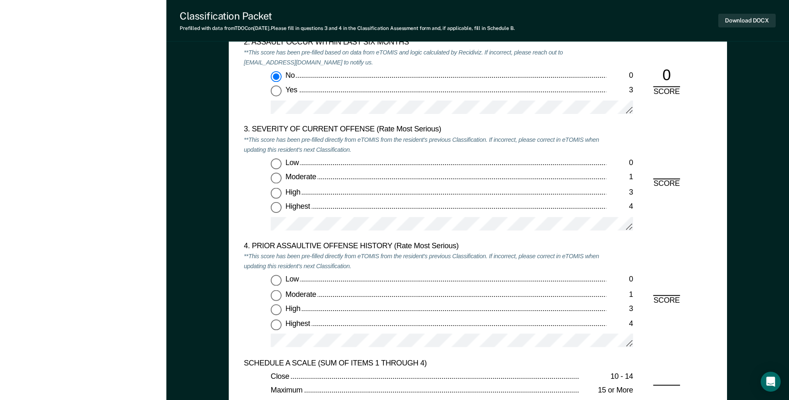
click at [277, 164] on input "Low 0" at bounding box center [276, 164] width 11 height 11
type textarea "x"
radio input "true"
click at [275, 323] on input "Highest 4" at bounding box center [276, 324] width 11 height 11
type textarea "x"
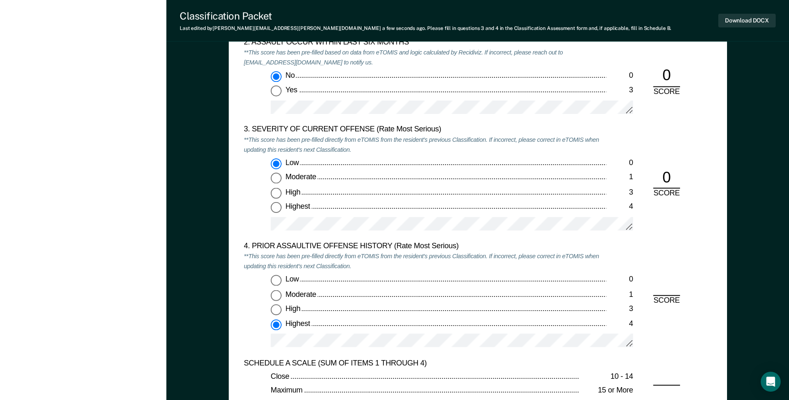
radio input "true"
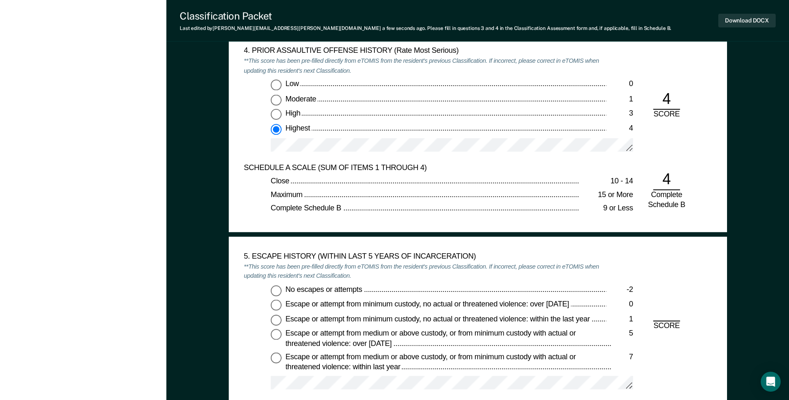
scroll to position [1207, 0]
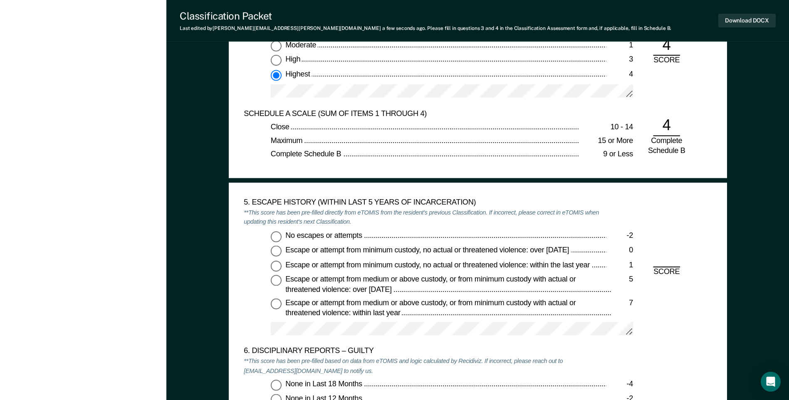
click at [277, 238] on input "No escapes or attempts -2" at bounding box center [276, 236] width 11 height 11
type textarea "x"
radio input "true"
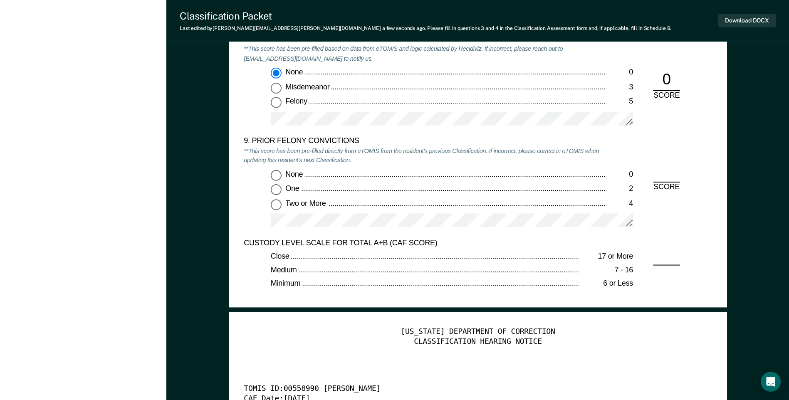
scroll to position [1789, 0]
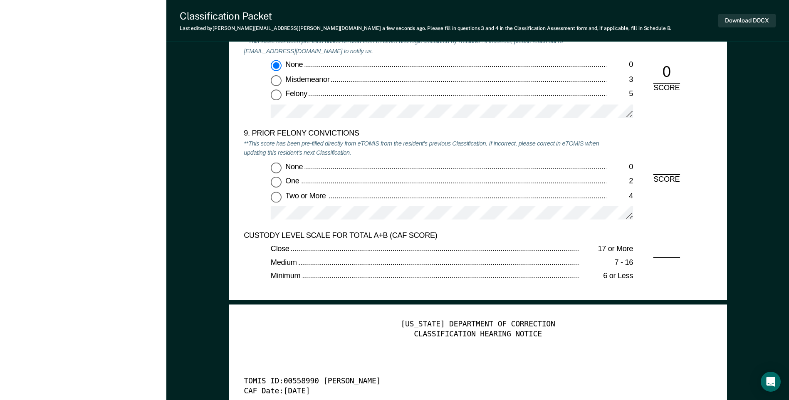
click at [280, 183] on input "One 2" at bounding box center [276, 182] width 11 height 11
type textarea "x"
radio input "true"
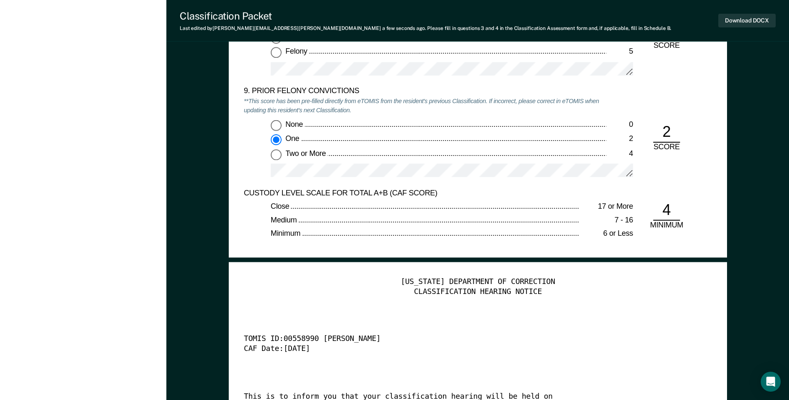
scroll to position [1831, 0]
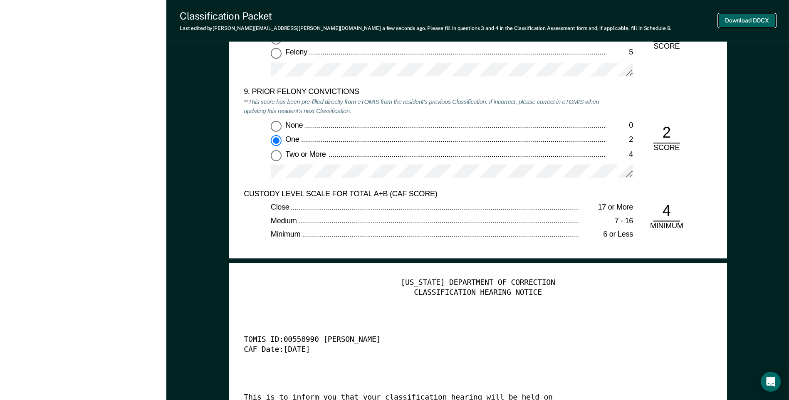
click at [736, 21] on button "Download DOCX" at bounding box center [747, 21] width 57 height 14
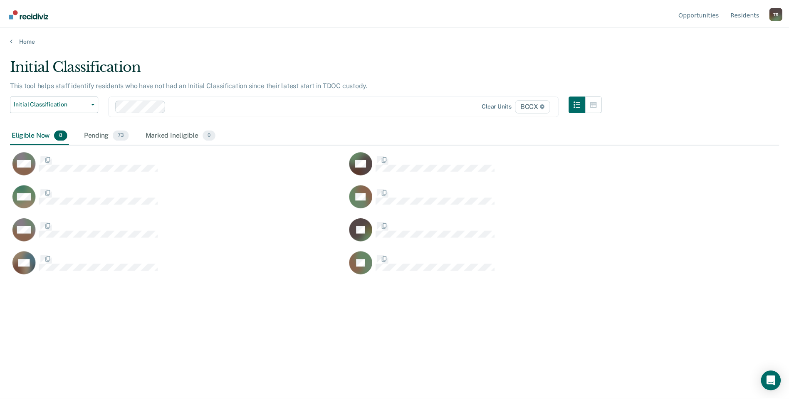
scroll to position [274, 769]
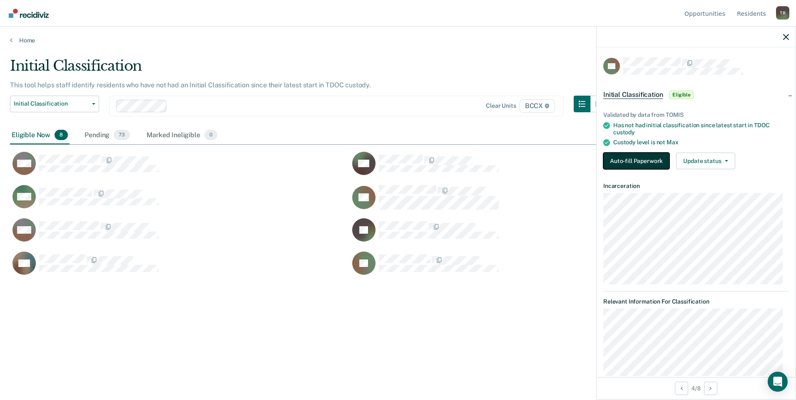
click at [615, 157] on button "Auto-fill Paperwork" at bounding box center [636, 161] width 66 height 17
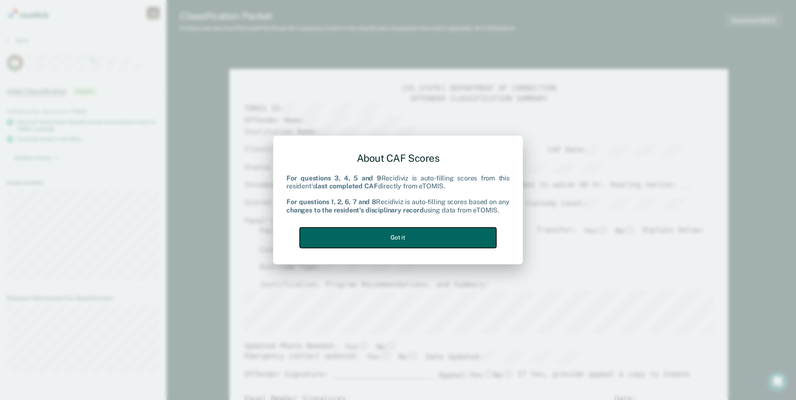
click at [471, 233] on button "Got it" at bounding box center [398, 238] width 196 height 20
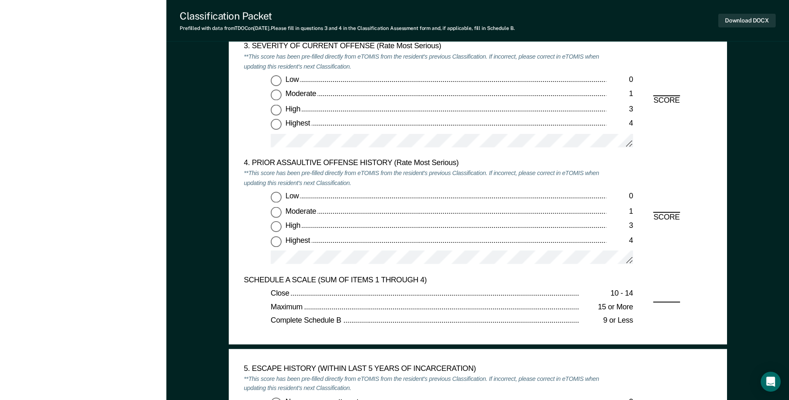
scroll to position [999, 0]
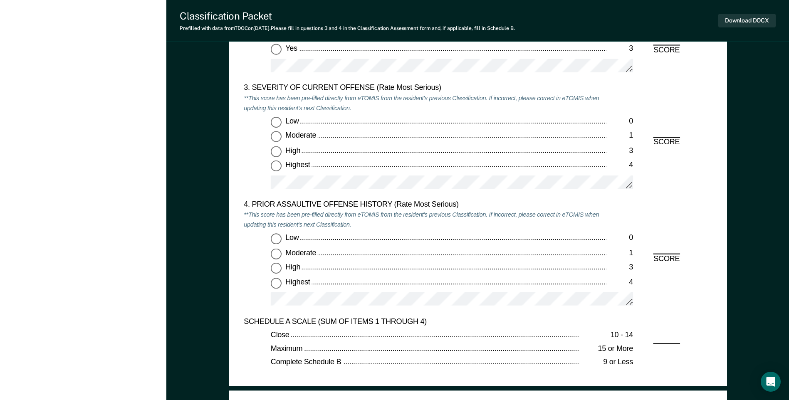
click at [277, 169] on input "Highest 4" at bounding box center [276, 166] width 11 height 11
type textarea "x"
radio input "true"
click at [277, 238] on input "Low 0" at bounding box center [276, 239] width 11 height 11
type textarea "x"
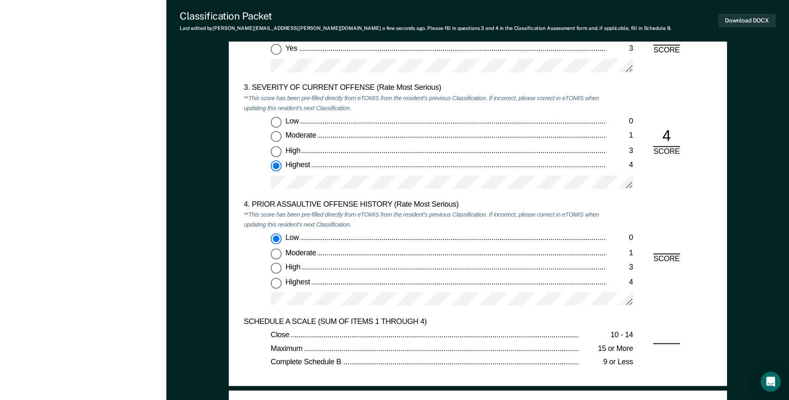
radio input "true"
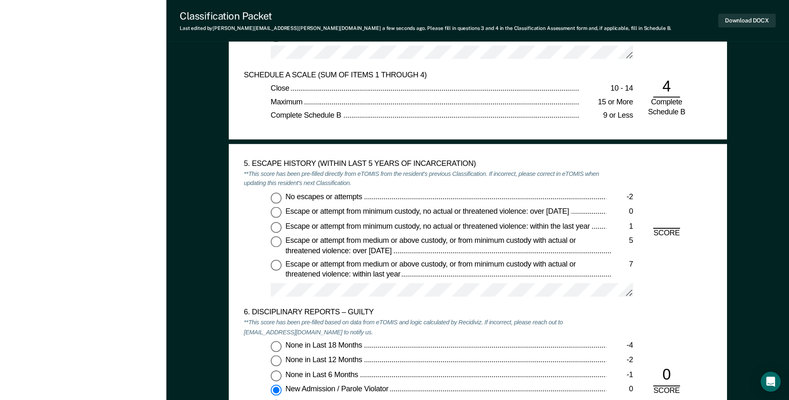
scroll to position [1248, 0]
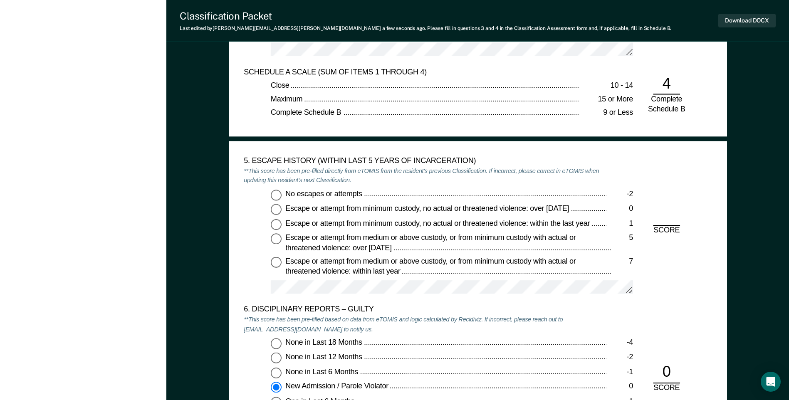
drag, startPoint x: 270, startPoint y: 193, endPoint x: 278, endPoint y: 197, distance: 8.0
click at [271, 193] on input "No escapes or attempts -2" at bounding box center [276, 195] width 11 height 11
type textarea "x"
radio input "true"
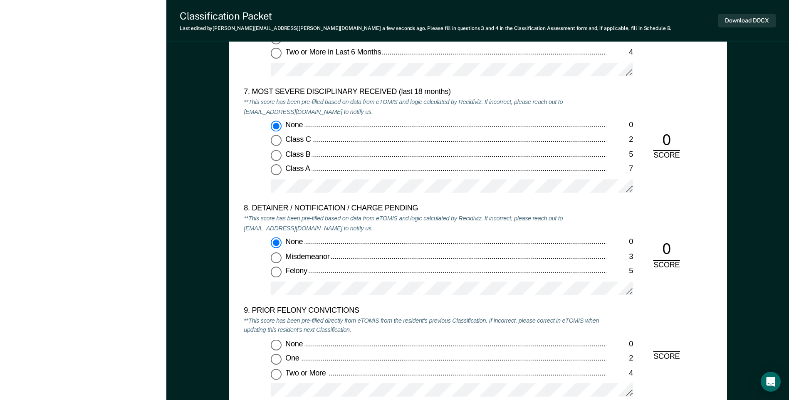
scroll to position [1706, 0]
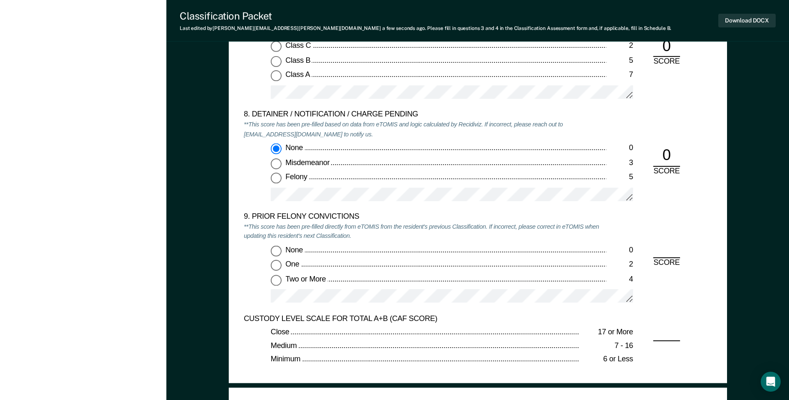
click at [273, 265] on input "One 2" at bounding box center [276, 265] width 11 height 11
type textarea "x"
radio input "true"
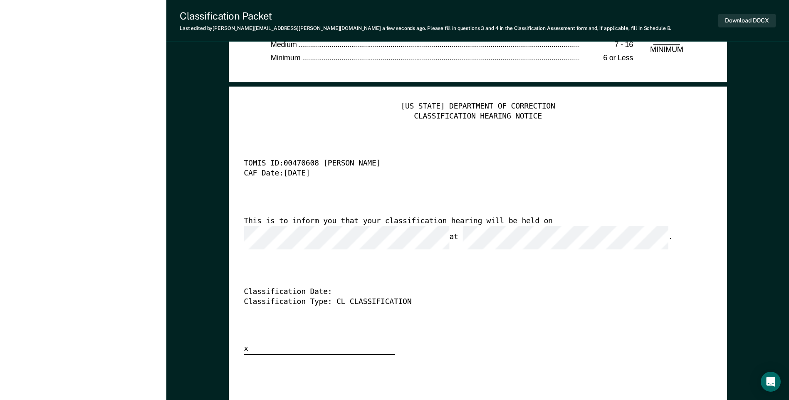
scroll to position [1956, 0]
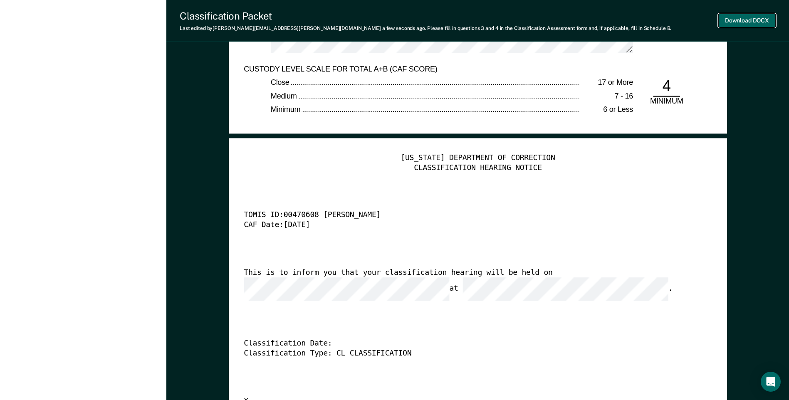
click at [732, 20] on button "Download DOCX" at bounding box center [747, 21] width 57 height 14
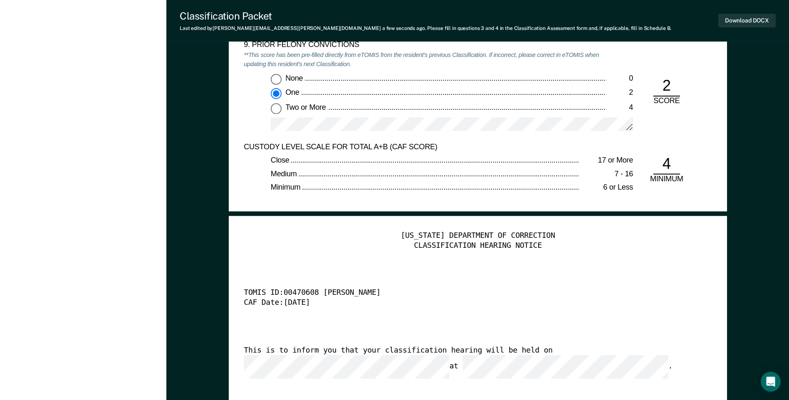
scroll to position [1872, 0]
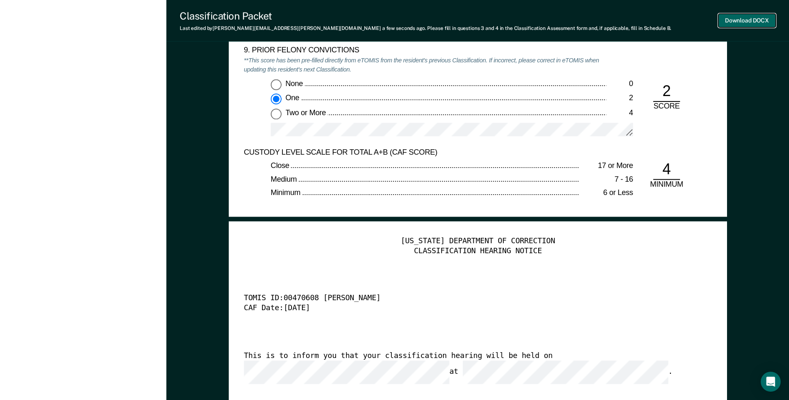
click at [726, 18] on button "Download DOCX" at bounding box center [747, 21] width 57 height 14
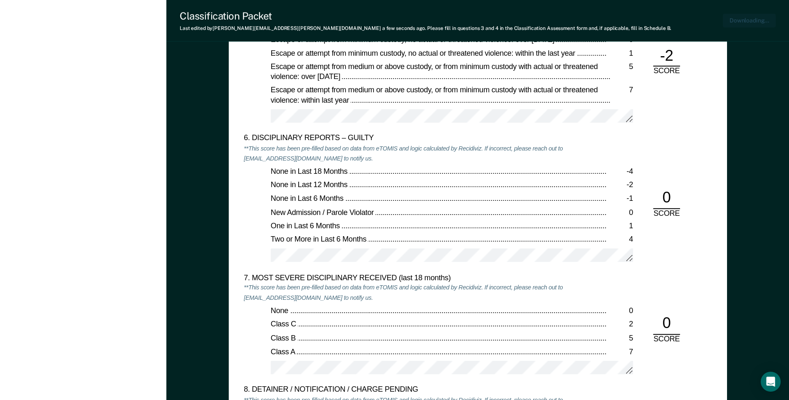
scroll to position [1331, 0]
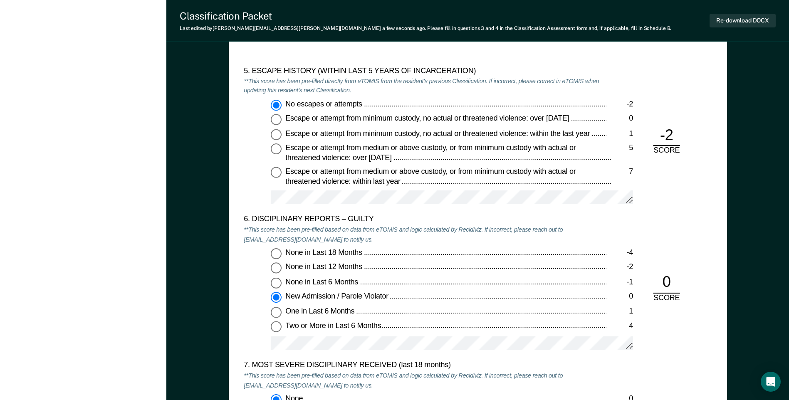
click at [26, 211] on div "[PERSON_NAME] T R Profile How it works Log Out Back DB Initial Classification P…" at bounding box center [83, 37] width 166 height 2736
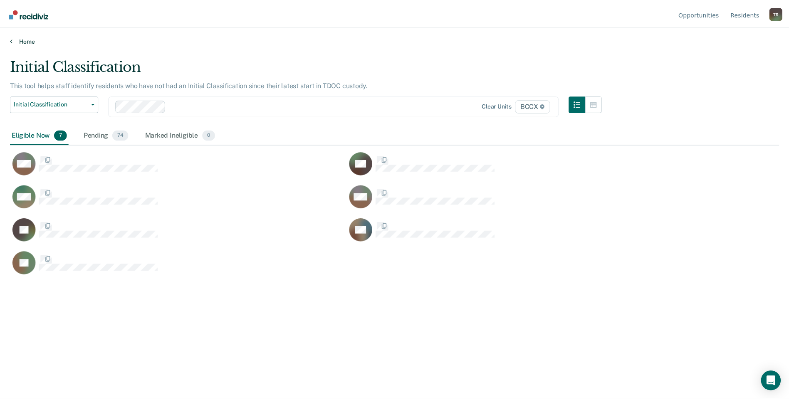
scroll to position [274, 769]
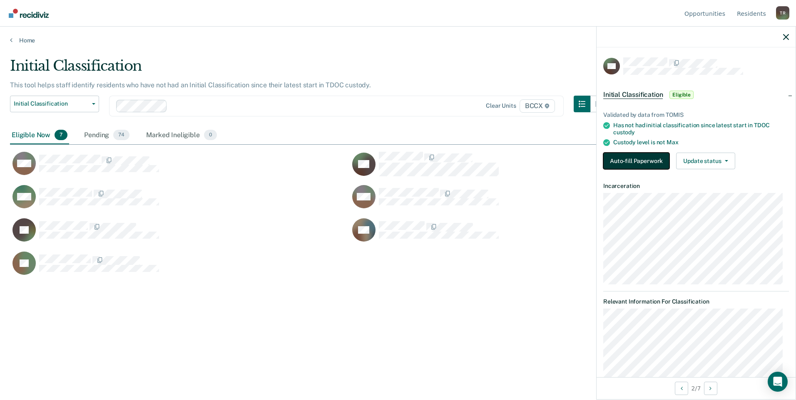
click at [618, 165] on button "Auto-fill Paperwork" at bounding box center [636, 161] width 66 height 17
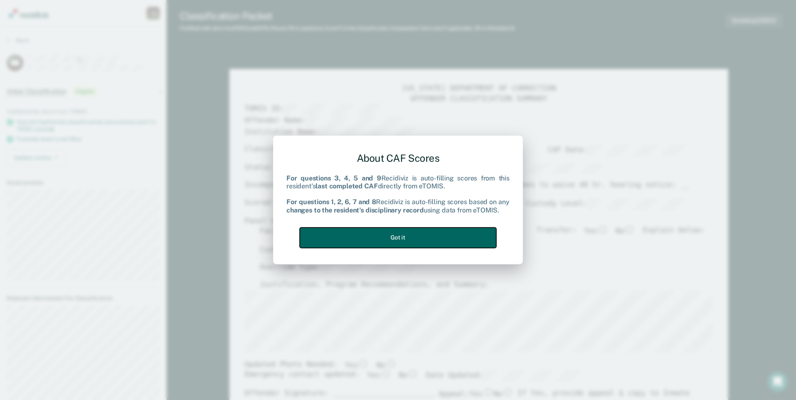
click at [468, 236] on button "Got it" at bounding box center [398, 238] width 196 height 20
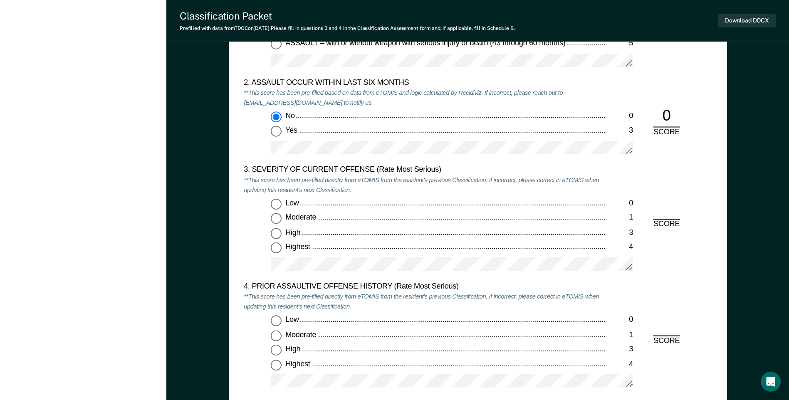
scroll to position [1040, 0]
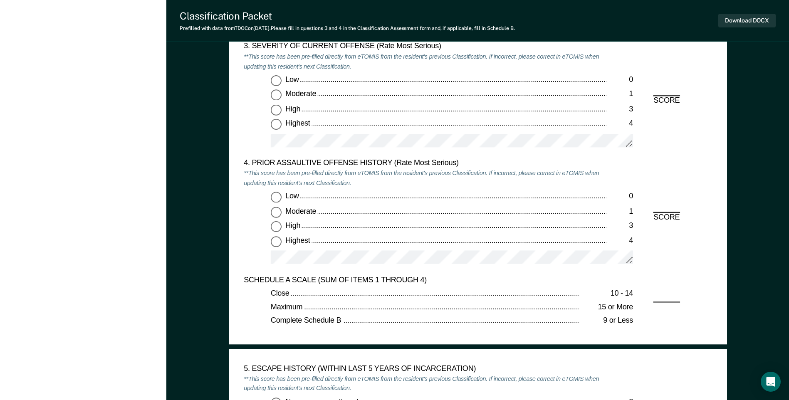
click at [278, 126] on input "Highest 4" at bounding box center [276, 124] width 11 height 11
type textarea "x"
radio input "true"
click at [282, 198] on input "Low 0" at bounding box center [276, 197] width 11 height 11
type textarea "x"
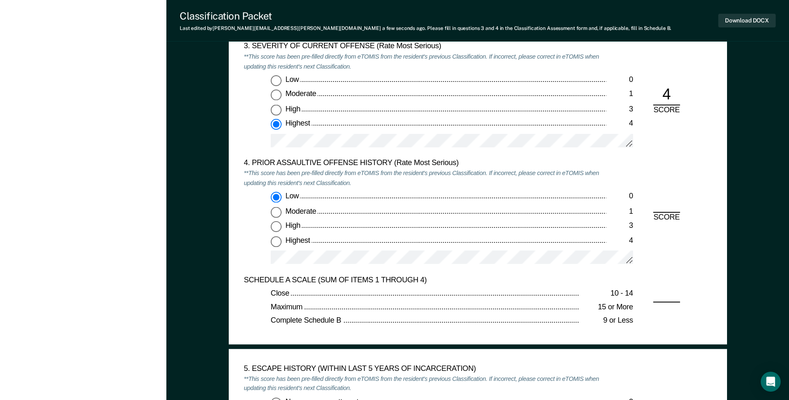
radio input "true"
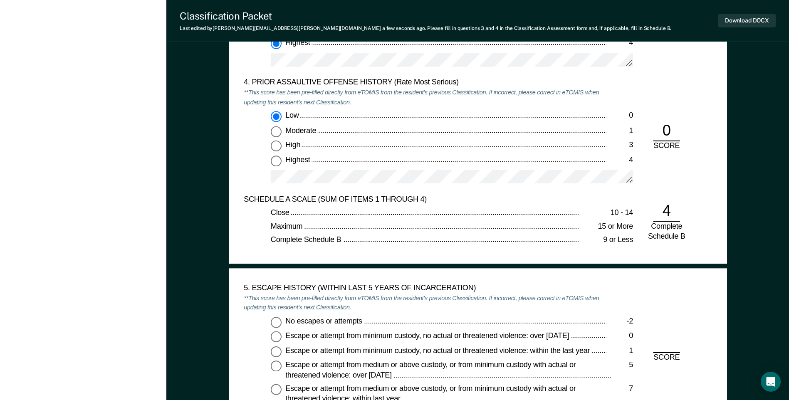
scroll to position [1207, 0]
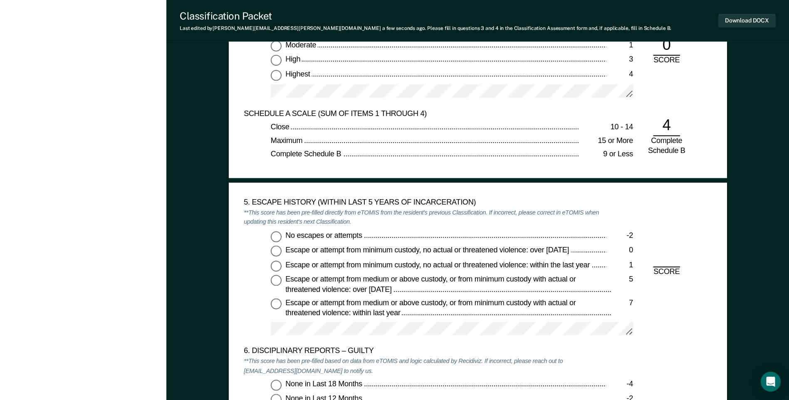
click at [277, 238] on input "No escapes or attempts -2" at bounding box center [276, 236] width 11 height 11
type textarea "x"
radio input "true"
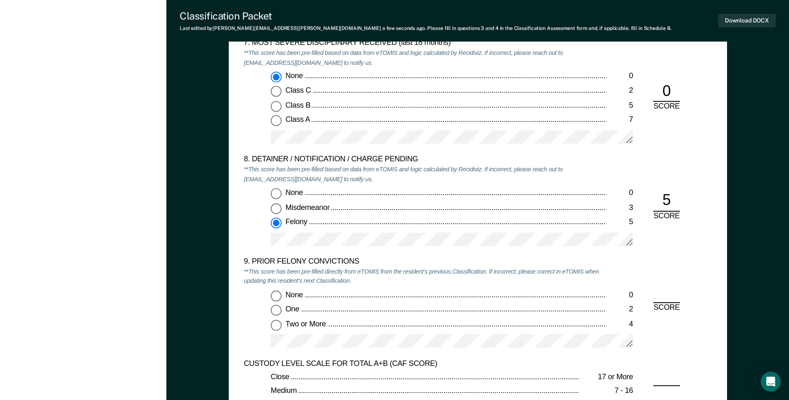
scroll to position [1706, 0]
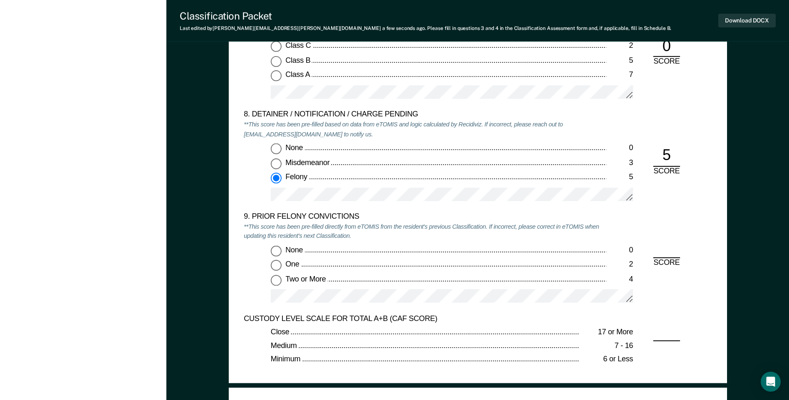
click at [276, 252] on input "None 0" at bounding box center [276, 250] width 11 height 11
type textarea "x"
radio input "true"
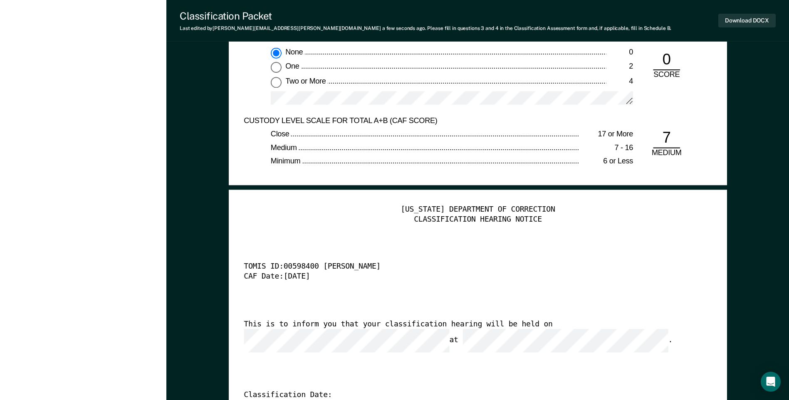
scroll to position [1997, 0]
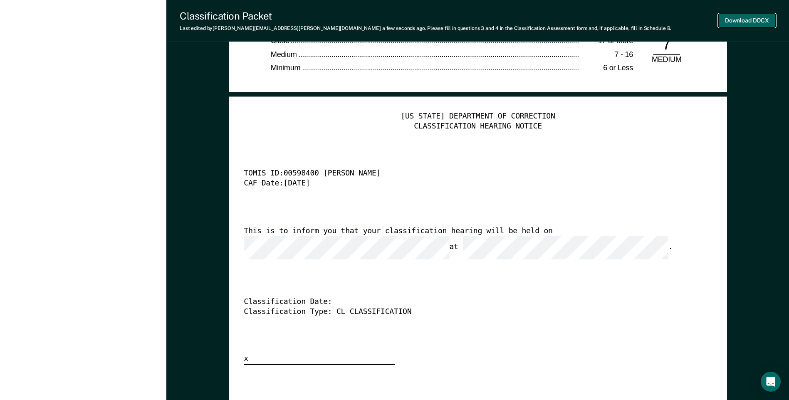
click at [733, 22] on button "Download DOCX" at bounding box center [747, 21] width 57 height 14
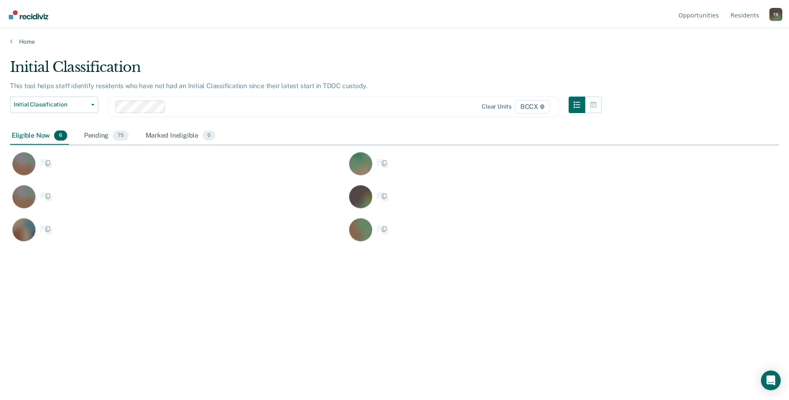
scroll to position [274, 769]
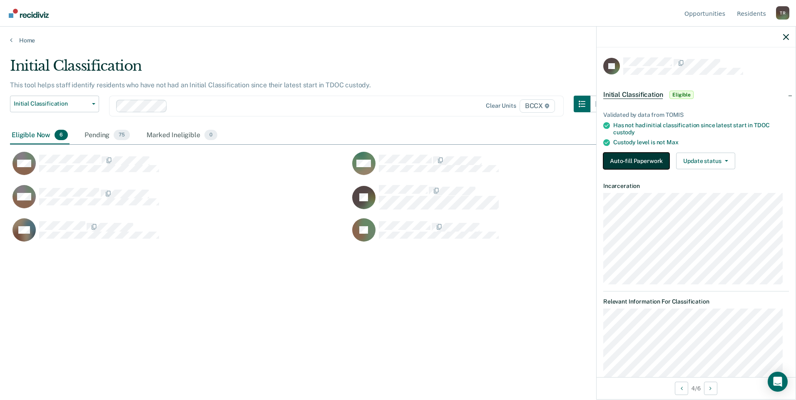
click at [645, 167] on button "Auto-fill Paperwork" at bounding box center [636, 161] width 66 height 17
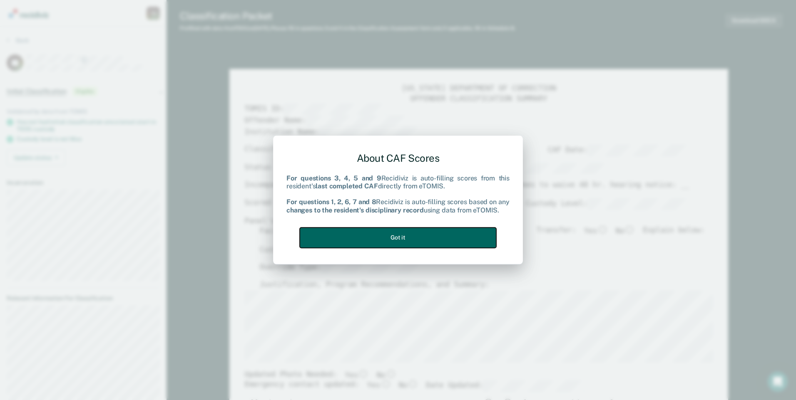
click at [466, 241] on button "Got it" at bounding box center [398, 238] width 196 height 20
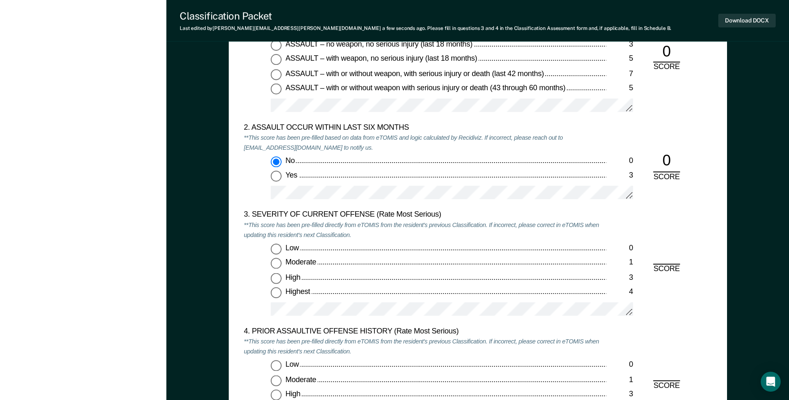
scroll to position [874, 0]
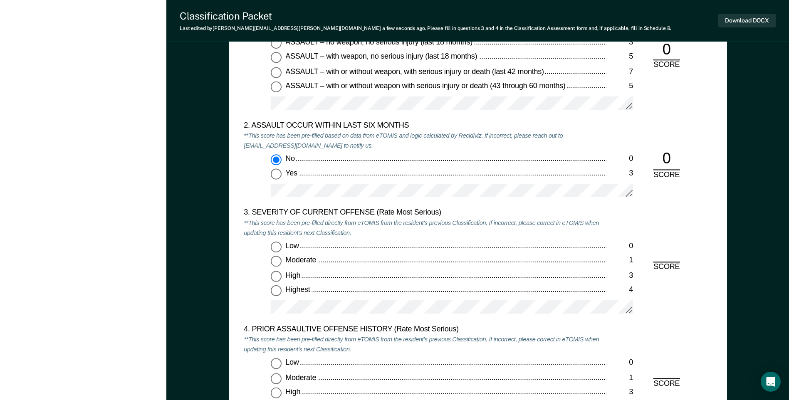
click at [278, 292] on input "Highest 4" at bounding box center [276, 291] width 11 height 11
type textarea "x"
radio input "true"
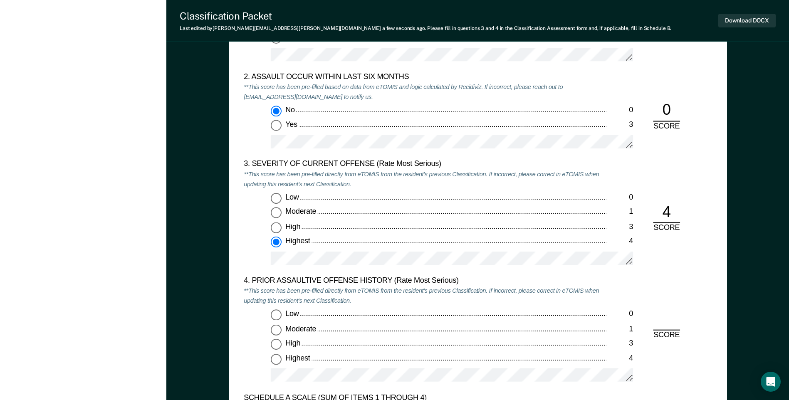
scroll to position [999, 0]
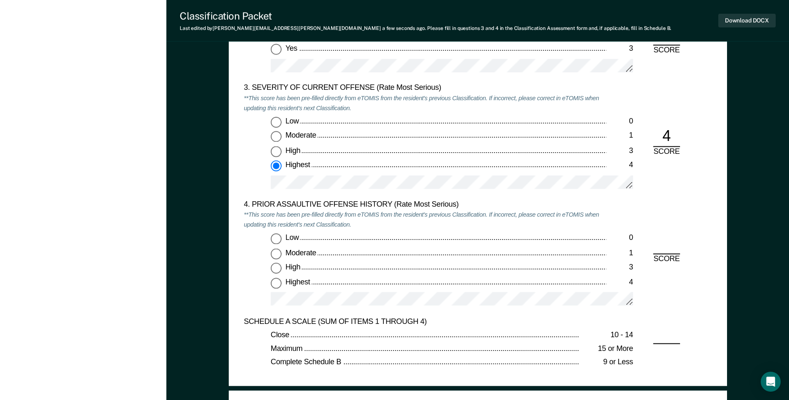
click at [277, 283] on input "Highest 4" at bounding box center [276, 283] width 11 height 11
type textarea "x"
radio input "true"
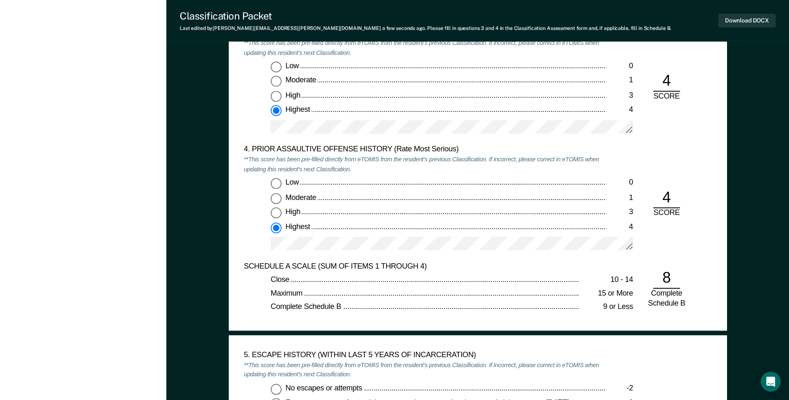
scroll to position [1123, 0]
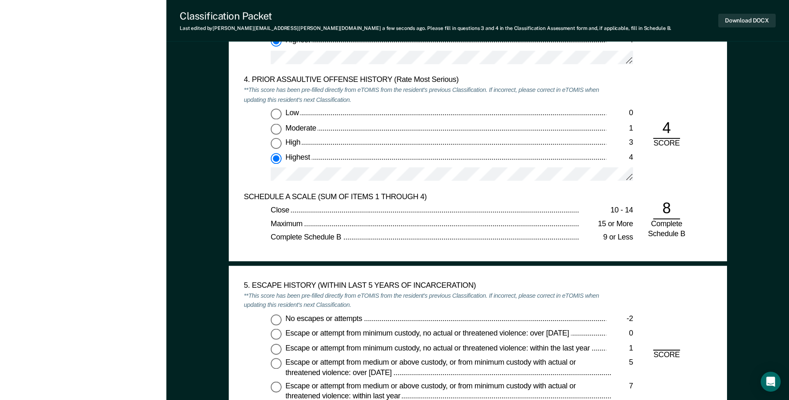
click at [276, 316] on input "No escapes or attempts -2" at bounding box center [276, 320] width 11 height 11
type textarea "x"
radio input "true"
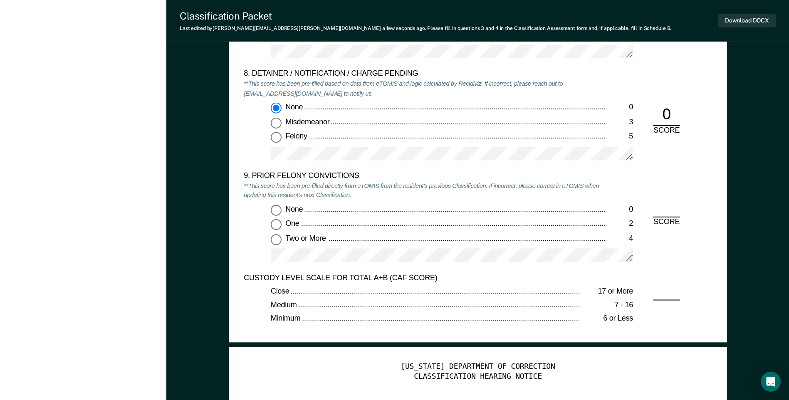
scroll to position [1831, 0]
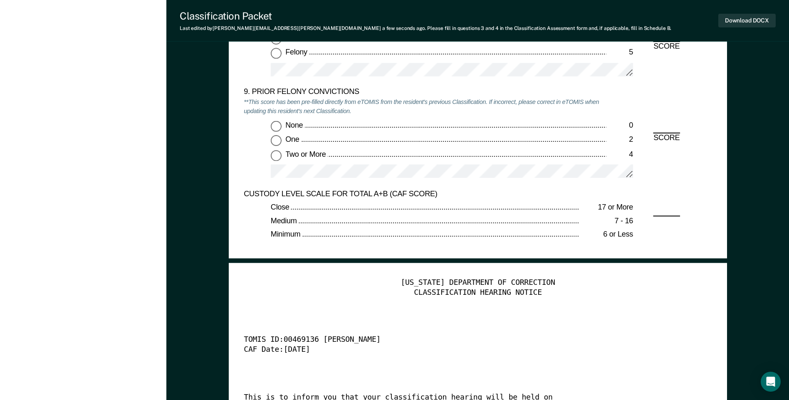
click at [280, 156] on input "Two or More 4" at bounding box center [276, 155] width 11 height 11
type textarea "x"
radio input "true"
click at [738, 25] on button "Download DOCX" at bounding box center [747, 21] width 57 height 14
drag, startPoint x: 110, startPoint y: 332, endPoint x: 111, endPoint y: 327, distance: 4.6
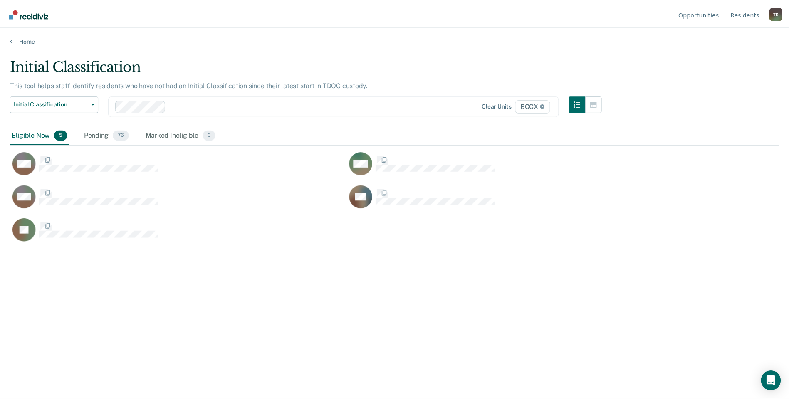
scroll to position [274, 769]
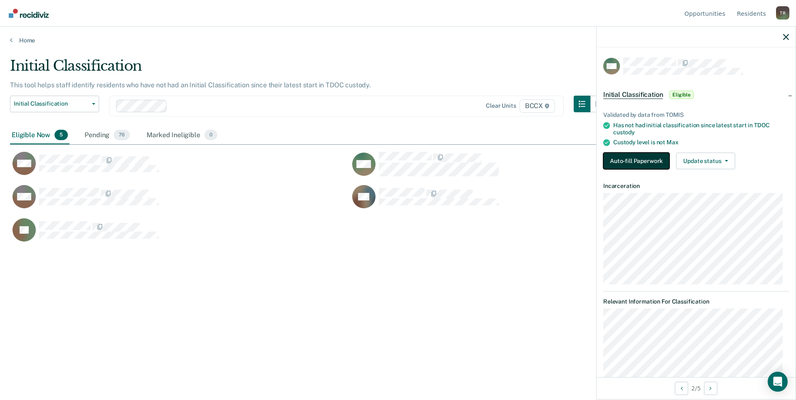
click at [621, 162] on button "Auto-fill Paperwork" at bounding box center [636, 161] width 66 height 17
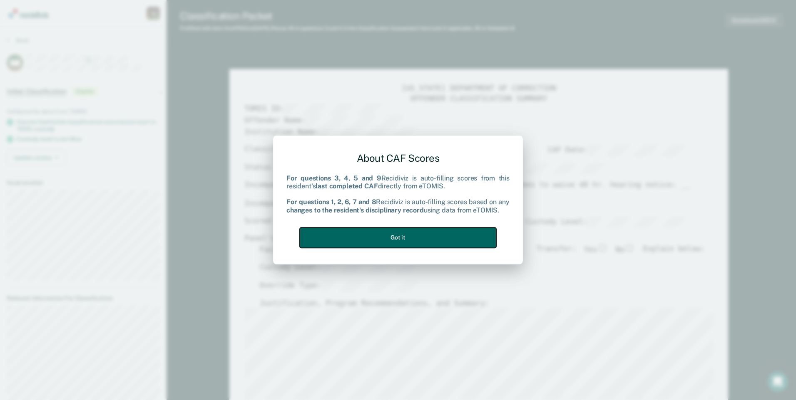
click at [463, 238] on button "Got it" at bounding box center [398, 238] width 196 height 20
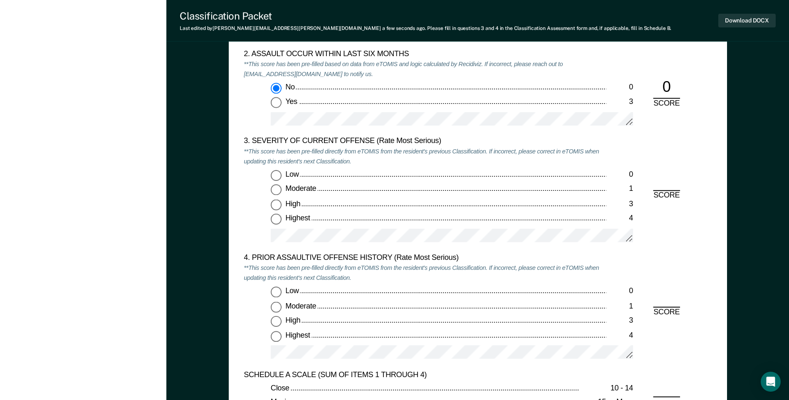
scroll to position [957, 0]
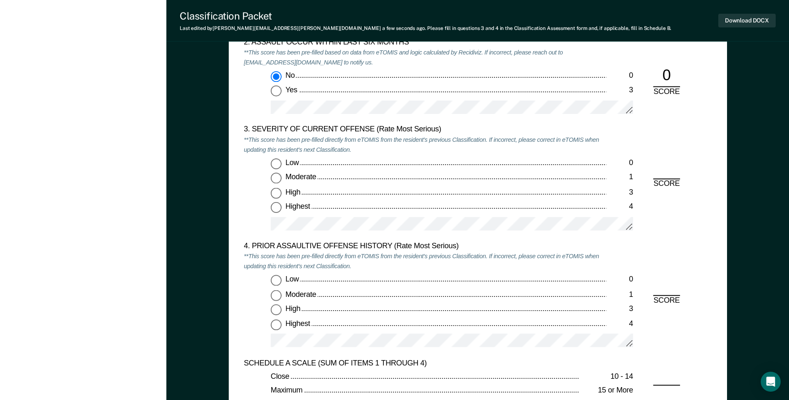
click at [276, 209] on input "Highest 4" at bounding box center [276, 208] width 11 height 11
type textarea "x"
radio input "true"
click at [280, 281] on input "Low 0" at bounding box center [276, 280] width 11 height 11
type textarea "x"
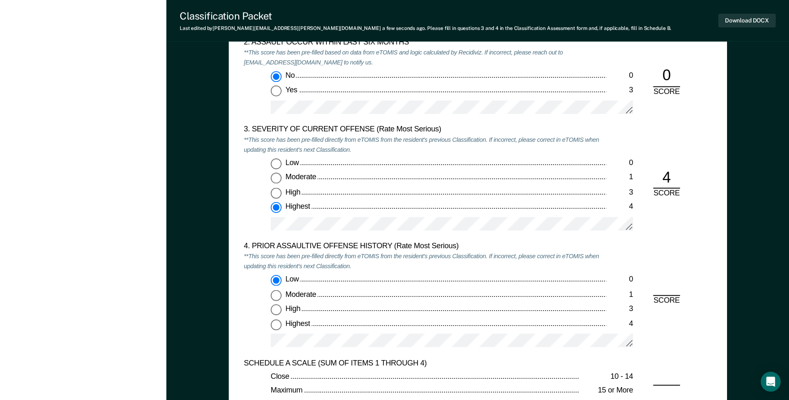
radio input "true"
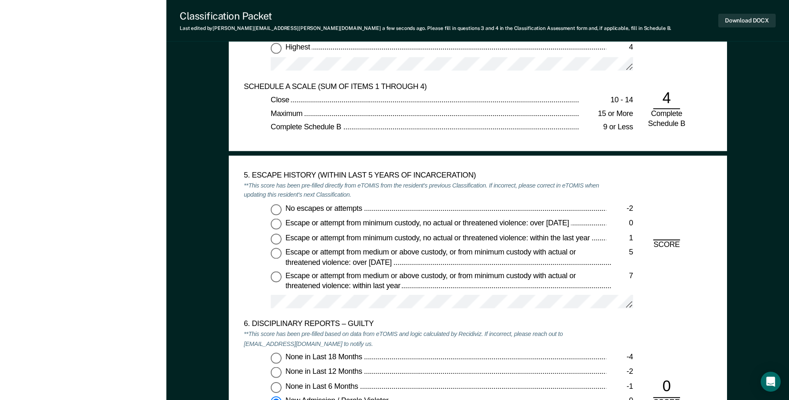
scroll to position [1248, 0]
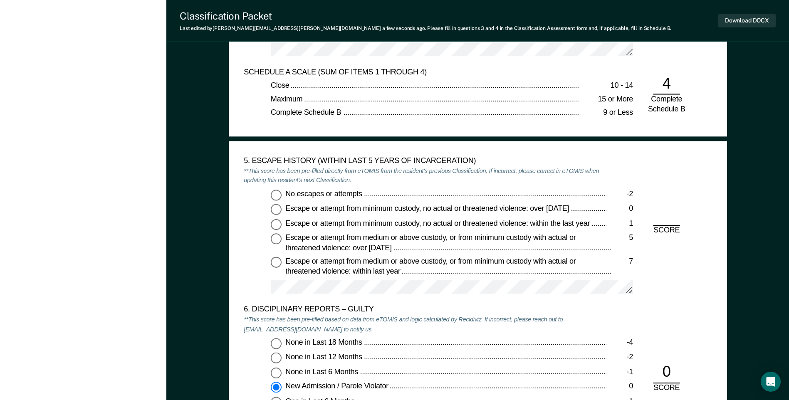
click at [276, 196] on input "No escapes or attempts -2" at bounding box center [276, 195] width 11 height 11
type textarea "x"
radio input "true"
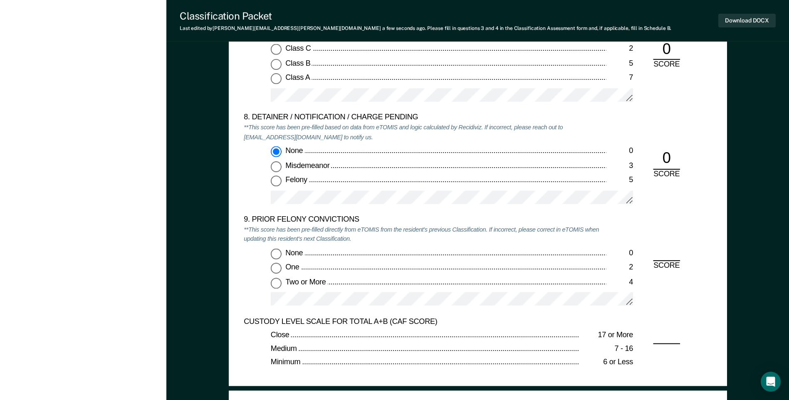
scroll to position [1706, 0]
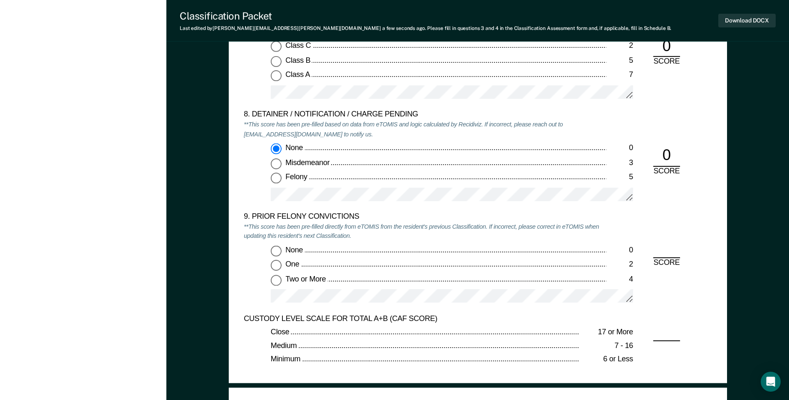
click at [280, 265] on input "One 2" at bounding box center [276, 265] width 11 height 11
type textarea "x"
radio input "true"
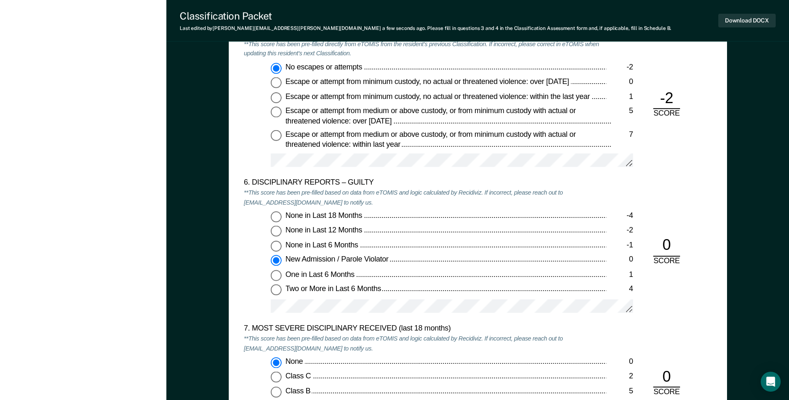
scroll to position [1373, 0]
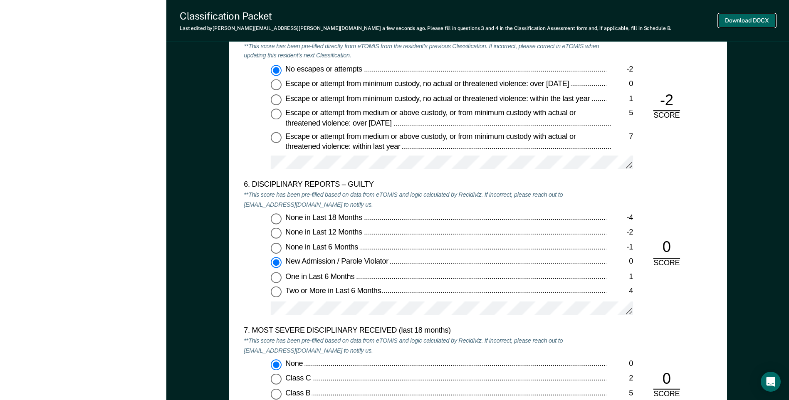
click at [736, 18] on button "Download DOCX" at bounding box center [747, 21] width 57 height 14
click at [104, 345] on div "[PERSON_NAME] T R Profile How it works Log Out Back MW Initial Classification P…" at bounding box center [83, 12] width 166 height 2770
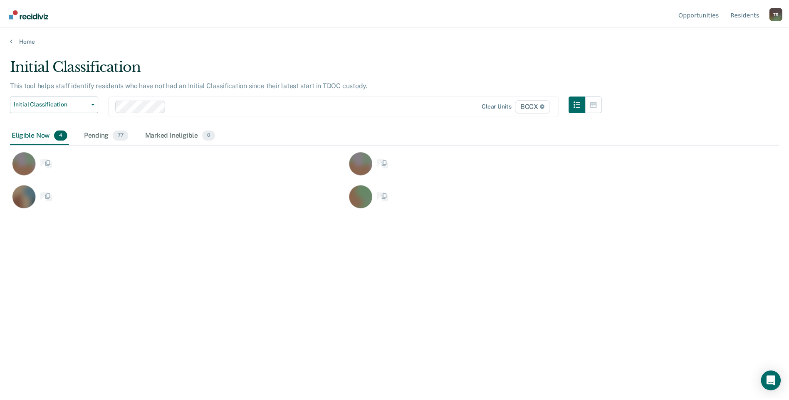
scroll to position [274, 769]
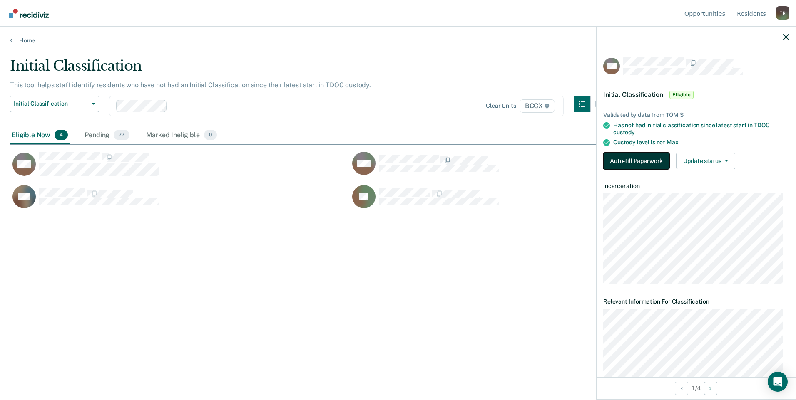
click at [644, 161] on button "Auto-fill Paperwork" at bounding box center [636, 161] width 66 height 17
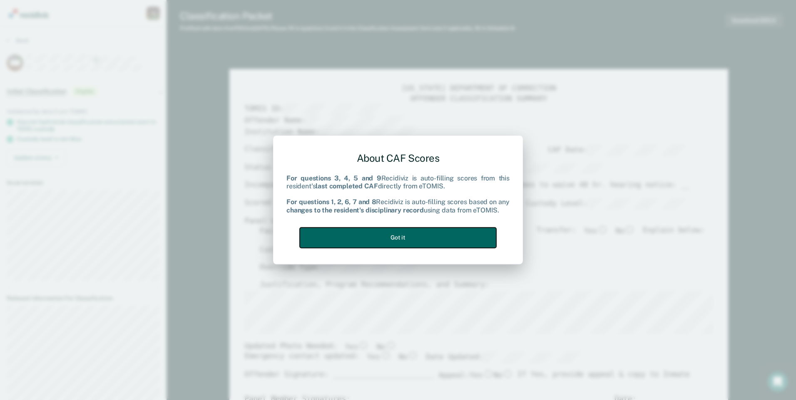
click at [431, 236] on button "Got it" at bounding box center [398, 238] width 196 height 20
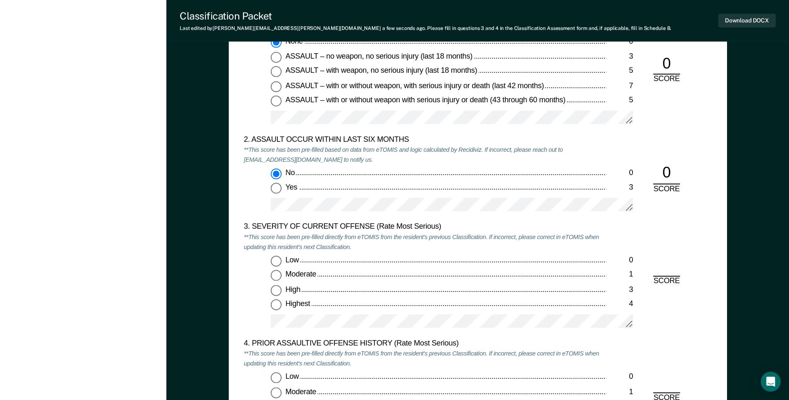
scroll to position [874, 0]
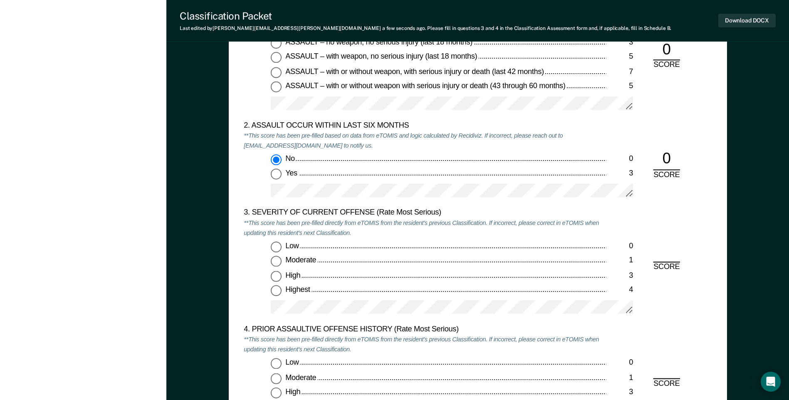
click at [276, 261] on input "Moderate 1" at bounding box center [276, 261] width 11 height 11
type textarea "x"
radio input "true"
click at [278, 364] on input "Low 0" at bounding box center [276, 364] width 11 height 11
type textarea "x"
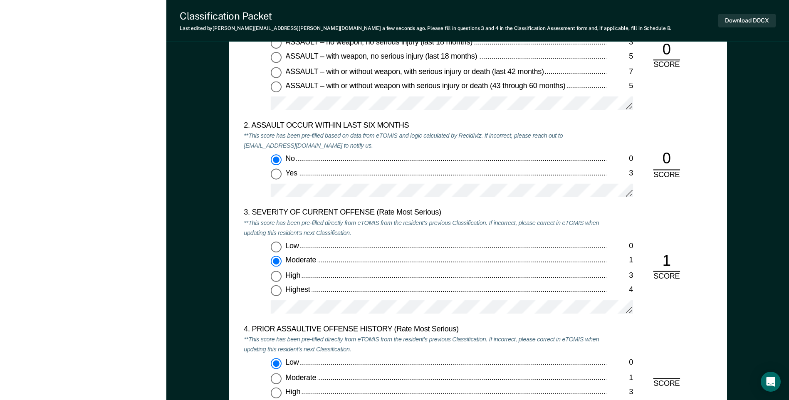
radio input "true"
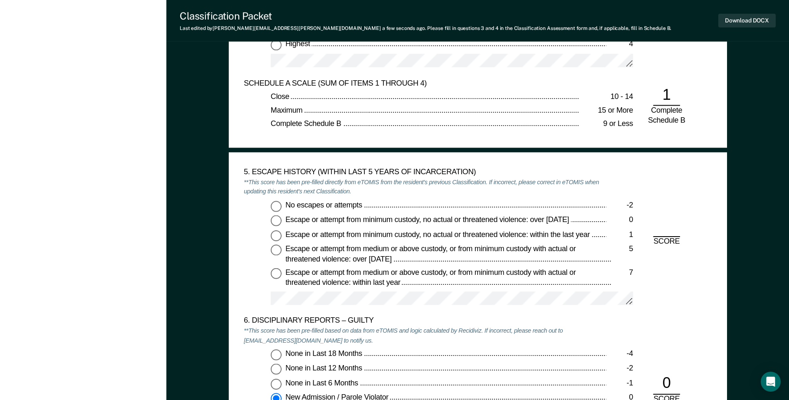
scroll to position [1248, 0]
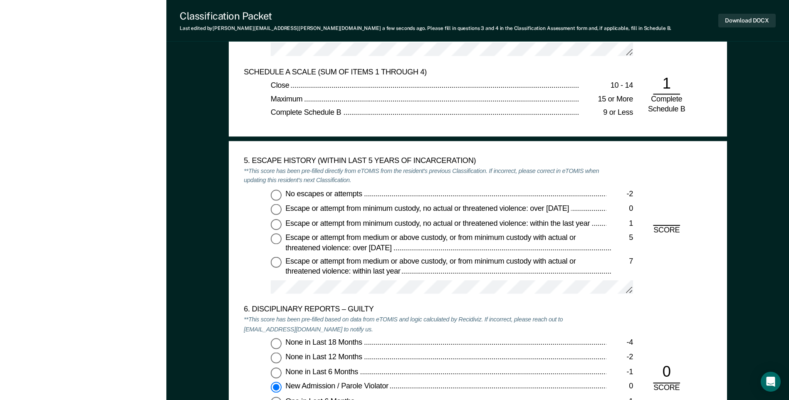
click at [276, 195] on input "No escapes or attempts -2" at bounding box center [276, 195] width 11 height 11
type textarea "x"
radio input "true"
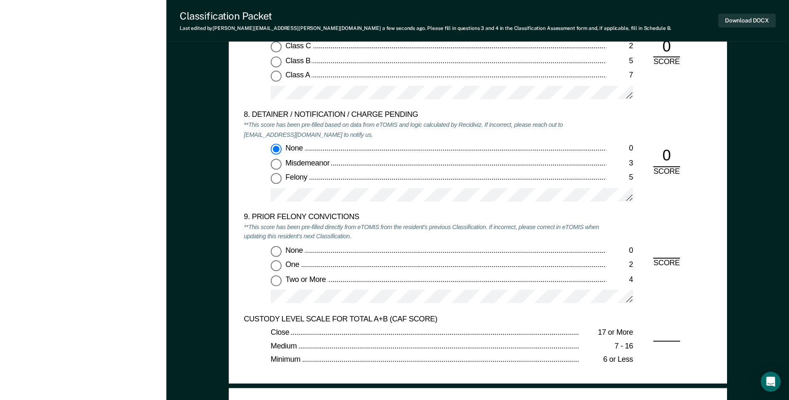
scroll to position [1706, 0]
click at [277, 253] on input "None 0" at bounding box center [276, 250] width 11 height 11
type textarea "x"
radio input "true"
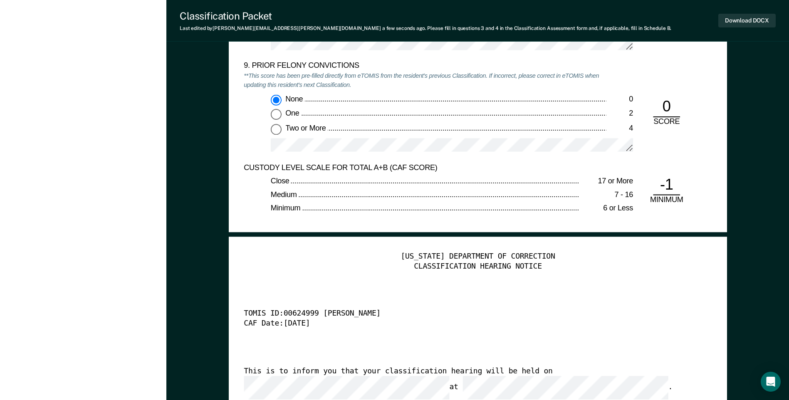
scroll to position [1747, 0]
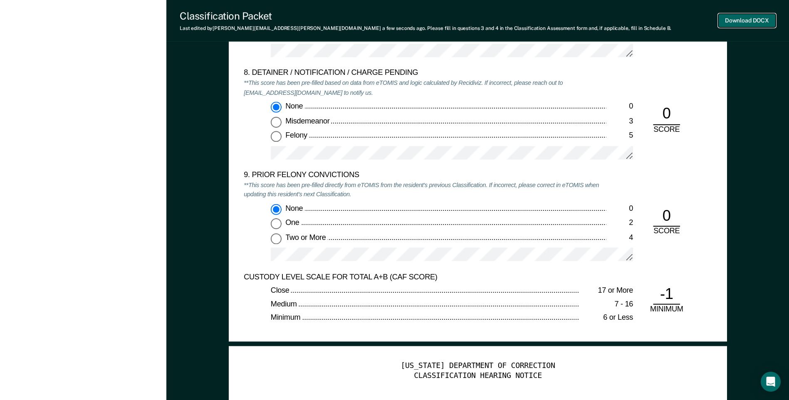
click at [729, 20] on button "Download DOCX" at bounding box center [747, 21] width 57 height 14
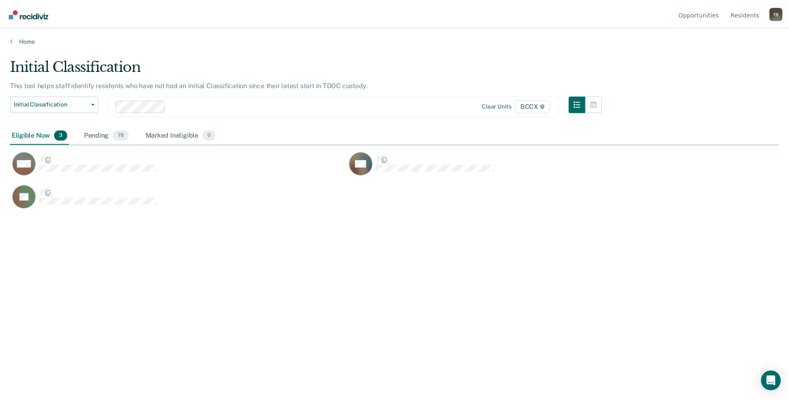
scroll to position [274, 769]
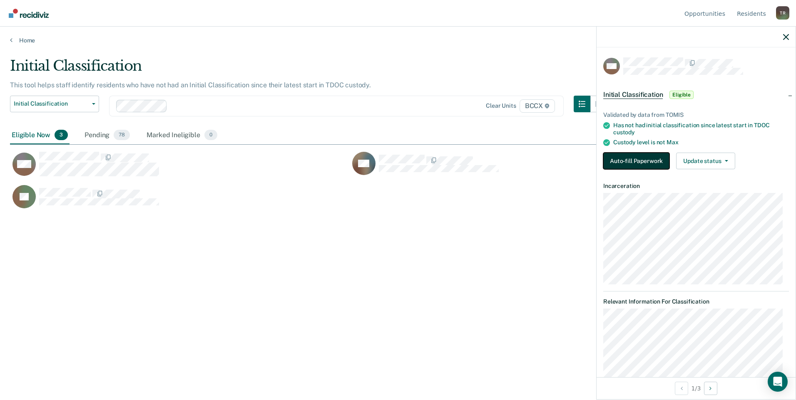
click at [622, 162] on button "Auto-fill Paperwork" at bounding box center [636, 161] width 66 height 17
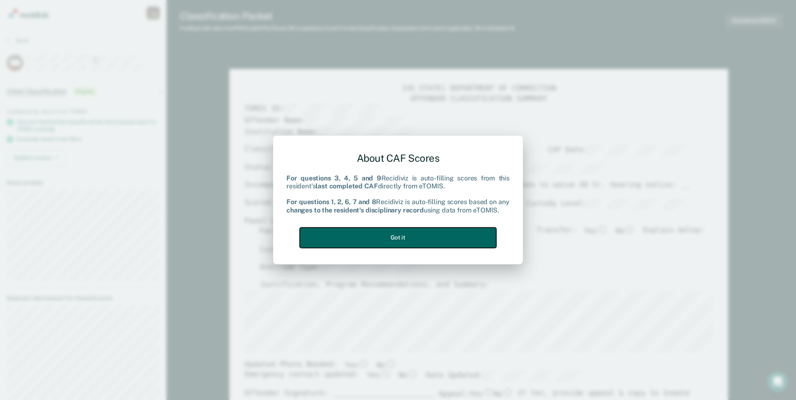
click at [464, 237] on button "Got it" at bounding box center [398, 238] width 196 height 20
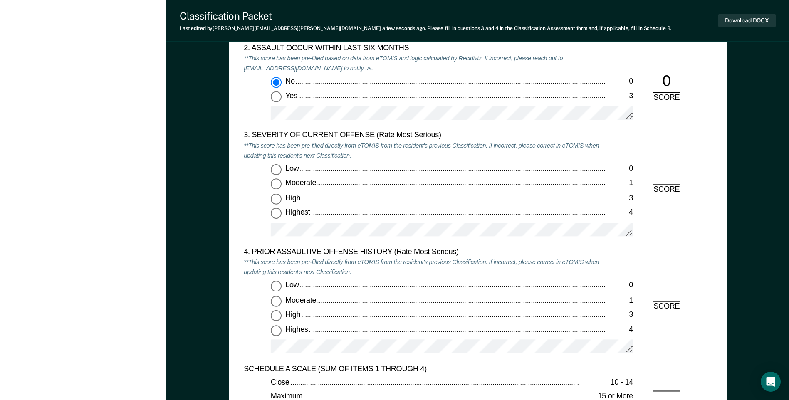
scroll to position [957, 0]
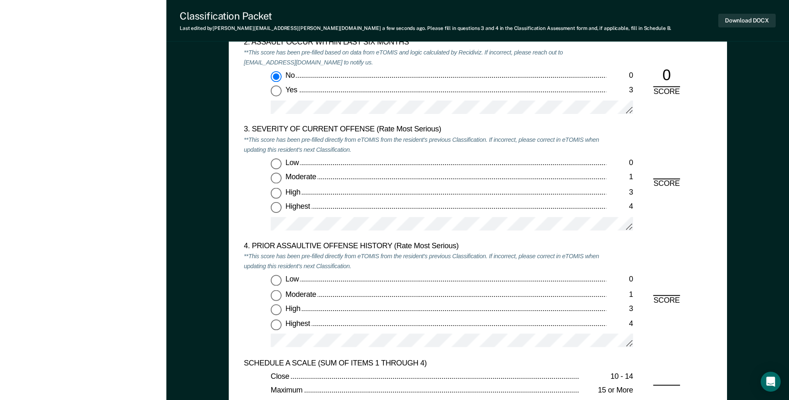
click at [275, 210] on input "Highest 4" at bounding box center [276, 208] width 11 height 11
type textarea "x"
radio input "true"
click at [273, 283] on input "Low 0" at bounding box center [276, 280] width 11 height 11
type textarea "x"
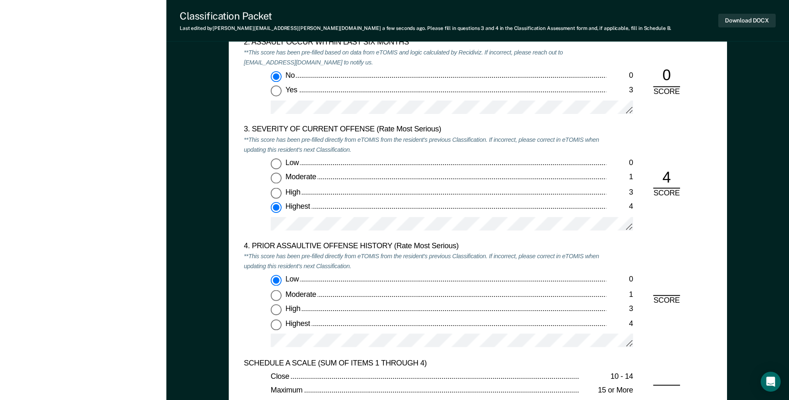
radio input "true"
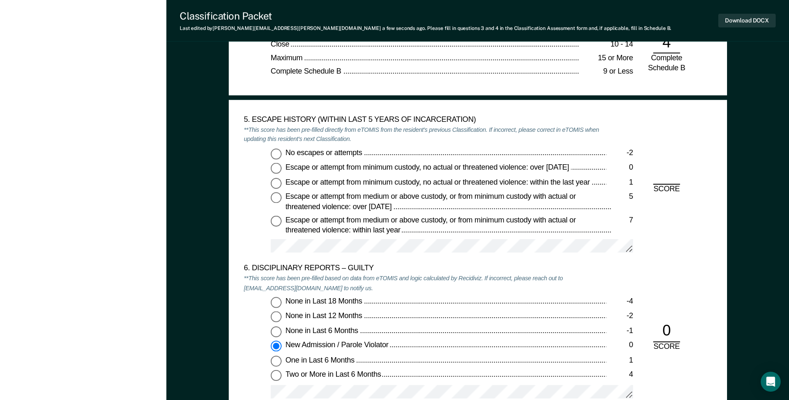
scroll to position [1290, 0]
click at [278, 155] on input "No escapes or attempts -2" at bounding box center [276, 153] width 11 height 11
type textarea "x"
radio input "true"
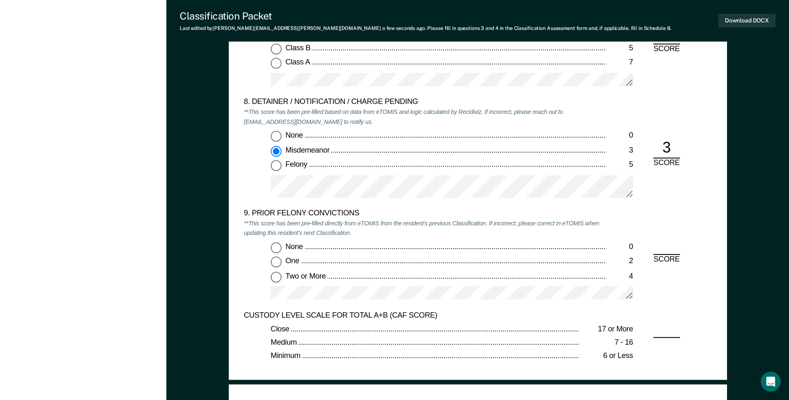
scroll to position [1789, 0]
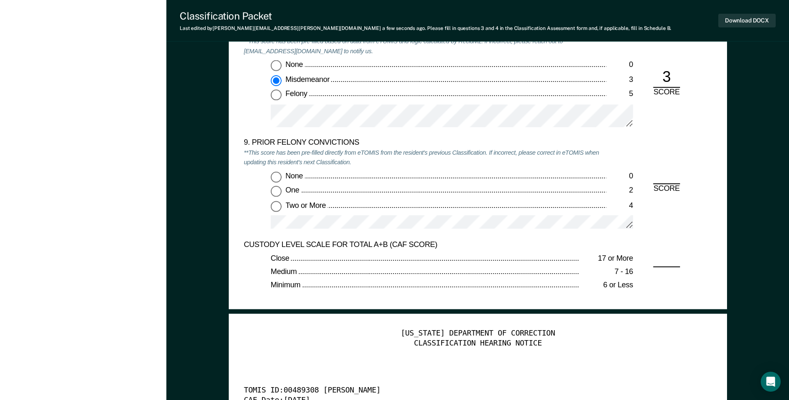
click at [278, 208] on input "Two or More 4" at bounding box center [276, 206] width 11 height 11
type textarea "x"
radio input "true"
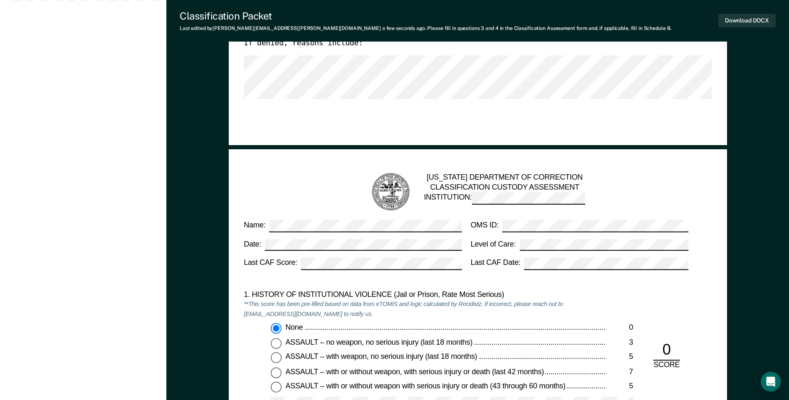
scroll to position [458, 0]
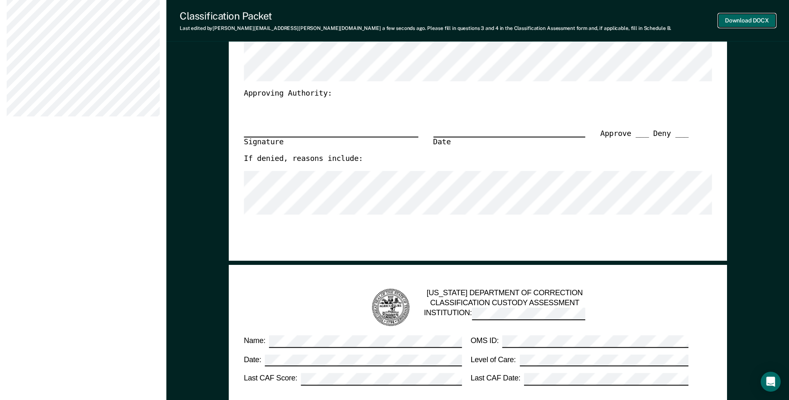
click at [738, 25] on button "Download DOCX" at bounding box center [747, 21] width 57 height 14
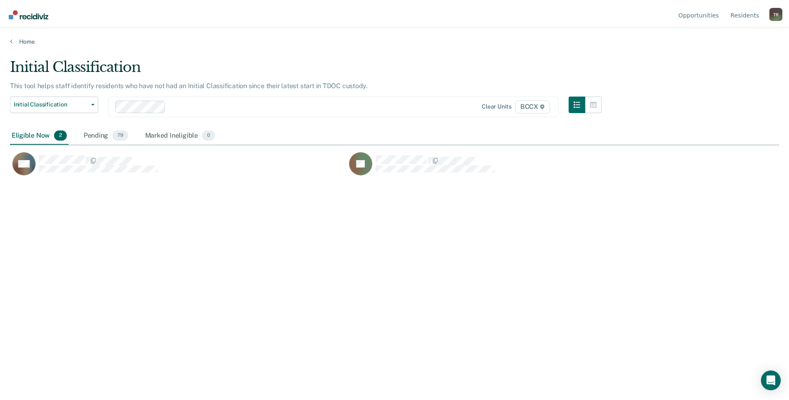
scroll to position [274, 769]
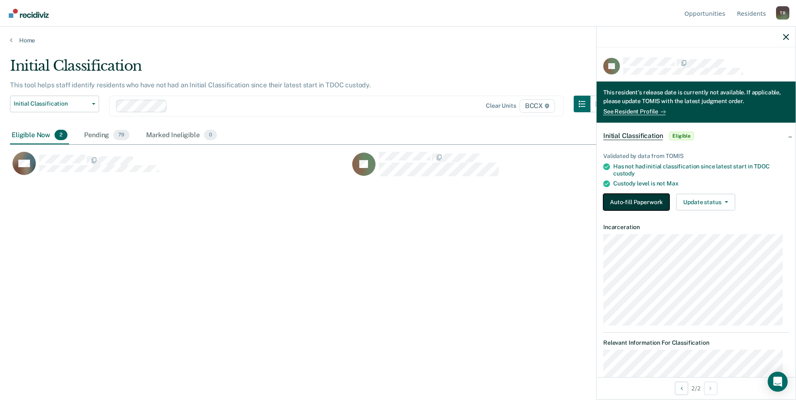
click at [639, 199] on button "Auto-fill Paperwork" at bounding box center [636, 202] width 66 height 17
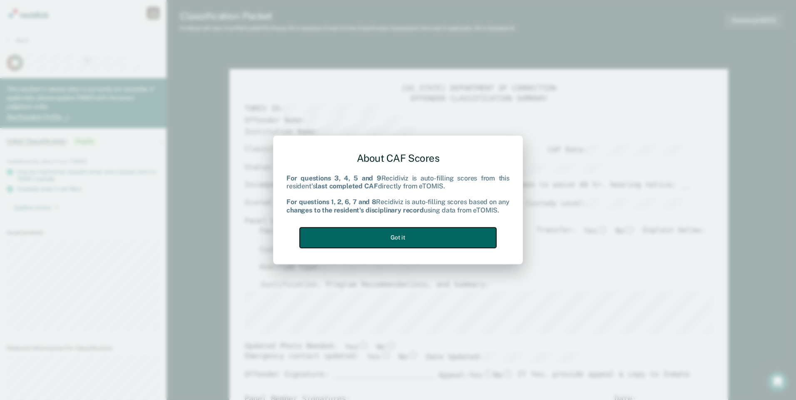
click at [434, 235] on button "Got it" at bounding box center [398, 238] width 196 height 20
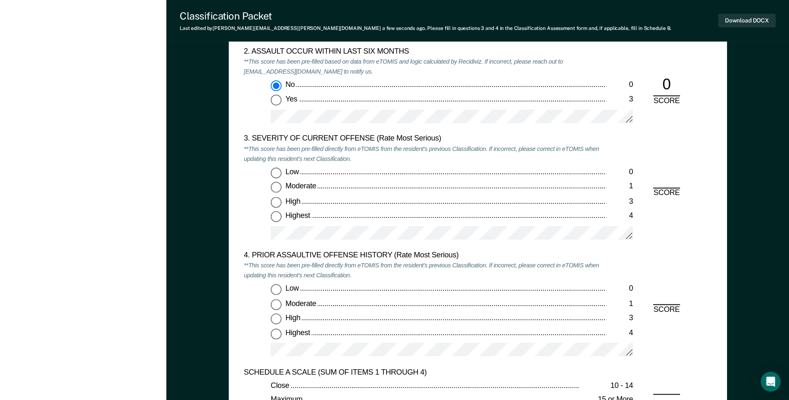
scroll to position [999, 0]
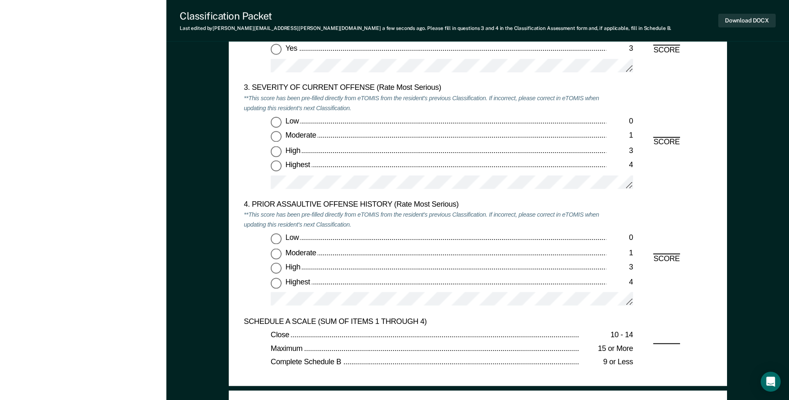
click at [274, 122] on input "Low 0" at bounding box center [276, 122] width 11 height 11
type textarea "x"
radio input "true"
click at [278, 283] on input "Highest 4" at bounding box center [276, 283] width 11 height 11
type textarea "x"
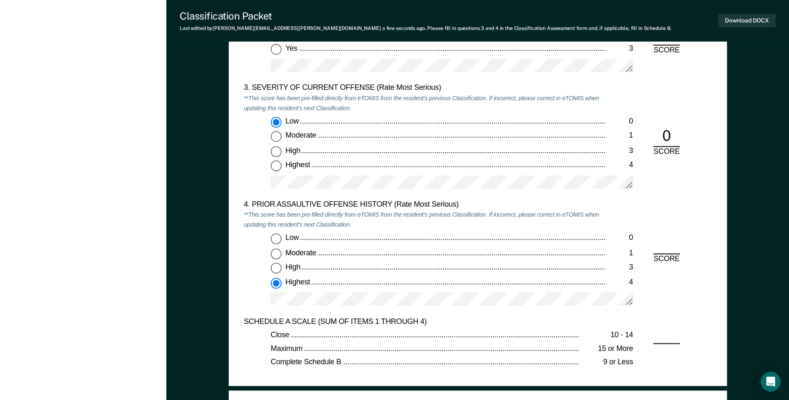
radio input "true"
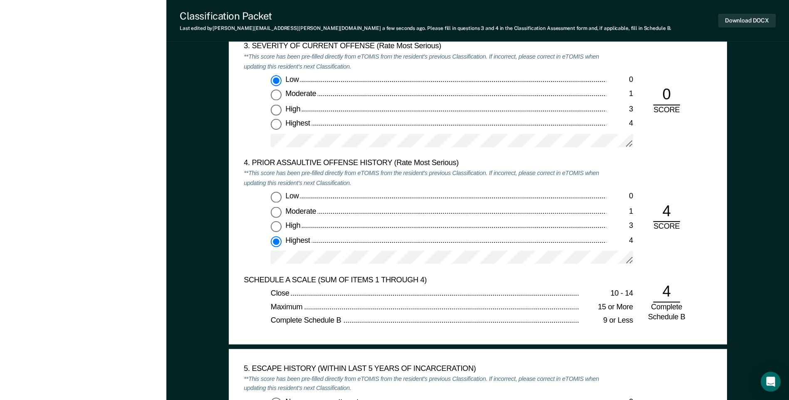
scroll to position [1207, 0]
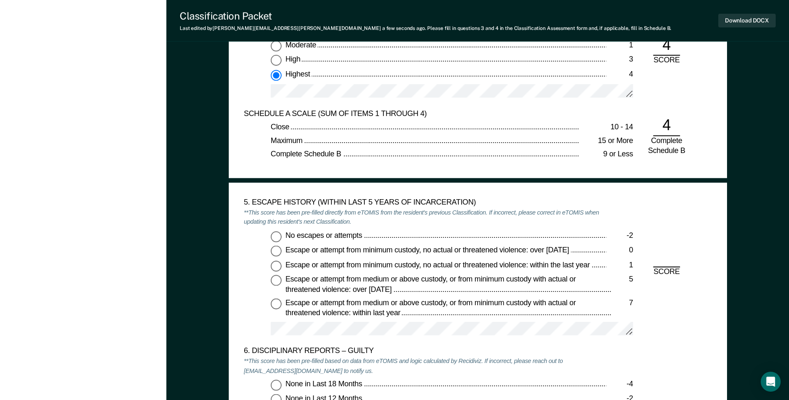
click at [273, 232] on input "No escapes or attempts -2" at bounding box center [276, 236] width 11 height 11
type textarea "x"
radio input "true"
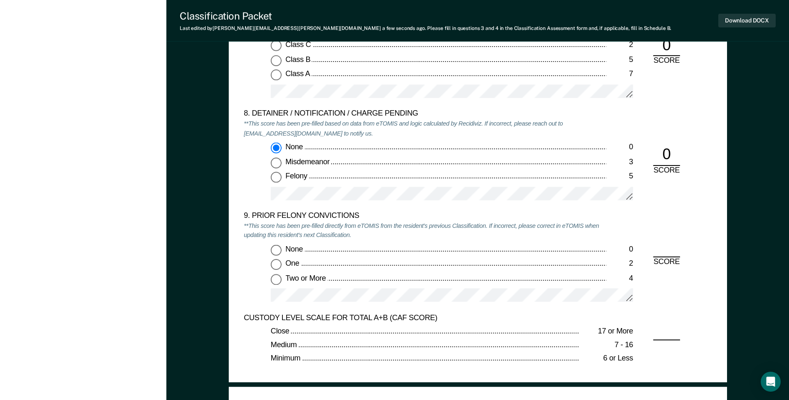
scroll to position [1747, 0]
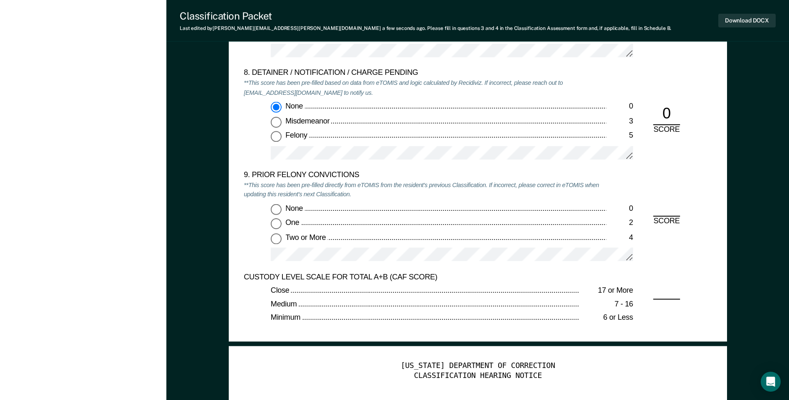
click at [275, 223] on input "One 2" at bounding box center [276, 223] width 11 height 11
type textarea "x"
radio input "true"
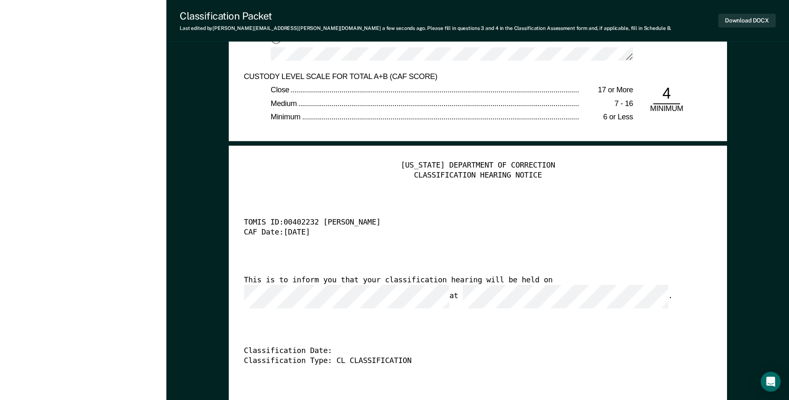
scroll to position [1872, 0]
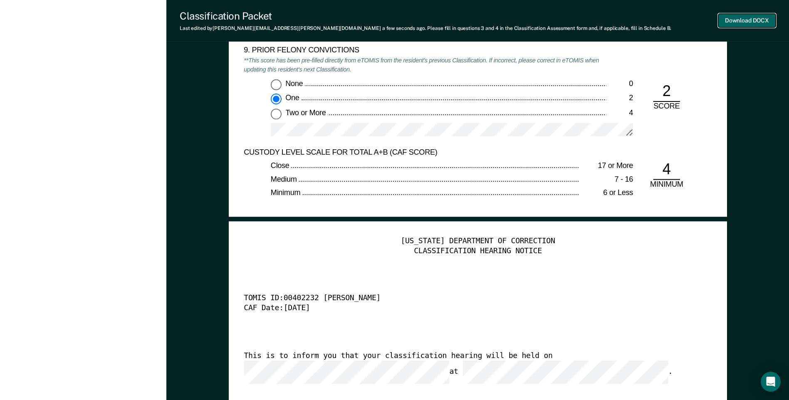
click at [733, 22] on button "Download DOCX" at bounding box center [747, 21] width 57 height 14
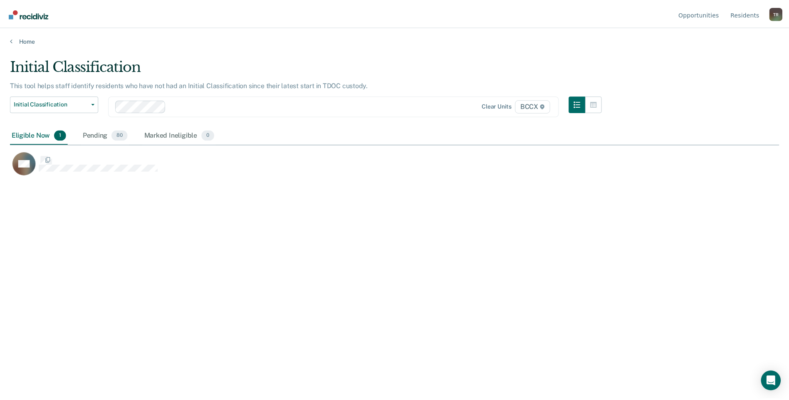
scroll to position [274, 769]
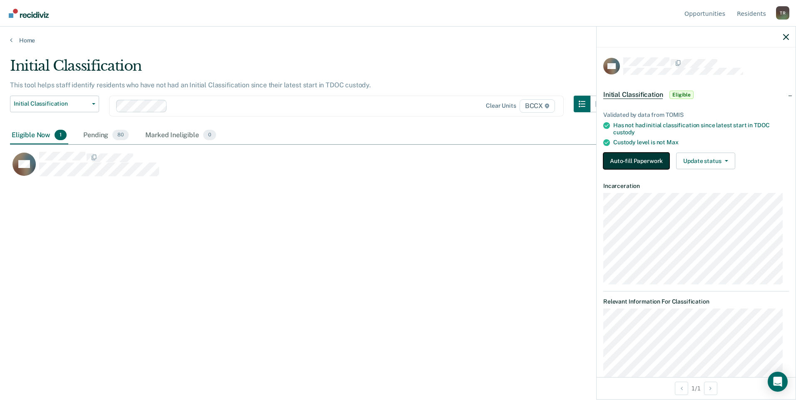
click at [632, 162] on button "Auto-fill Paperwork" at bounding box center [636, 161] width 66 height 17
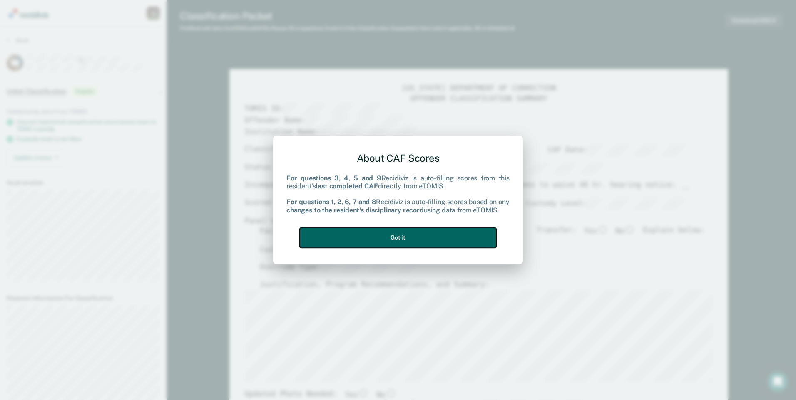
click at [463, 238] on button "Got it" at bounding box center [398, 238] width 196 height 20
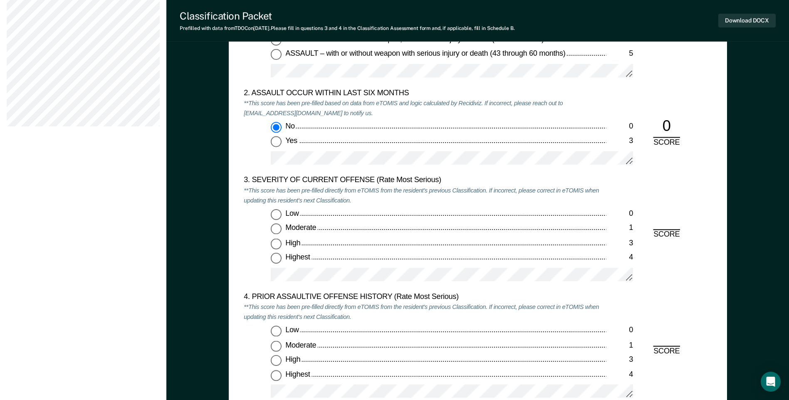
scroll to position [915, 0]
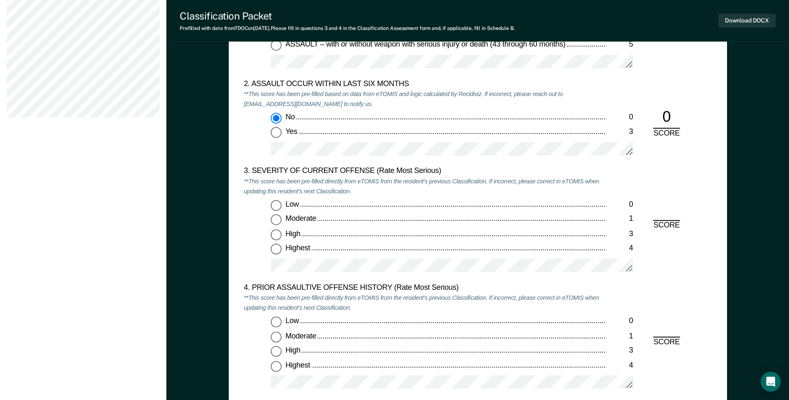
click at [276, 233] on input "High 3" at bounding box center [276, 235] width 11 height 11
type textarea "x"
radio input "true"
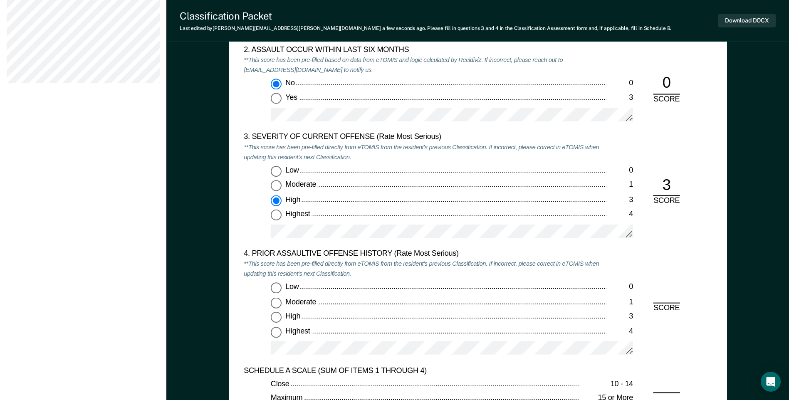
scroll to position [999, 0]
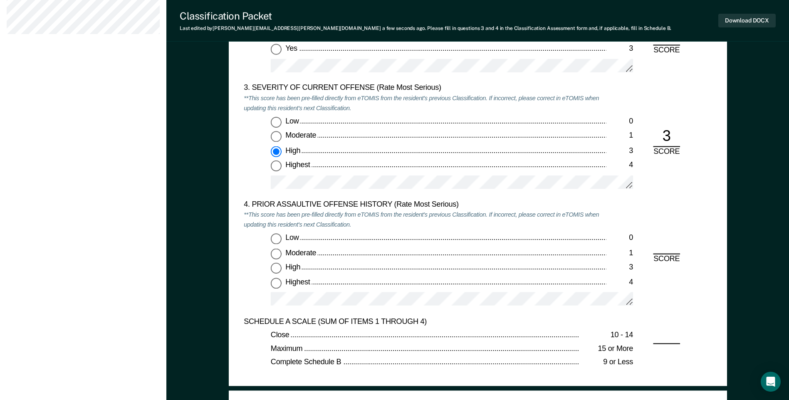
click at [274, 285] on input "Highest 4" at bounding box center [276, 283] width 11 height 11
type textarea "x"
radio input "true"
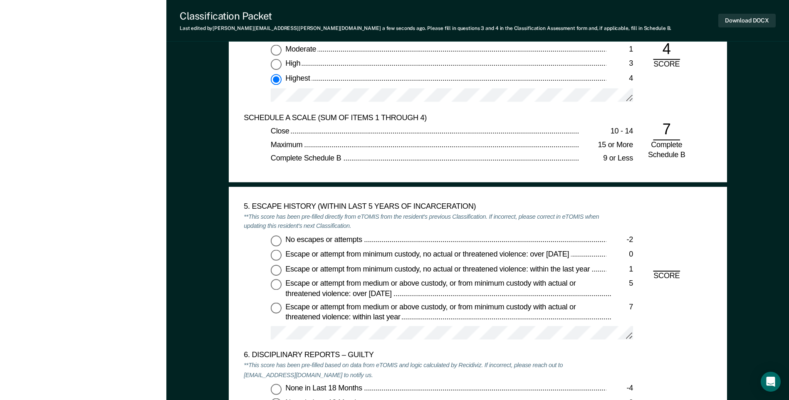
scroll to position [1207, 0]
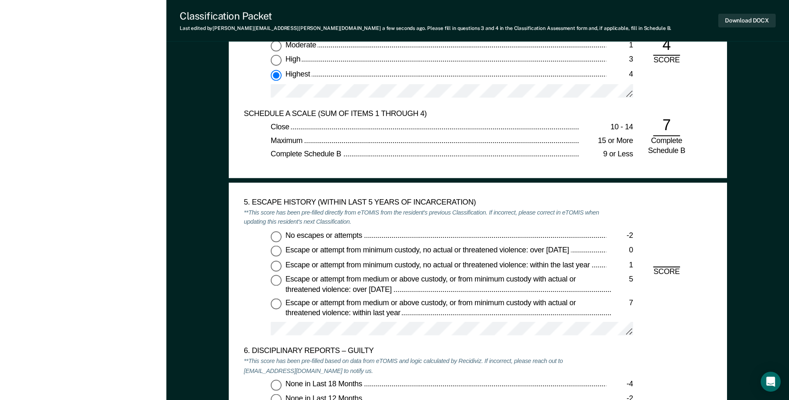
click at [277, 235] on input "No escapes or attempts -2" at bounding box center [276, 236] width 11 height 11
type textarea "x"
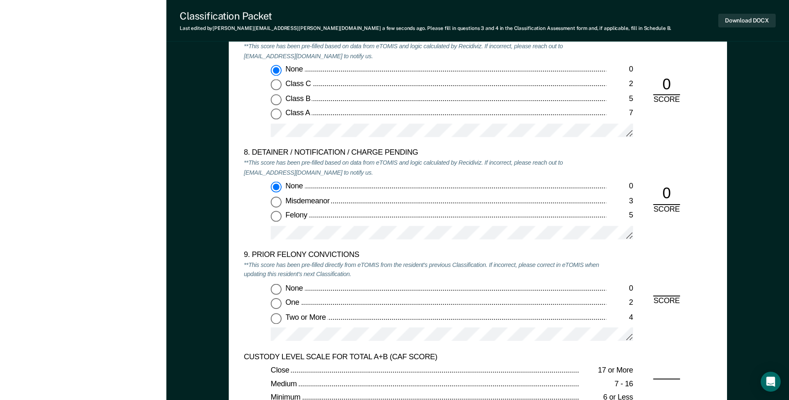
scroll to position [1747, 0]
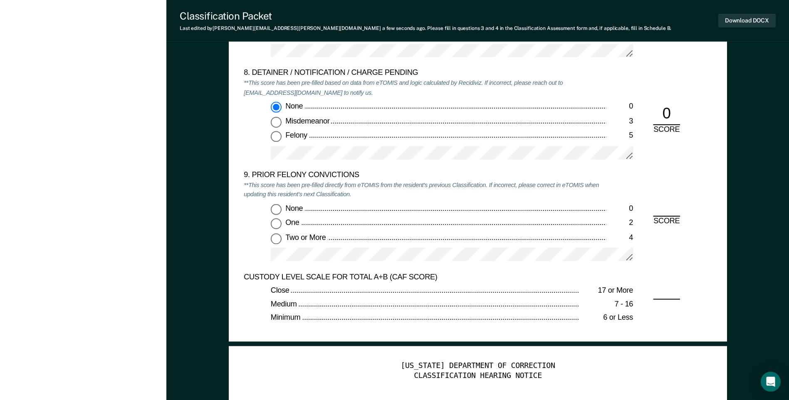
click at [279, 241] on input "Two or More 4" at bounding box center [276, 238] width 11 height 11
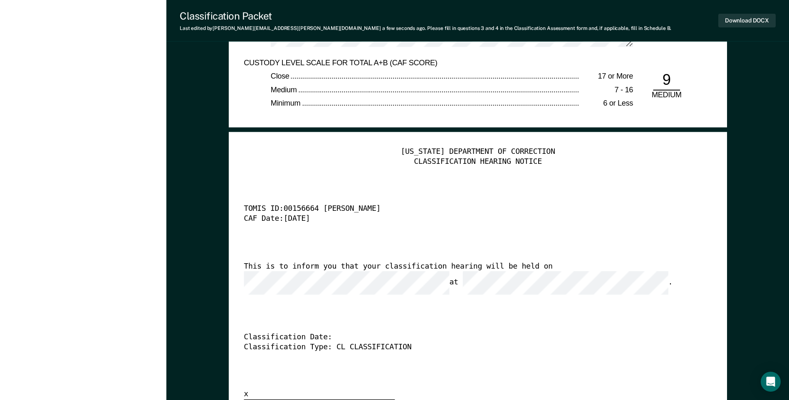
scroll to position [1914, 0]
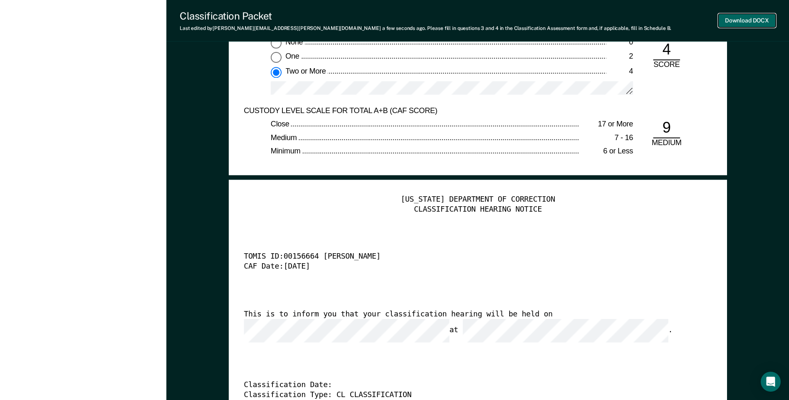
click at [730, 24] on button "Download DOCX" at bounding box center [747, 21] width 57 height 14
